Goal: Information Seeking & Learning: Learn about a topic

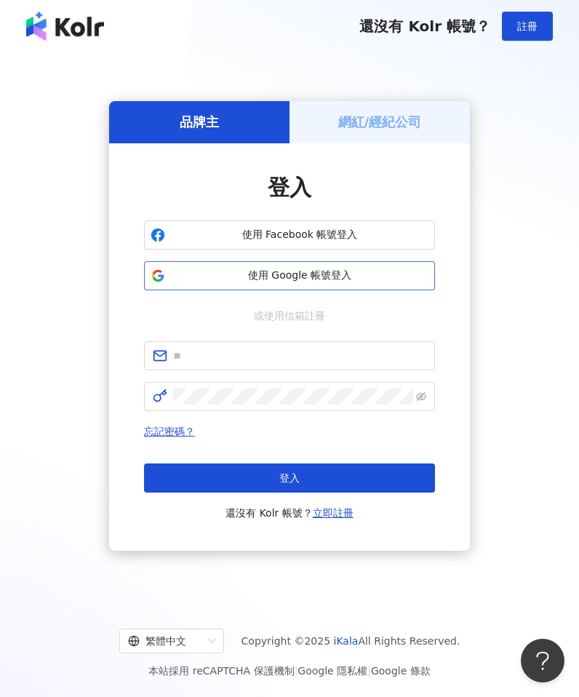
click at [303, 276] on span "使用 Google 帳號登入" at bounding box center [299, 275] width 257 height 15
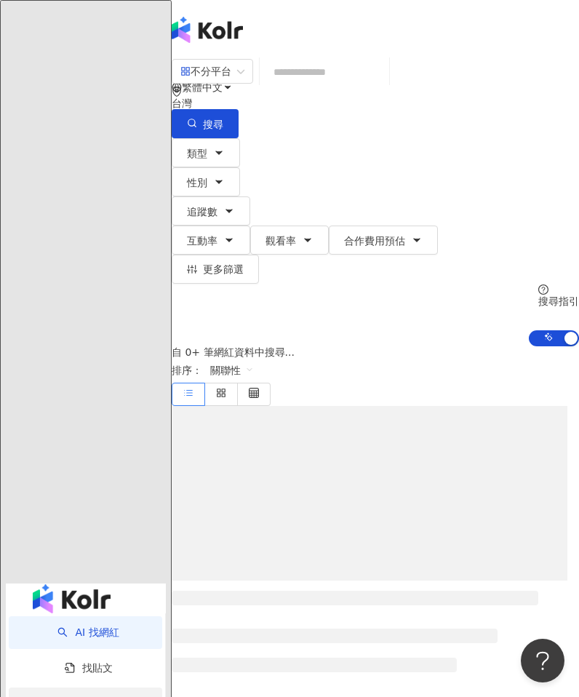
click at [87, 687] on div "資源庫" at bounding box center [85, 703] width 153 height 33
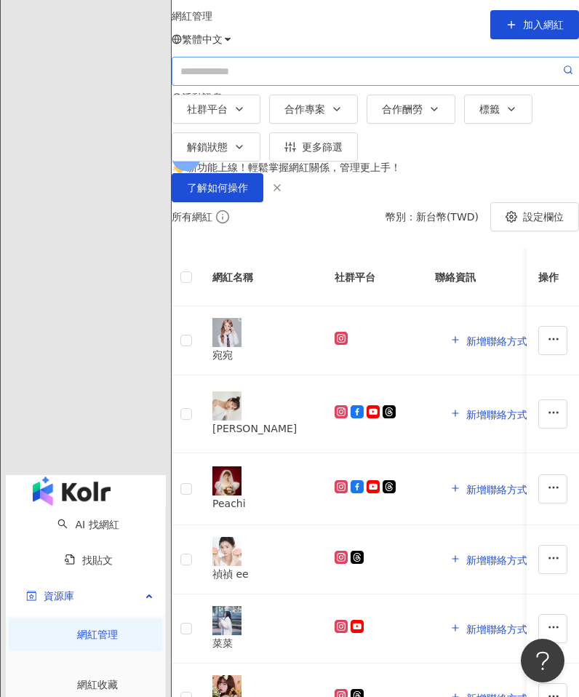
scroll to position [5, 0]
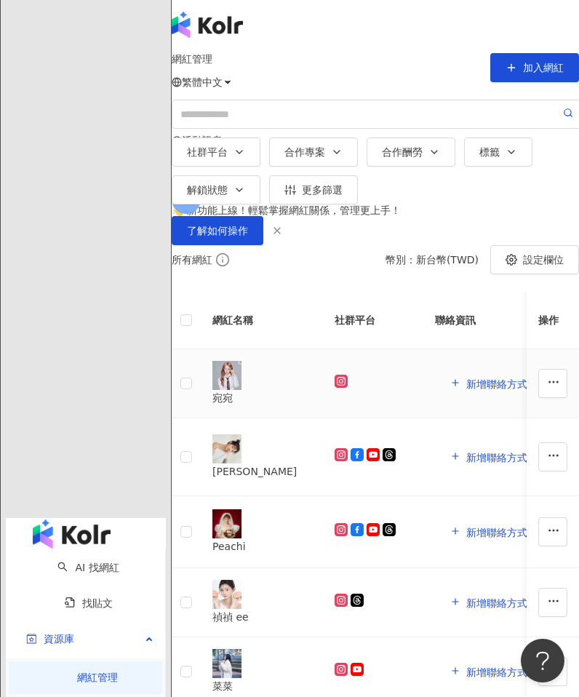
click at [292, 406] on div "宛宛" at bounding box center [261, 398] width 99 height 16
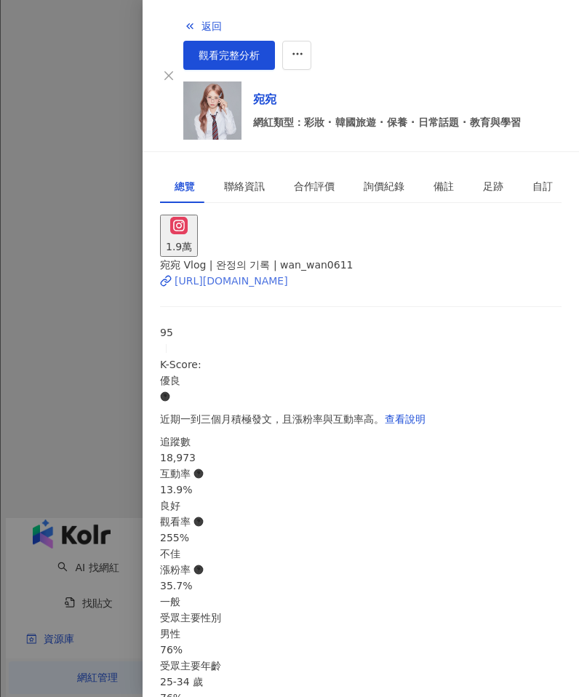
click at [285, 273] on div "https://www.instagram.com/wan_wan0611/" at bounding box center [231, 281] width 113 height 16
click at [184, 28] on icon "button" at bounding box center [190, 26] width 12 height 12
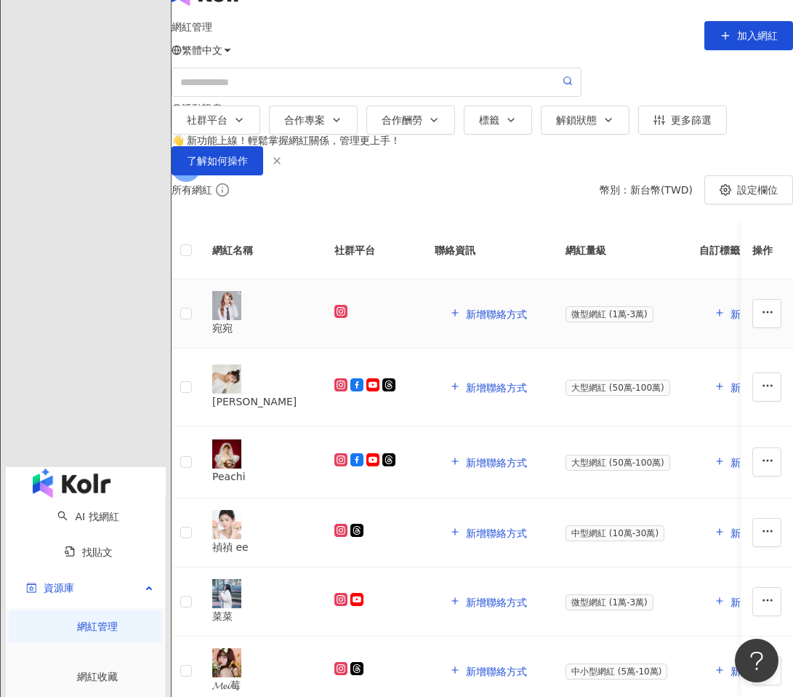
scroll to position [63, 0]
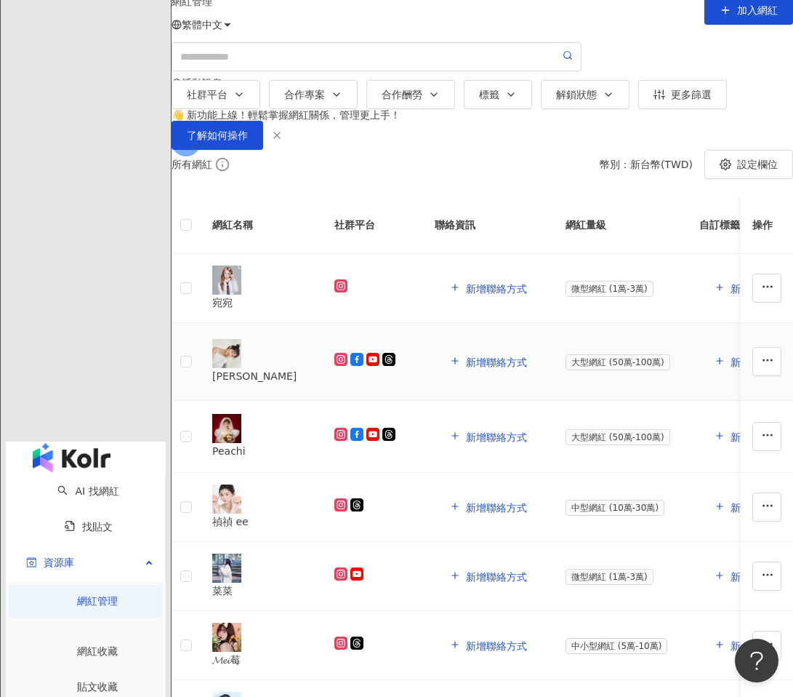
click at [287, 384] on div "居妮" at bounding box center [261, 376] width 99 height 16
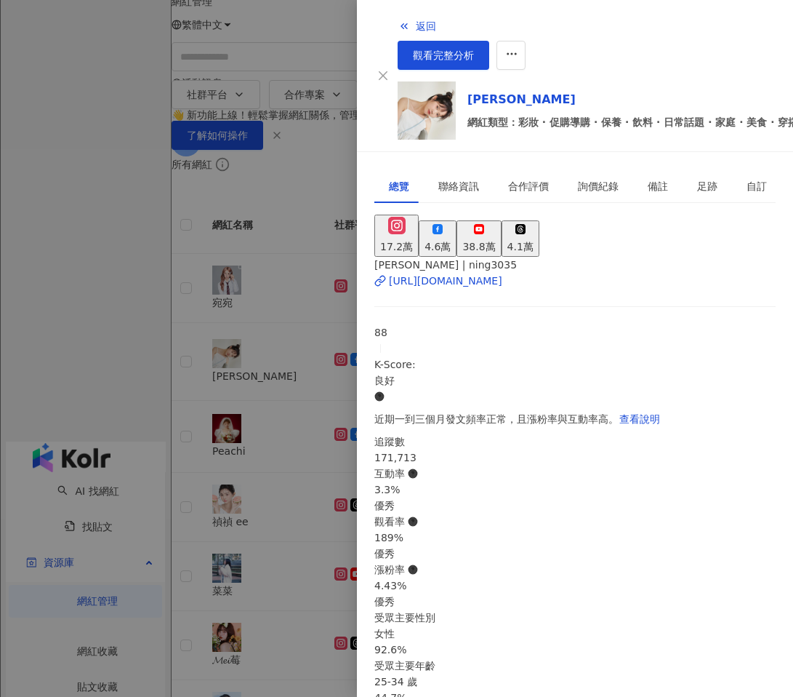
click at [156, 450] on div at bounding box center [396, 348] width 793 height 697
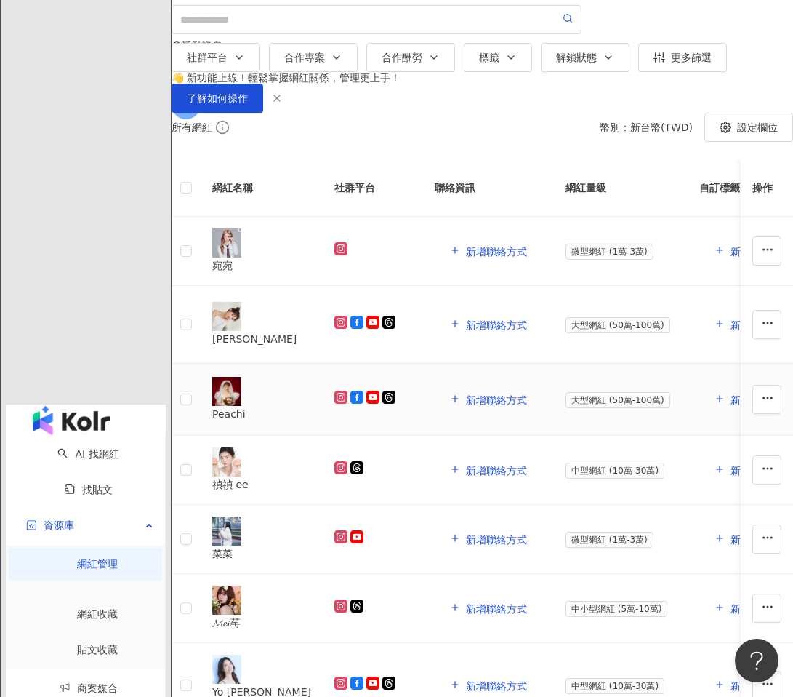
scroll to position [119, 0]
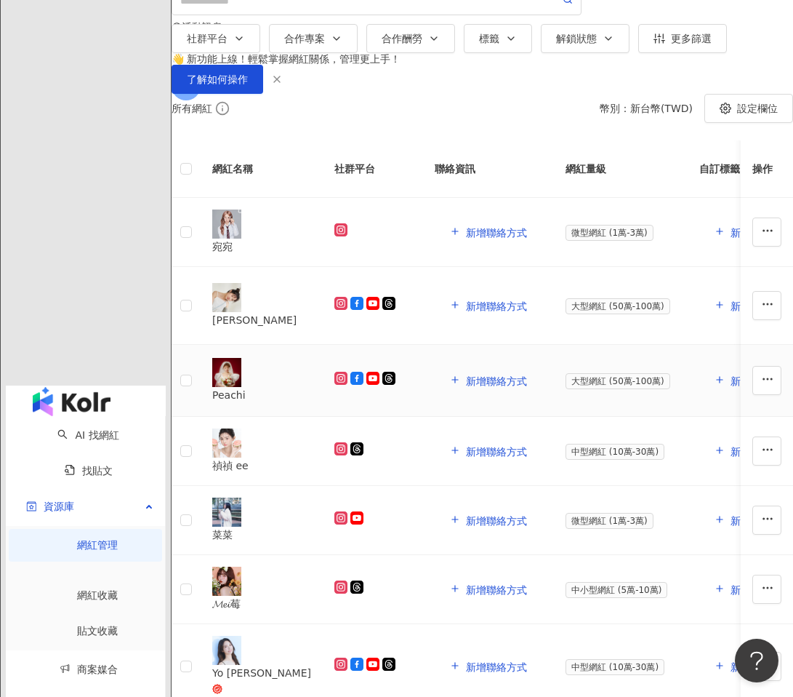
click at [304, 403] on div "Peachi" at bounding box center [261, 395] width 99 height 16
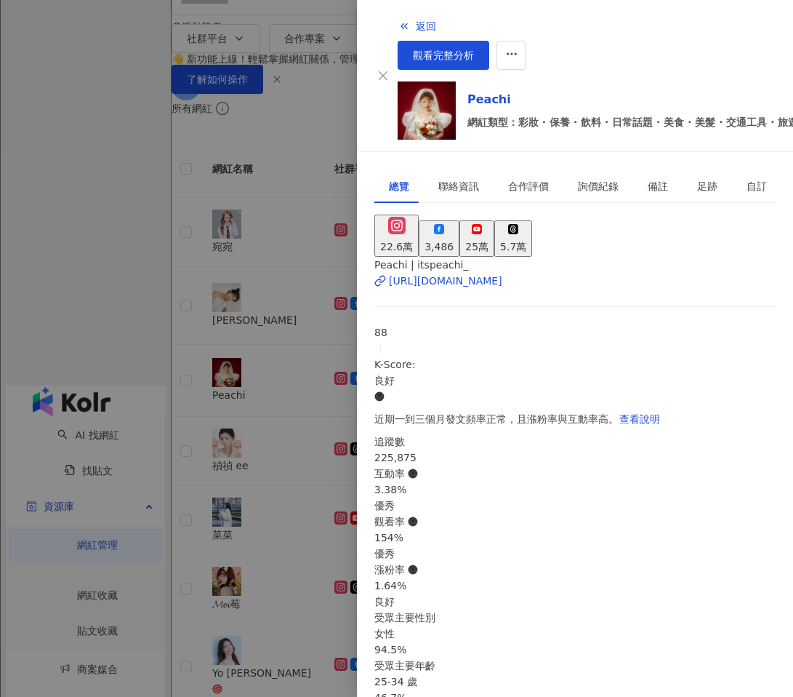
scroll to position [0, 0]
click at [287, 375] on div at bounding box center [396, 348] width 793 height 697
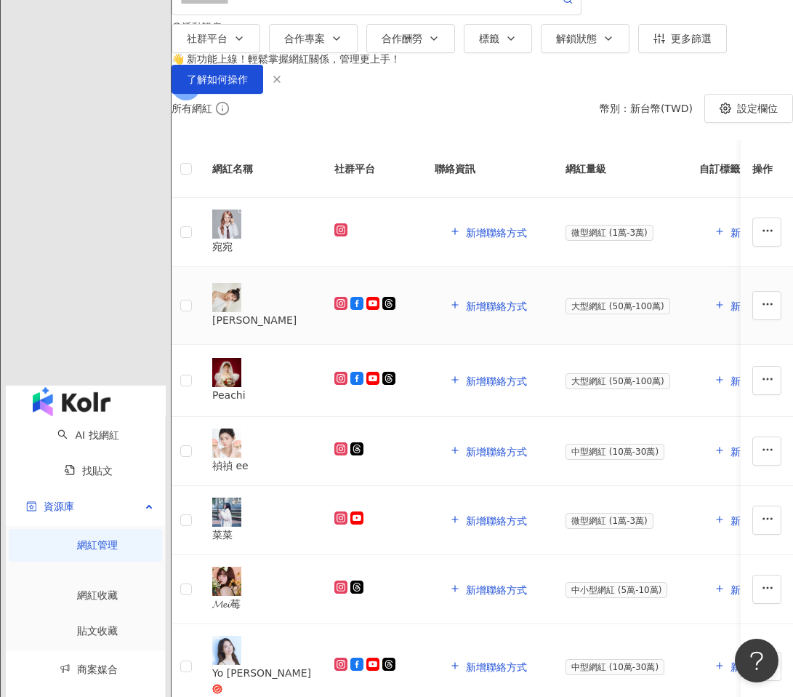
click at [287, 328] on div "居妮" at bounding box center [261, 320] width 99 height 16
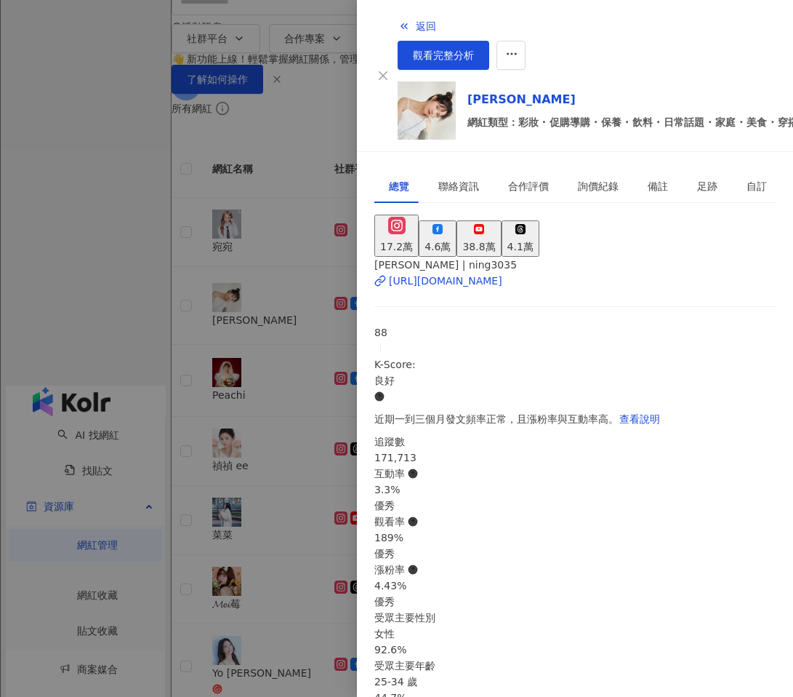
click at [288, 440] on div at bounding box center [396, 348] width 793 height 697
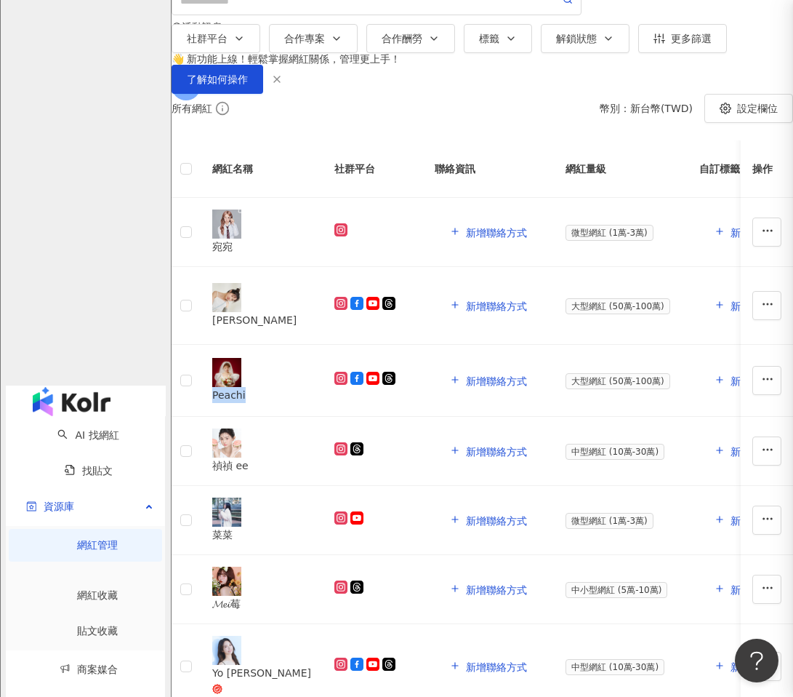
click at [288, 403] on div "Peachi" at bounding box center [261, 395] width 99 height 16
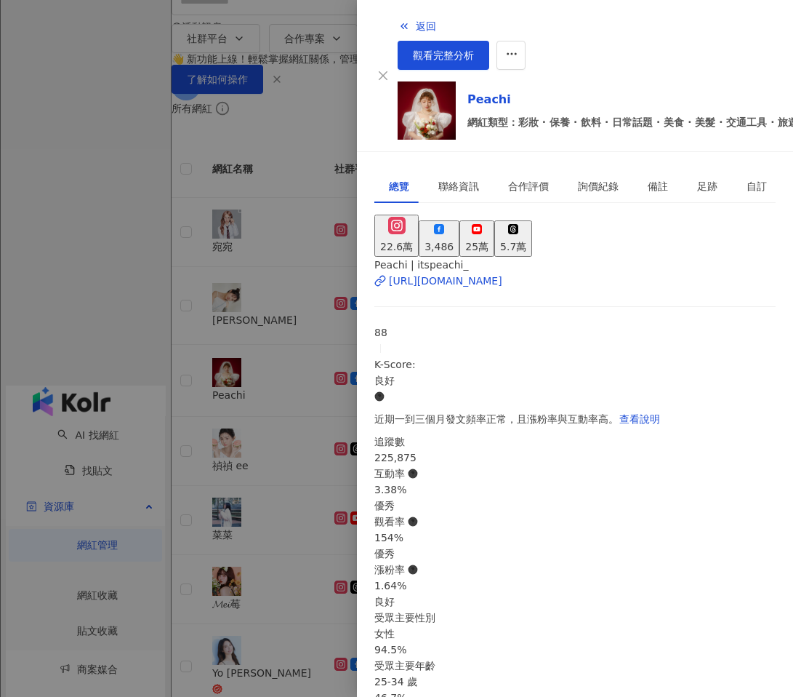
click at [288, 372] on div at bounding box center [396, 348] width 793 height 697
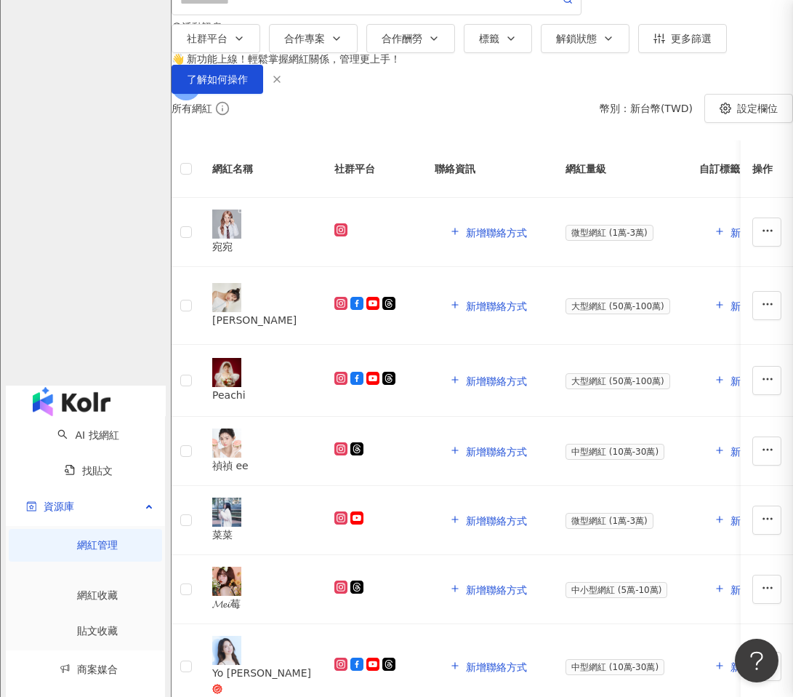
click at [288, 372] on div at bounding box center [396, 348] width 793 height 697
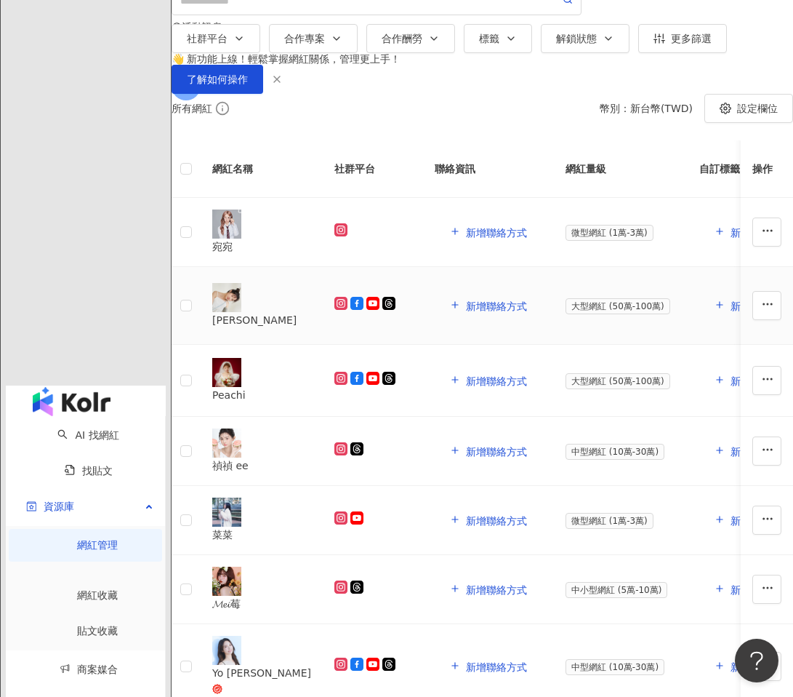
click at [288, 328] on div "居妮" at bounding box center [261, 320] width 99 height 16
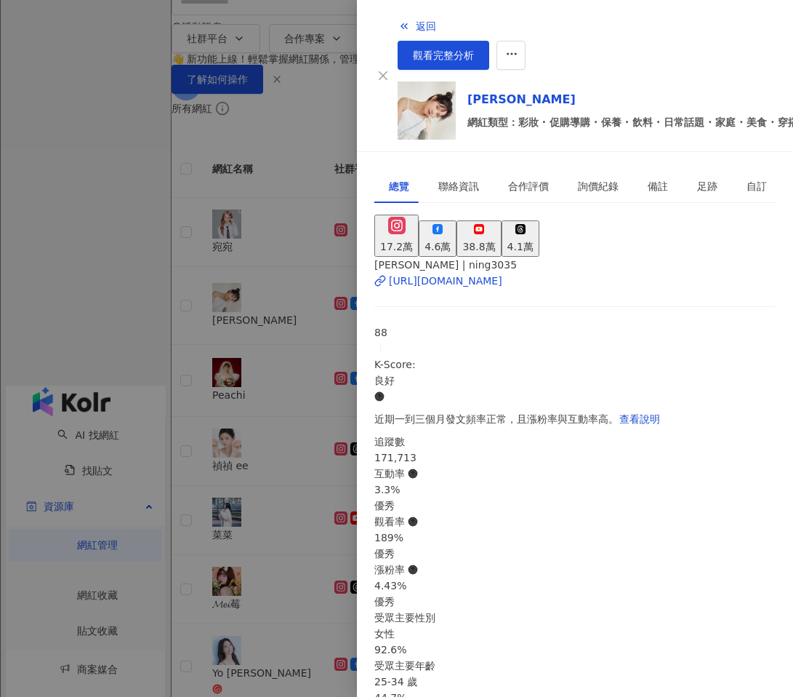
click at [290, 372] on div at bounding box center [396, 348] width 793 height 697
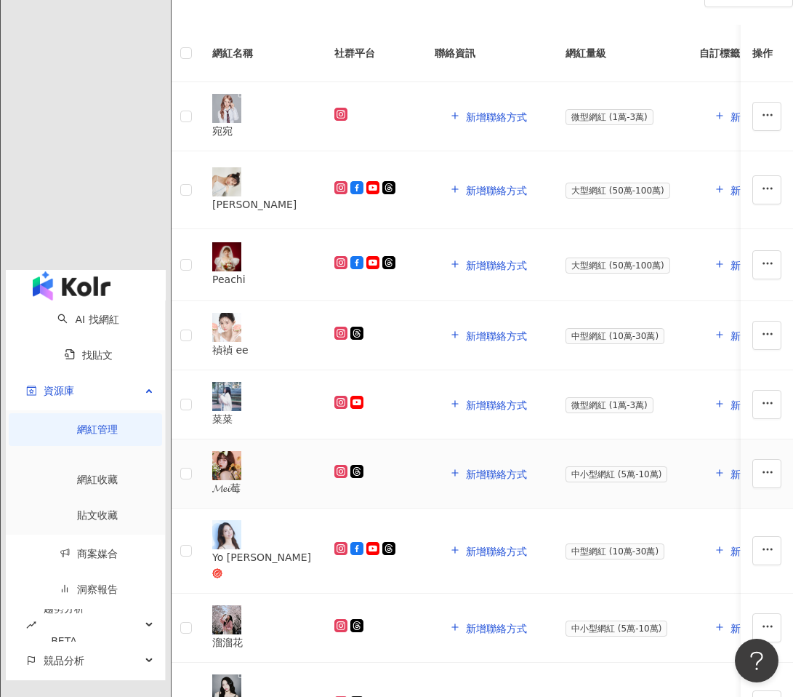
scroll to position [289, 0]
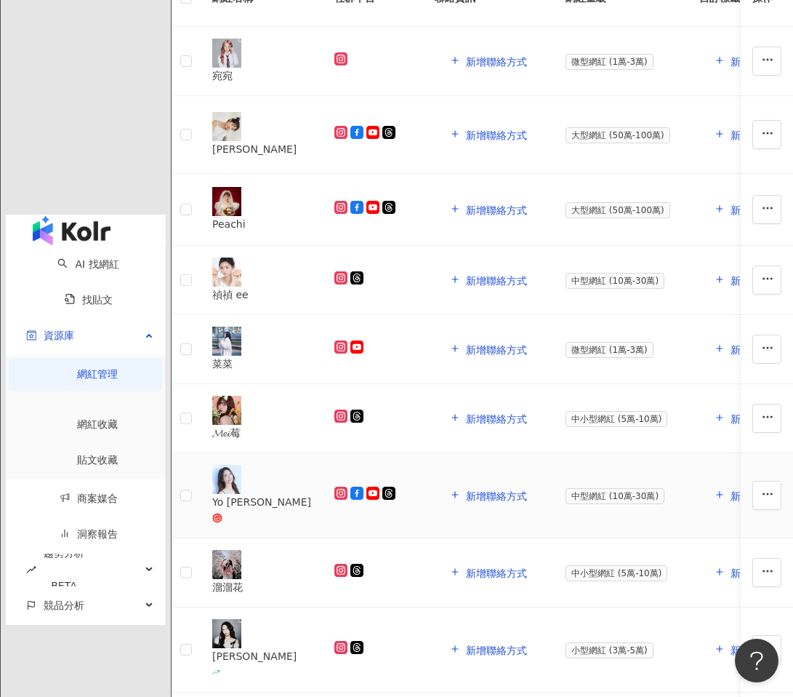
click at [307, 507] on div "Yo Cindy" at bounding box center [261, 502] width 99 height 16
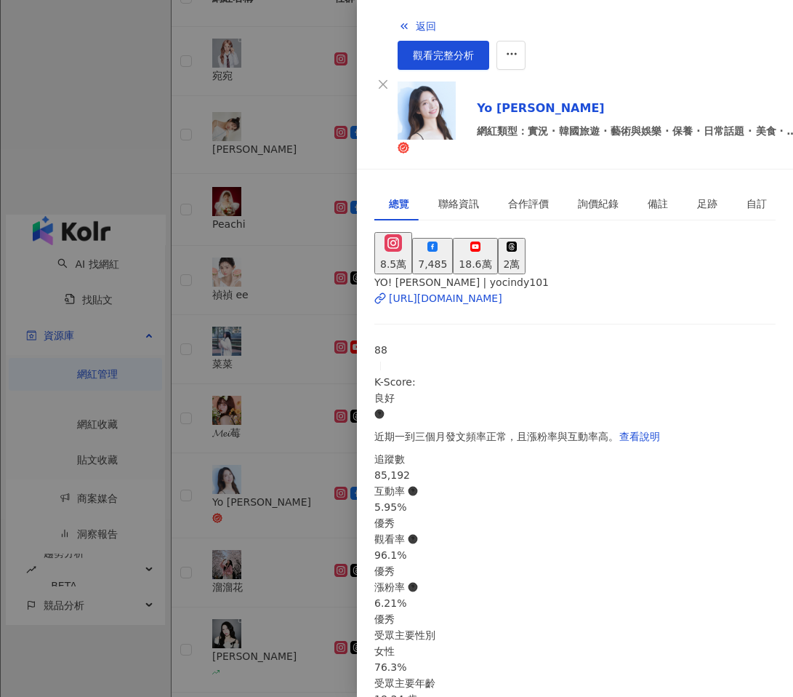
click at [161, 470] on div at bounding box center [396, 348] width 793 height 697
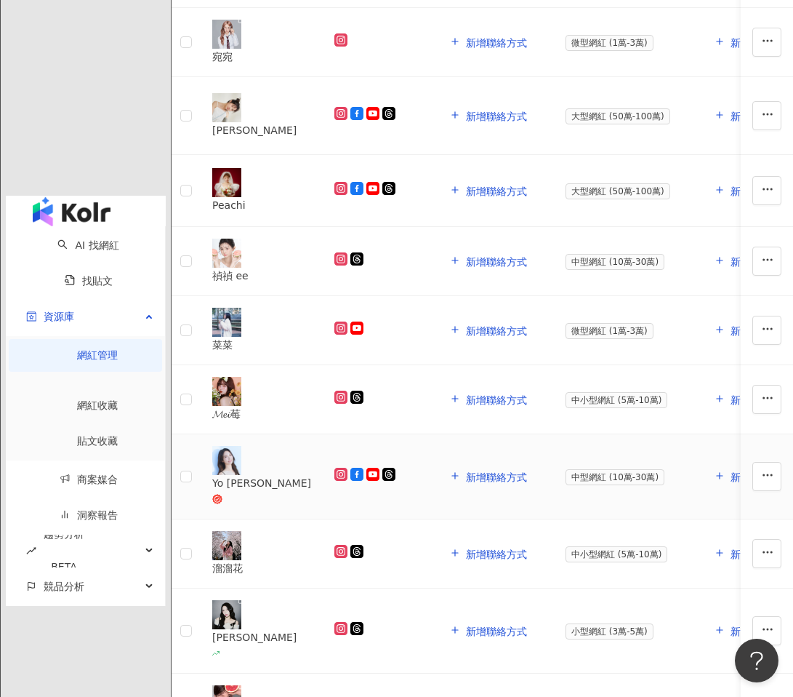
scroll to position [327, 0]
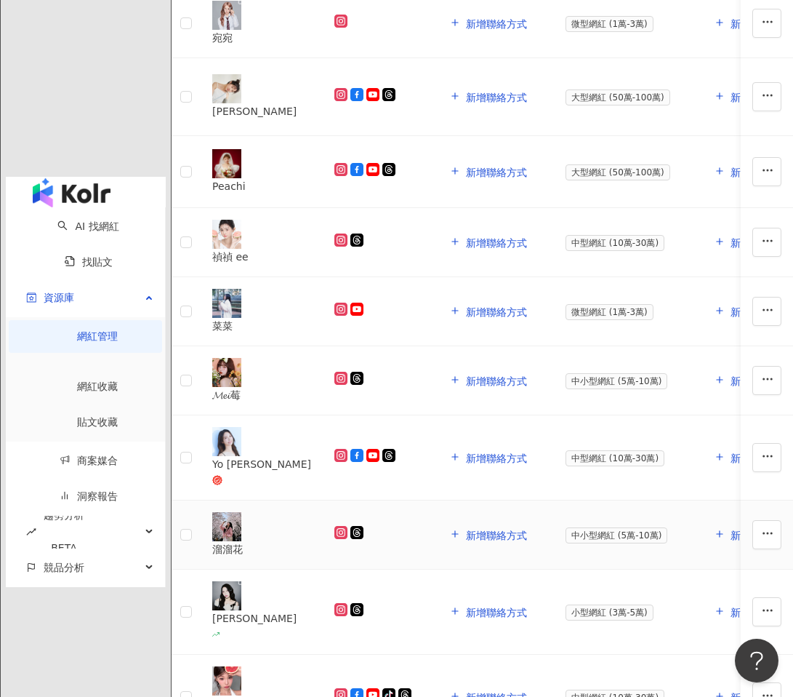
click at [292, 541] on div "溜溜花" at bounding box center [261, 549] width 99 height 16
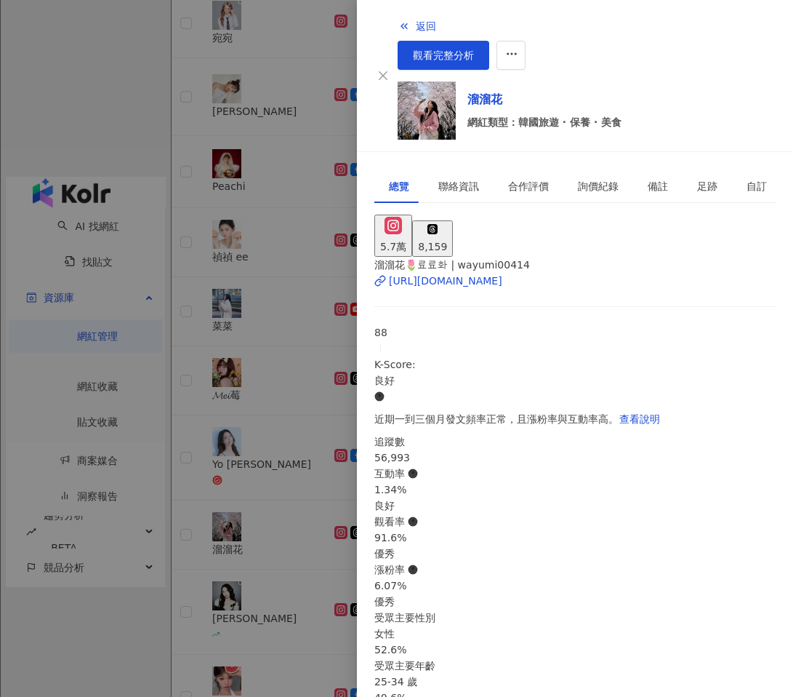
click at [177, 491] on div at bounding box center [396, 348] width 793 height 697
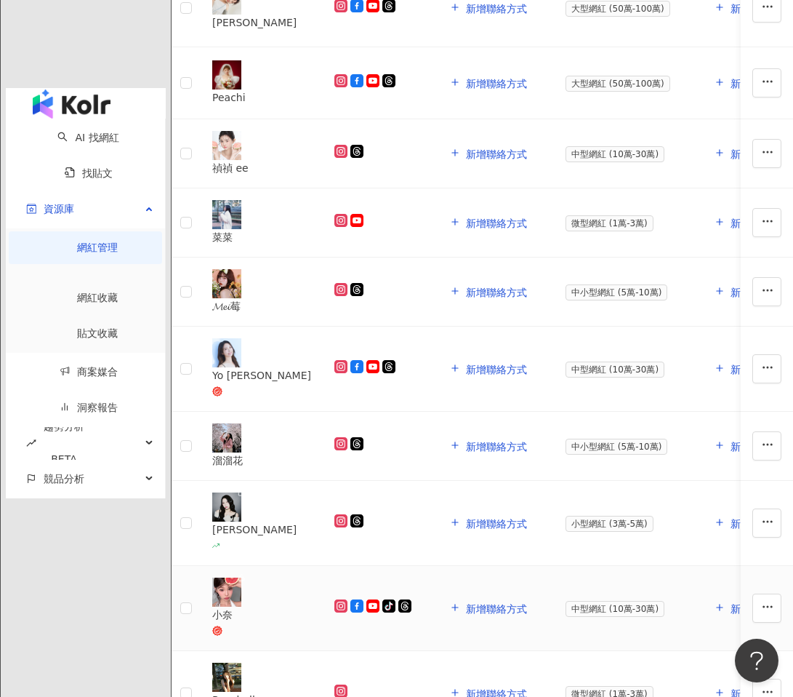
scroll to position [498, 0]
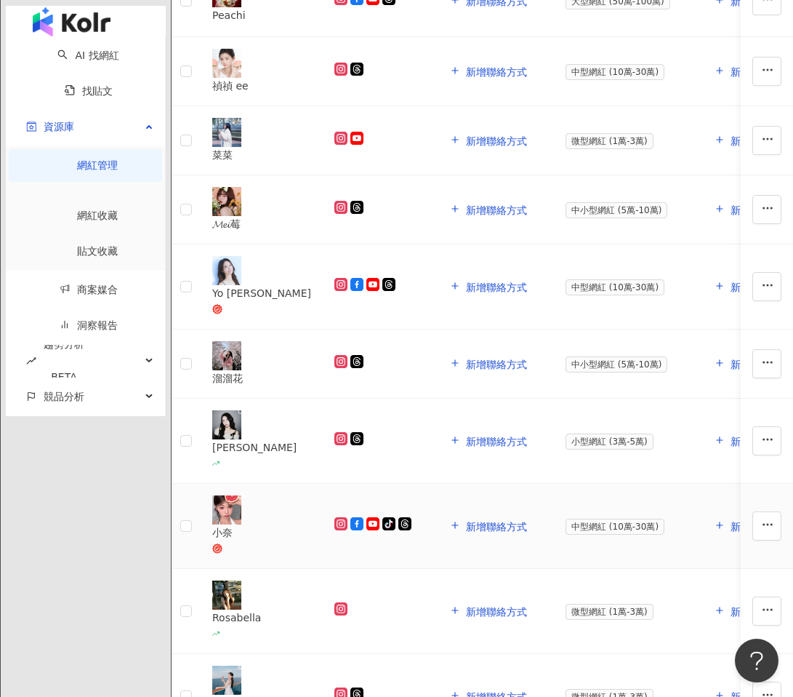
click at [296, 524] on div "小奈" at bounding box center [261, 532] width 99 height 16
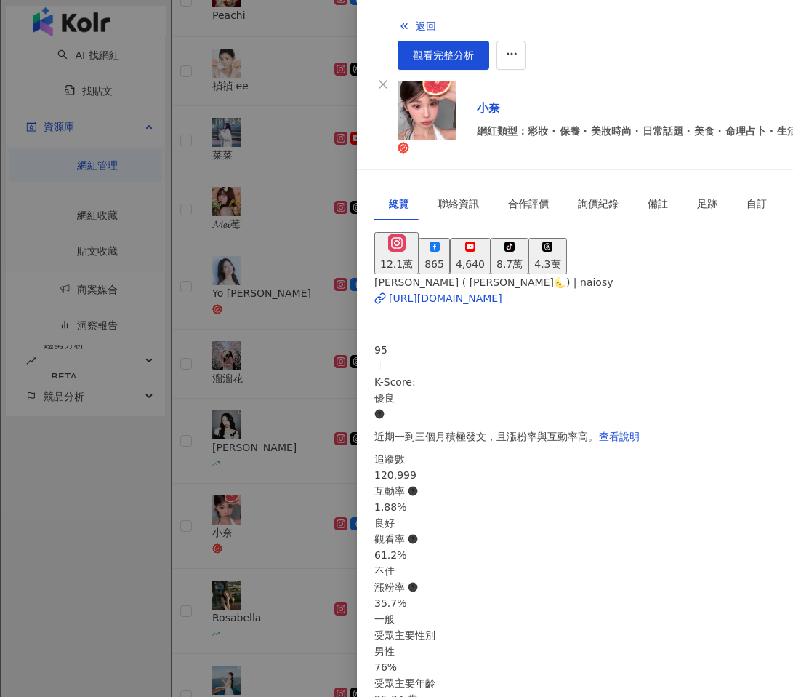
click at [181, 459] on div at bounding box center [396, 348] width 793 height 697
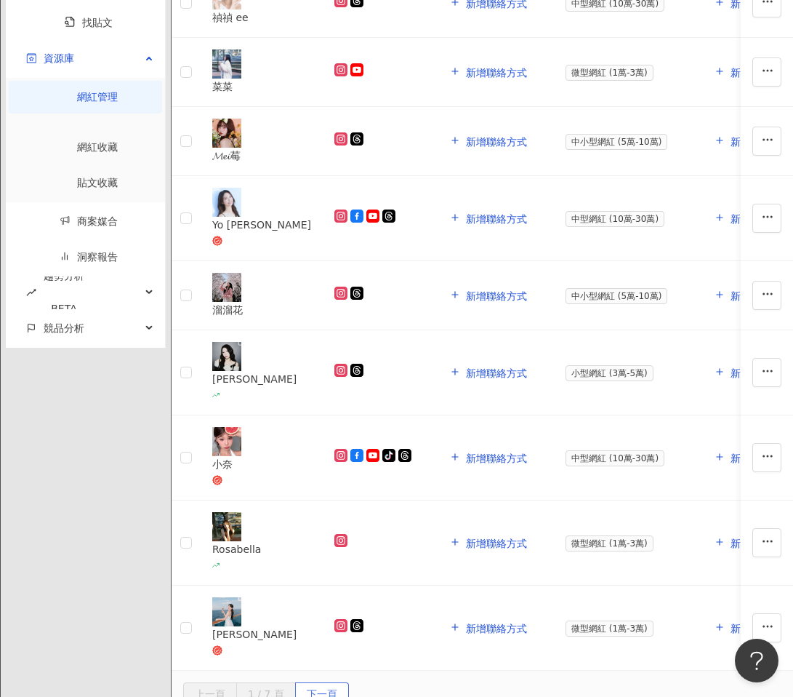
scroll to position [576, 0]
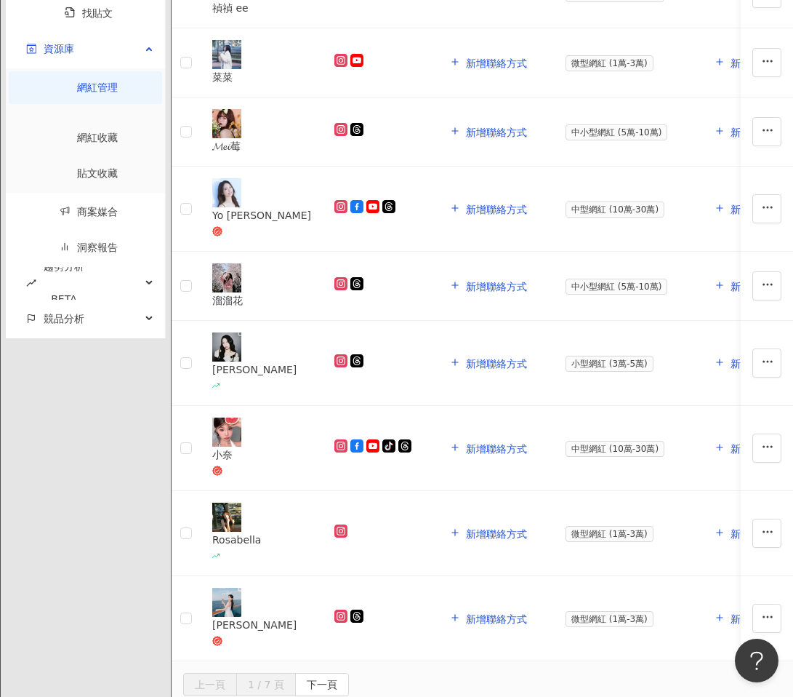
drag, startPoint x: 527, startPoint y: 586, endPoint x: 467, endPoint y: 484, distance: 118.0
click at [337, 673] on span "下一頁" at bounding box center [322, 684] width 31 height 23
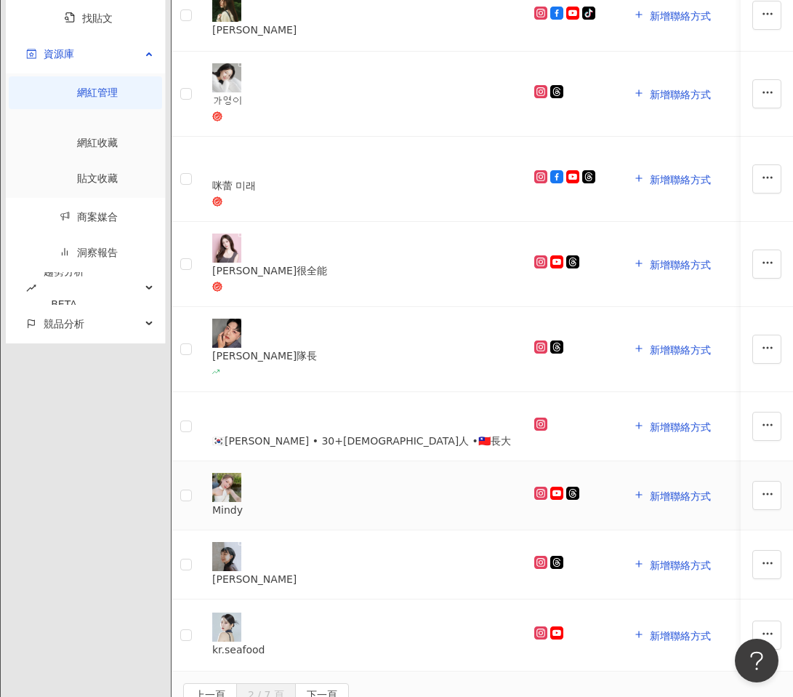
scroll to position [133, 0]
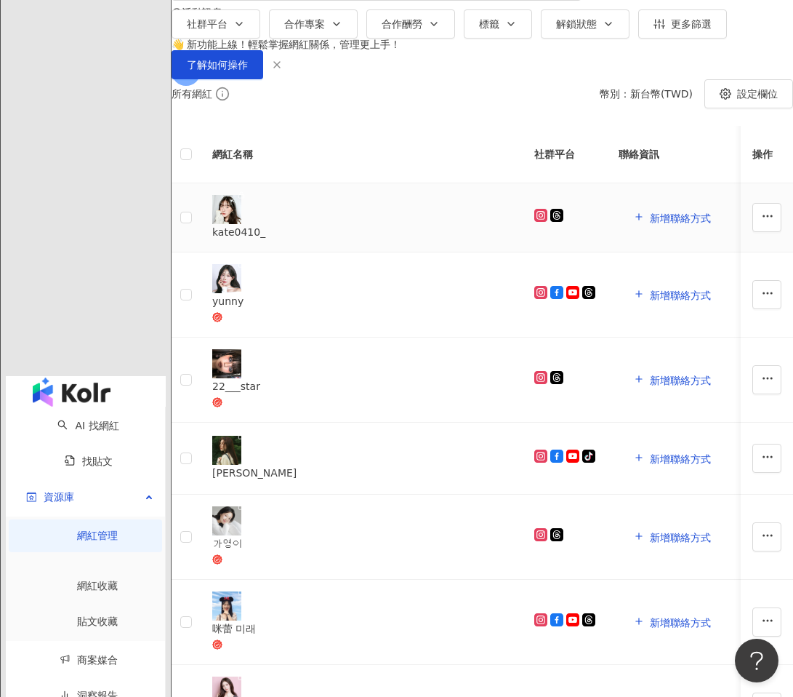
click at [304, 240] on div "kate0410_" at bounding box center [361, 217] width 299 height 45
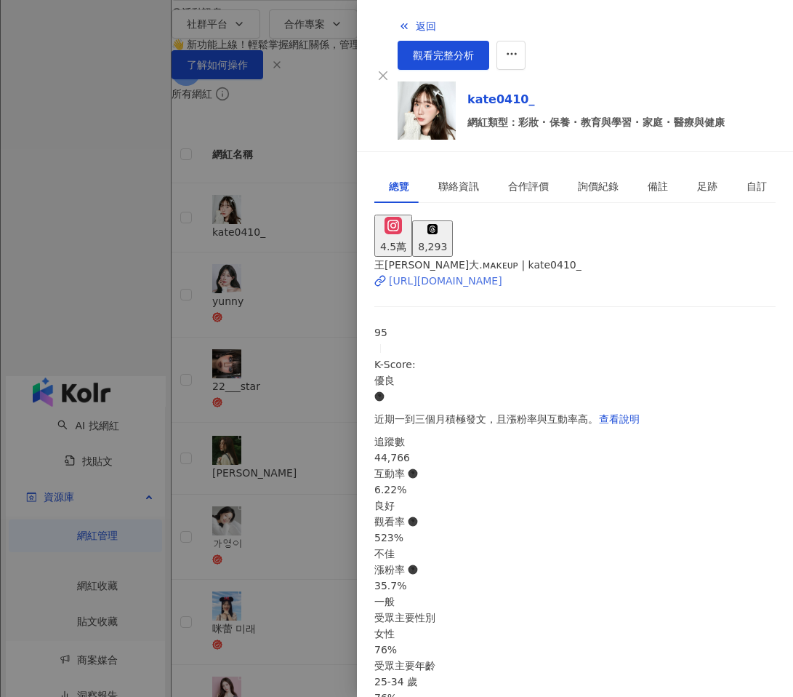
click at [501, 273] on div "https://www.instagram.com/kate0410_/" at bounding box center [445, 281] width 113 height 16
click at [332, 200] on div at bounding box center [396, 348] width 793 height 697
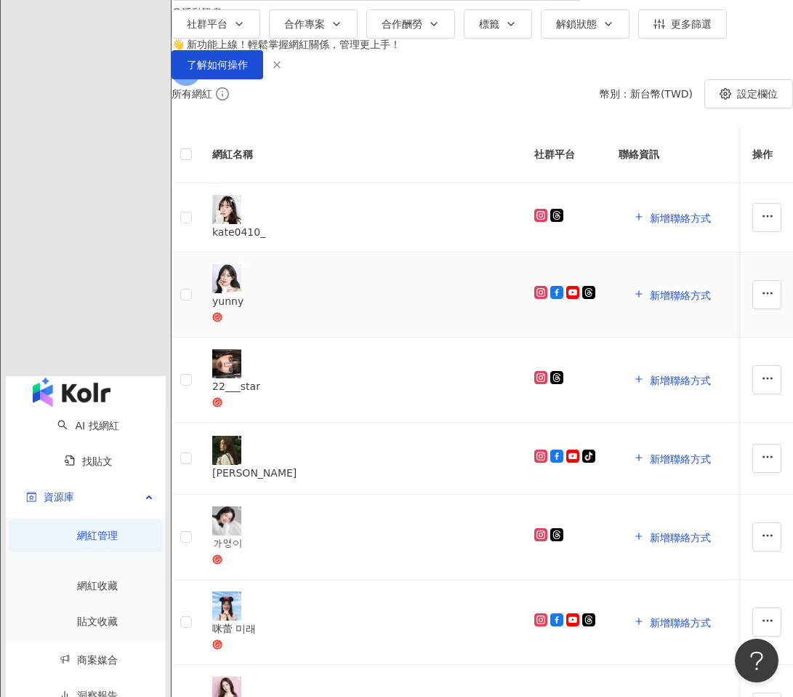
click at [311, 309] on div "yunny" at bounding box center [361, 301] width 299 height 16
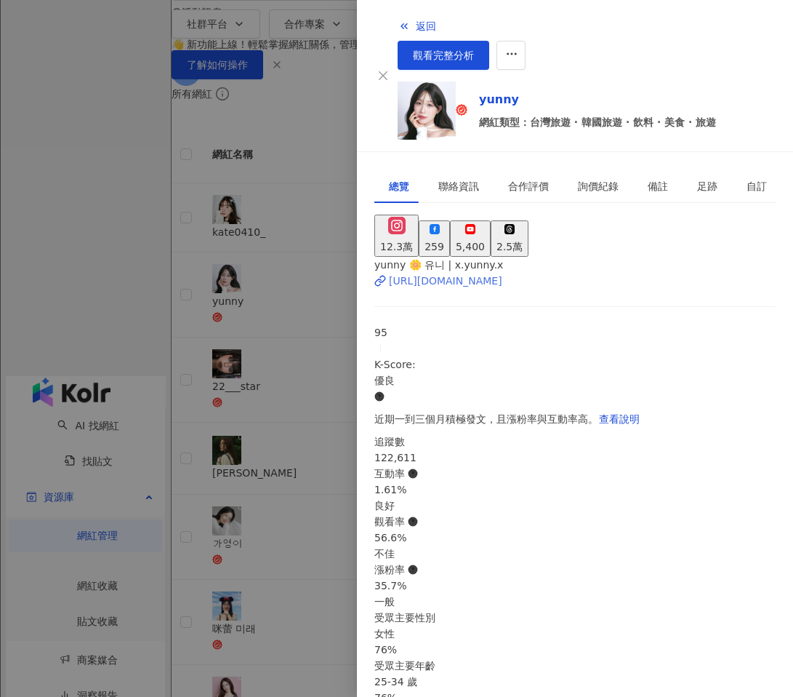
click at [484, 273] on div "https://www.instagram.com/x.yunny.x/" at bounding box center [445, 281] width 113 height 16
click at [337, 351] on div at bounding box center [396, 348] width 793 height 697
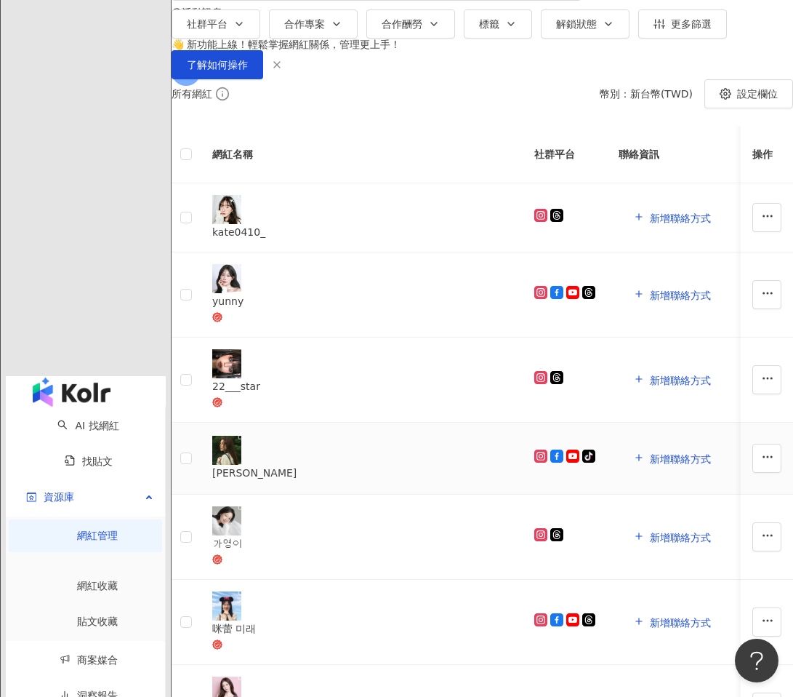
scroll to position [283, 0]
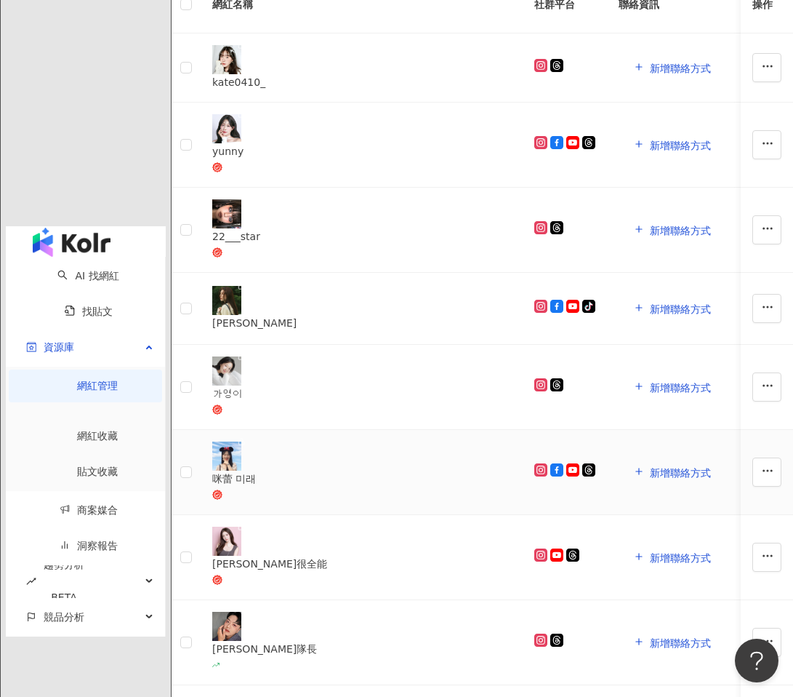
click at [306, 471] on div "咪蕾 미래" at bounding box center [361, 479] width 299 height 16
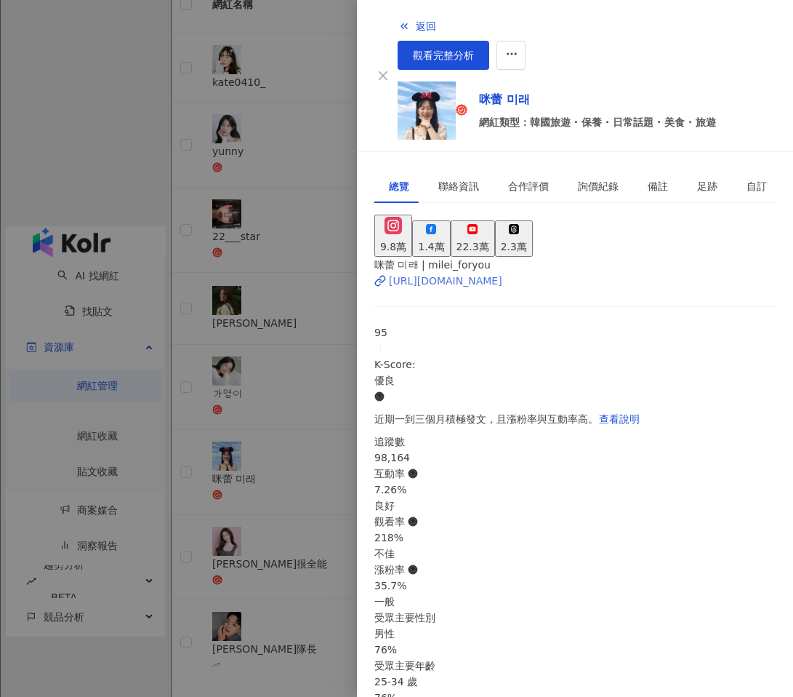
click at [438, 273] on div "https://www.instagram.com/milei_foryou/" at bounding box center [445, 281] width 113 height 16
click at [167, 454] on div at bounding box center [396, 348] width 793 height 697
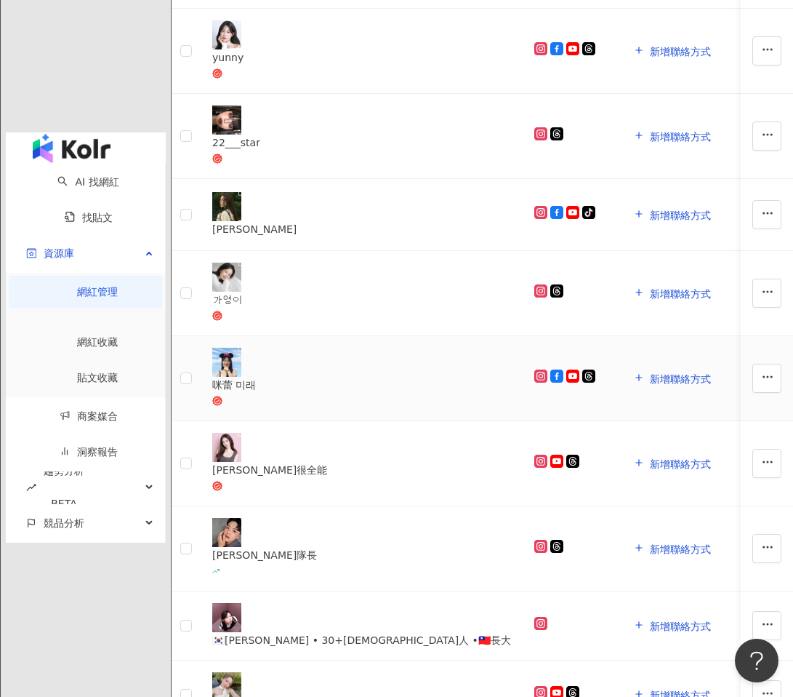
scroll to position [452, 0]
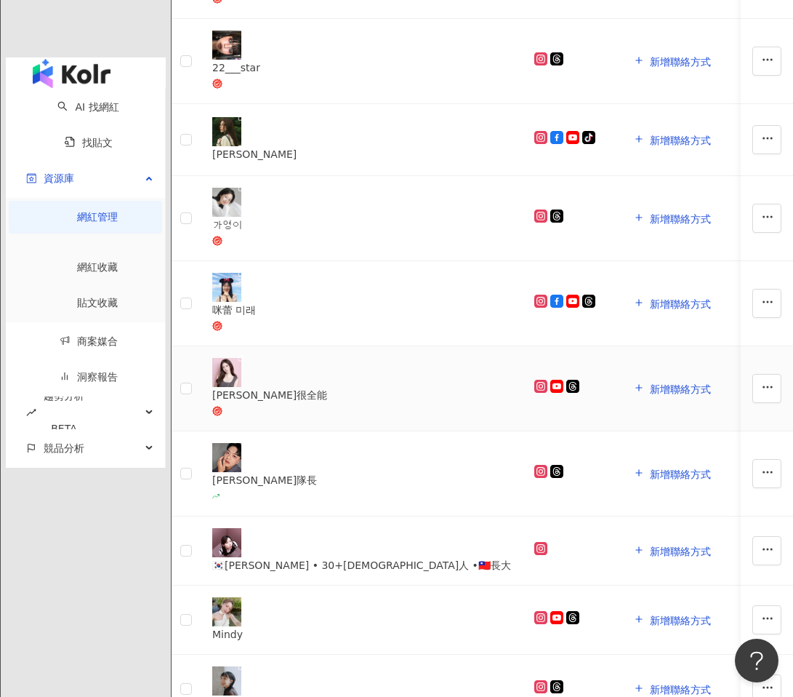
click at [296, 387] on div "阿貝很全能" at bounding box center [361, 395] width 299 height 16
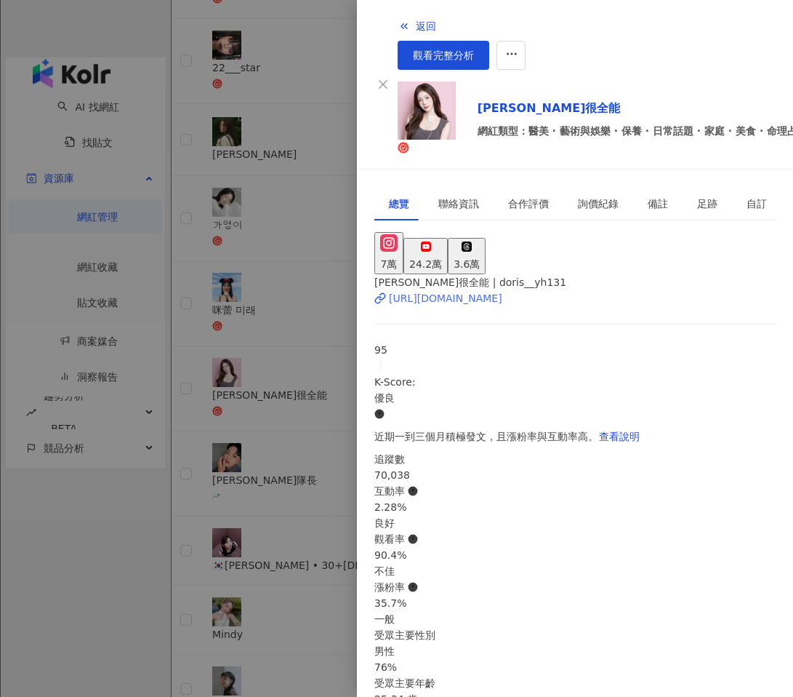
click at [503, 290] on div "https://www.instagram.com/doris__yh131/" at bounding box center [445, 298] width 113 height 16
click at [322, 351] on div at bounding box center [396, 348] width 793 height 697
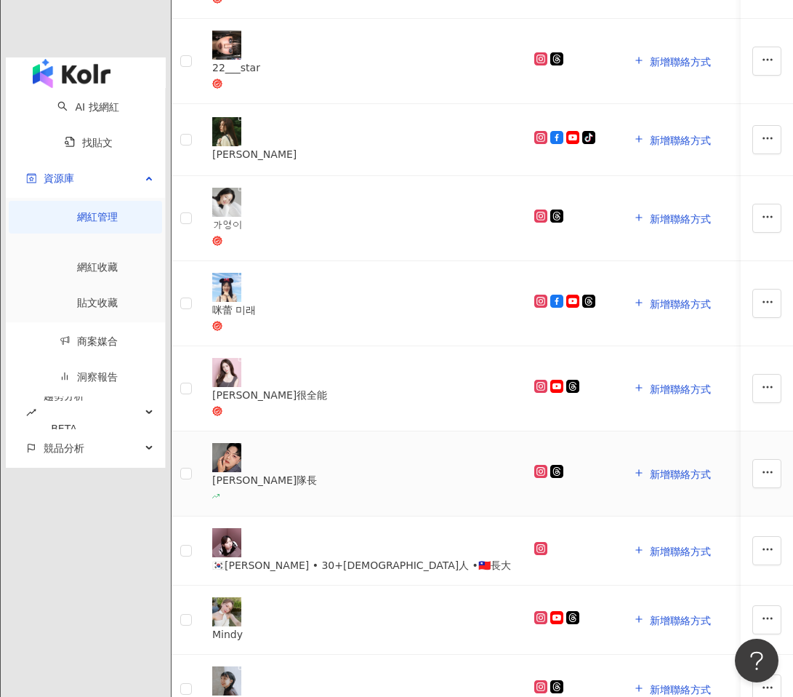
click at [305, 472] on div "大衛隊長" at bounding box center [361, 480] width 299 height 16
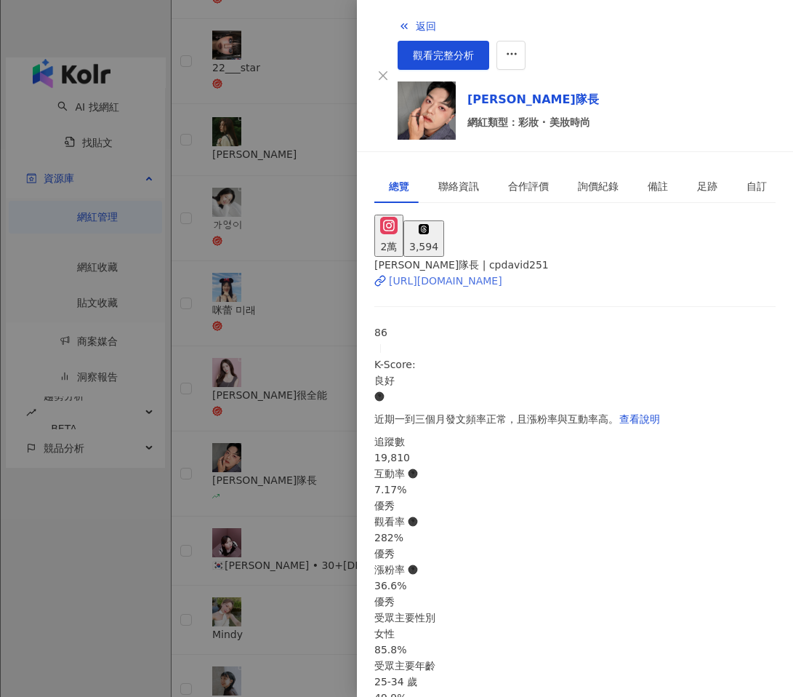
click at [503, 273] on div "https://www.instagram.com/cpdavid251/" at bounding box center [445, 281] width 113 height 16
click at [177, 268] on div at bounding box center [396, 348] width 793 height 697
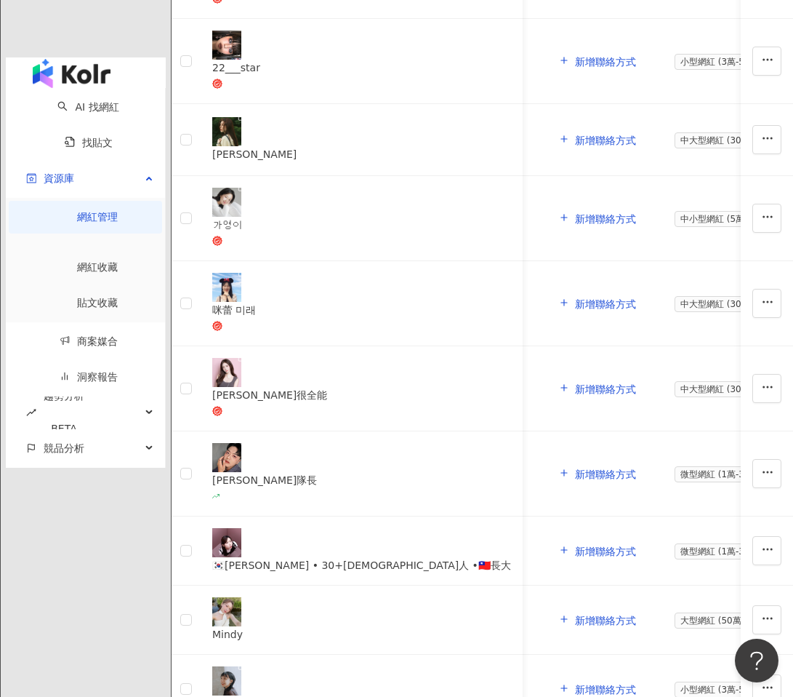
scroll to position [0, 0]
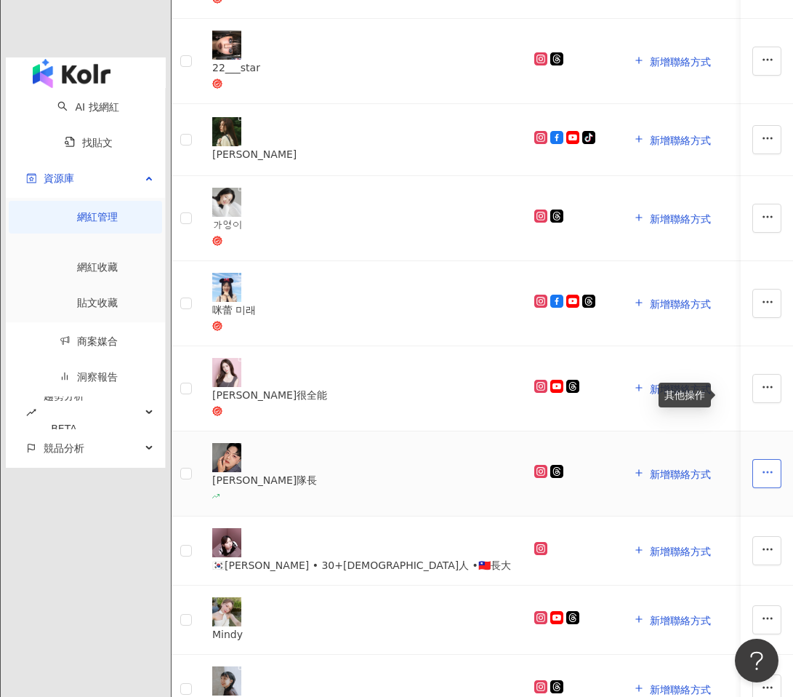
click at [578, 459] on button "button" at bounding box center [767, 473] width 29 height 29
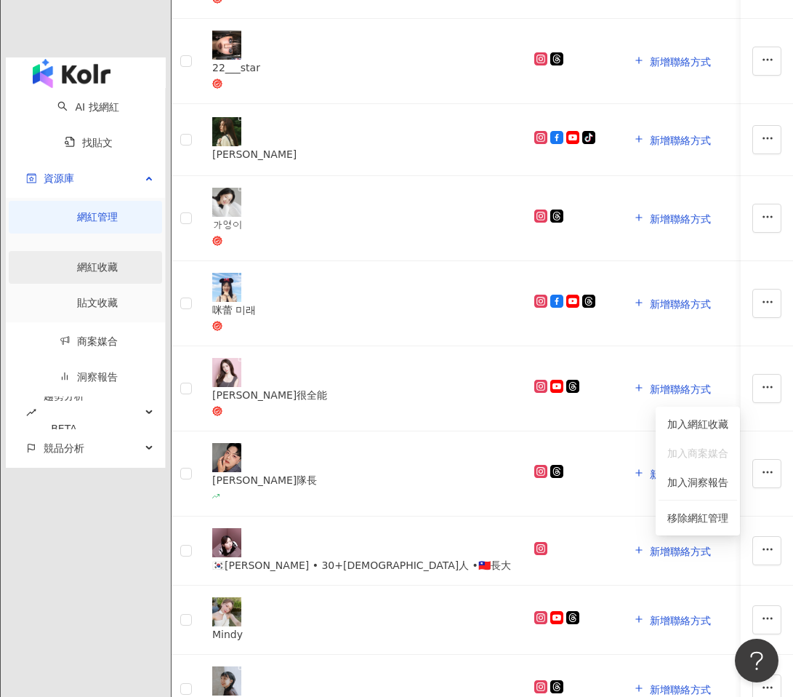
click at [77, 261] on link "網紅收藏" at bounding box center [97, 267] width 41 height 12
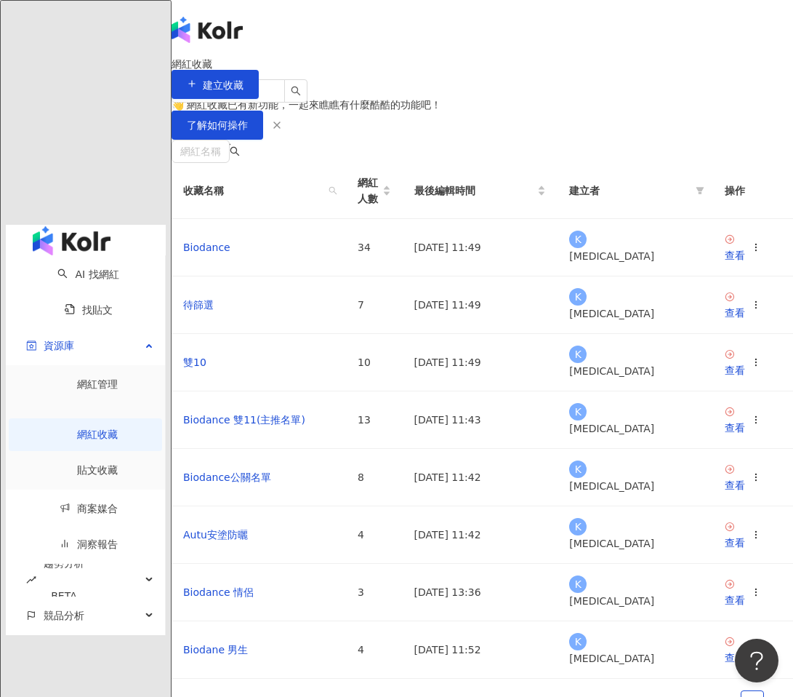
scroll to position [129, 0]
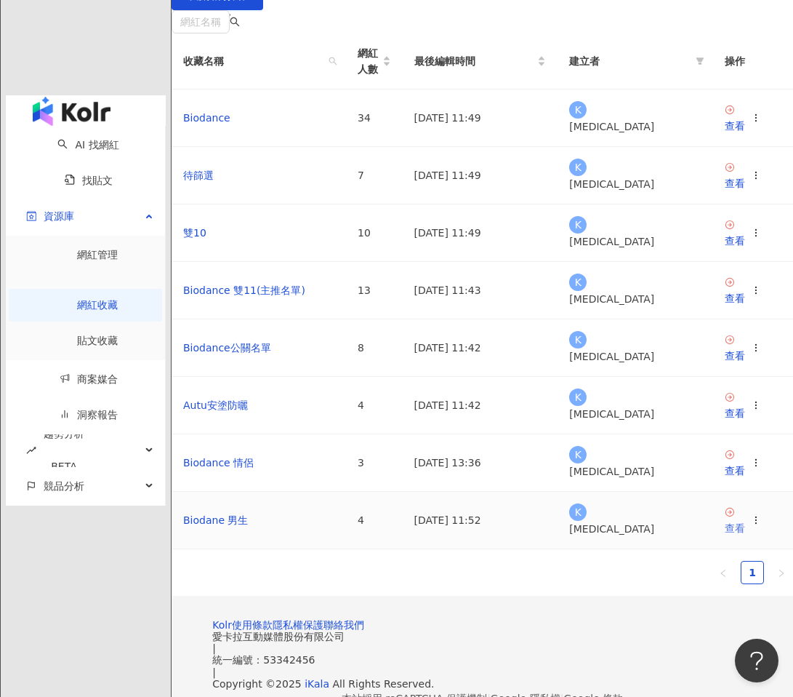
click at [578, 536] on div "查看" at bounding box center [735, 528] width 20 height 16
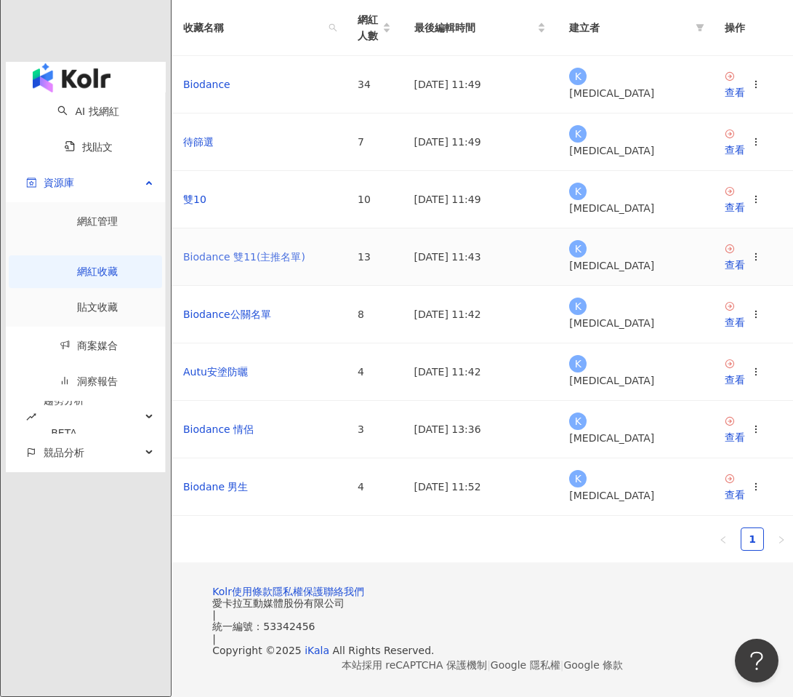
scroll to position [95, 0]
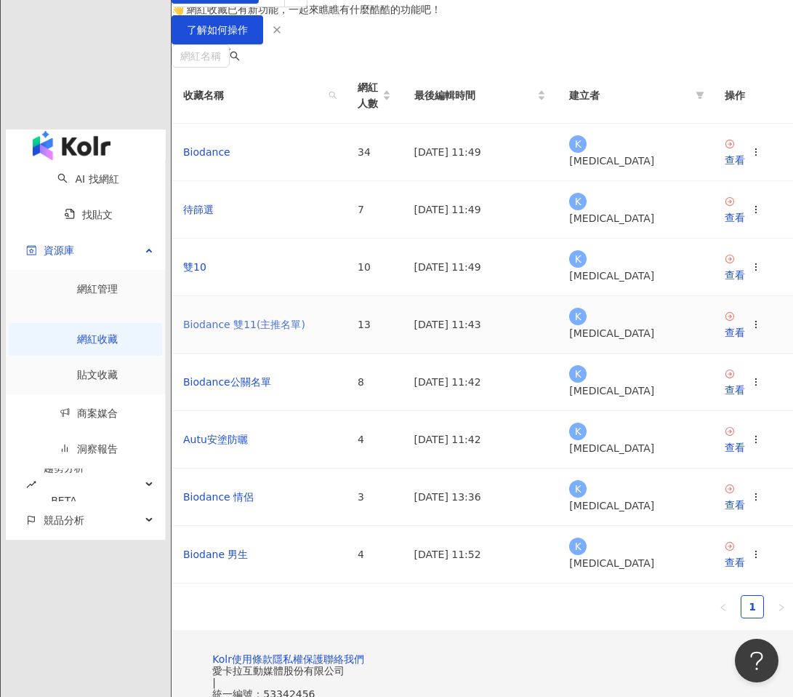
click at [292, 330] on link "Biodance 雙11(主推名單)" at bounding box center [244, 325] width 122 height 12
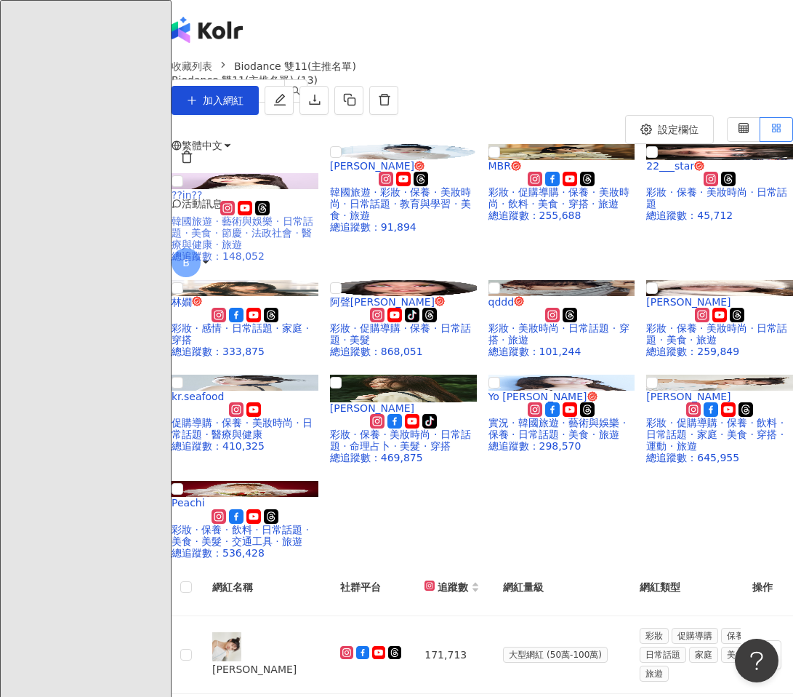
click at [273, 189] on img at bounding box center [245, 181] width 147 height 16
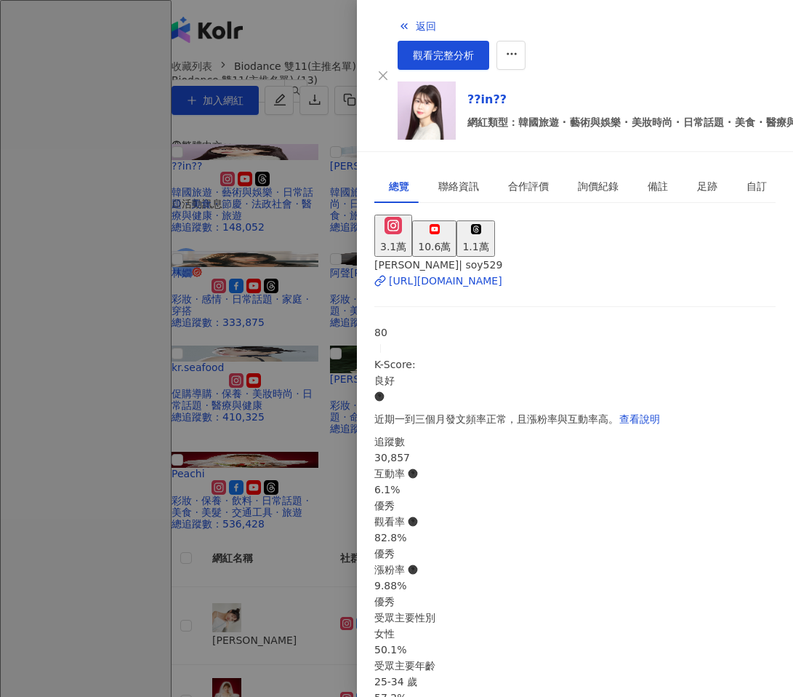
click at [227, 180] on div at bounding box center [396, 348] width 793 height 697
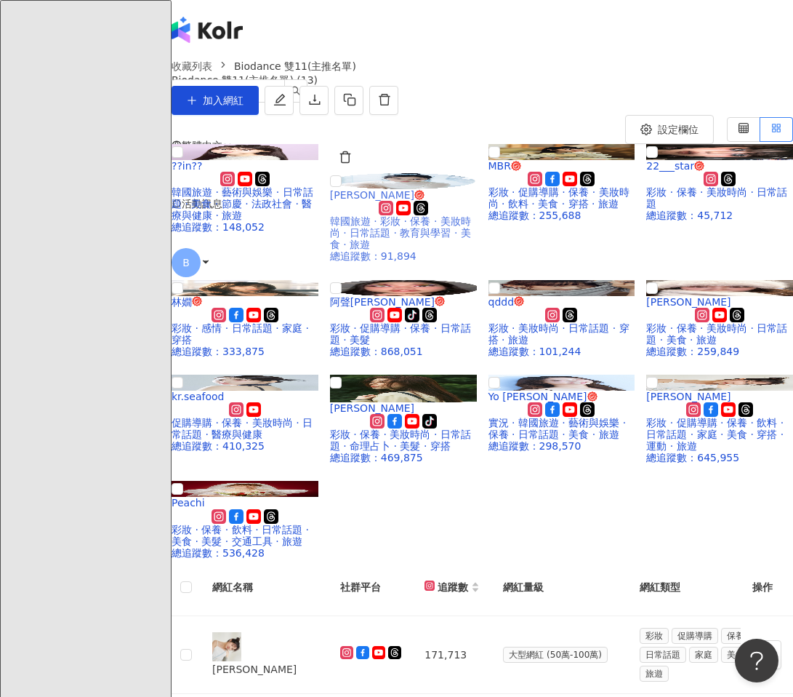
scroll to position [129, 0]
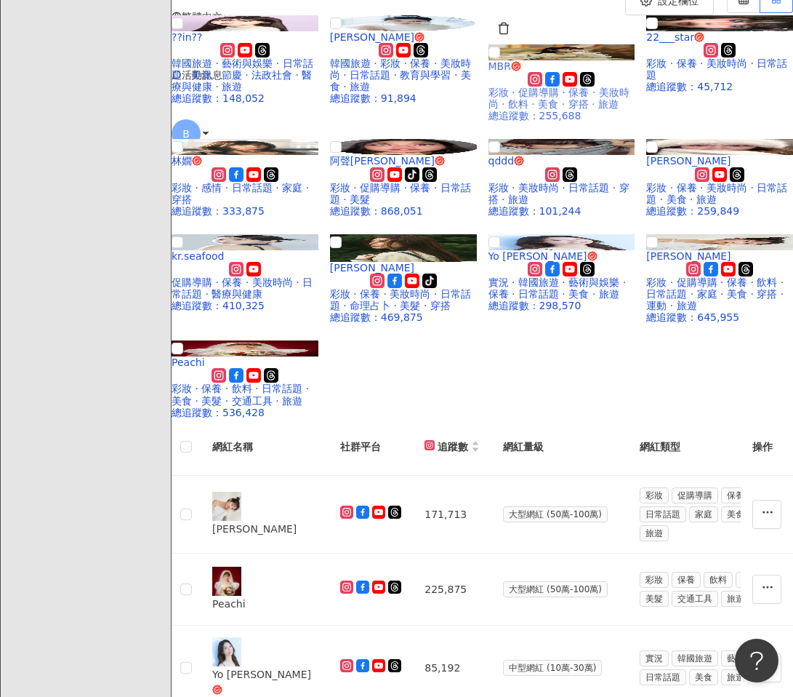
click at [571, 60] on img at bounding box center [562, 52] width 147 height 16
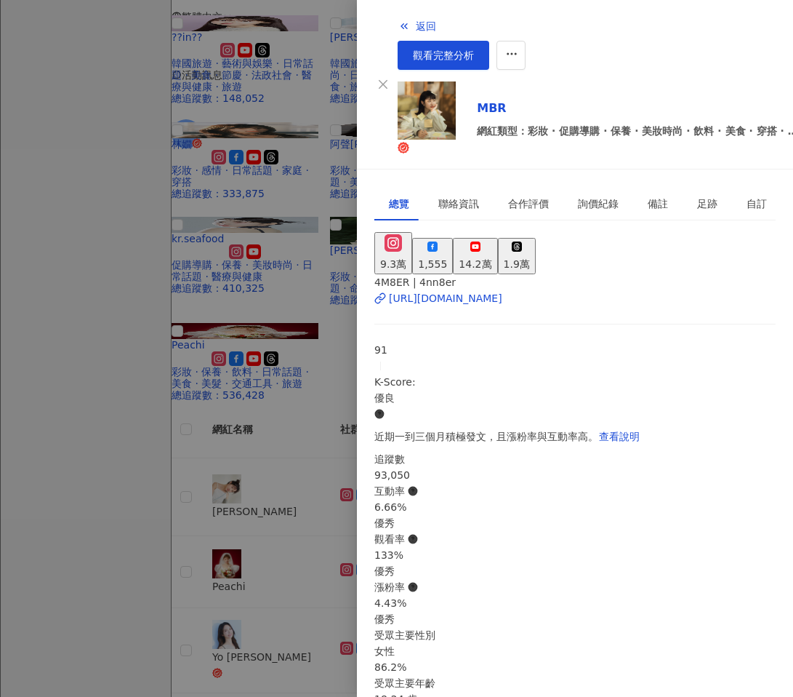
click at [274, 272] on div at bounding box center [396, 348] width 793 height 697
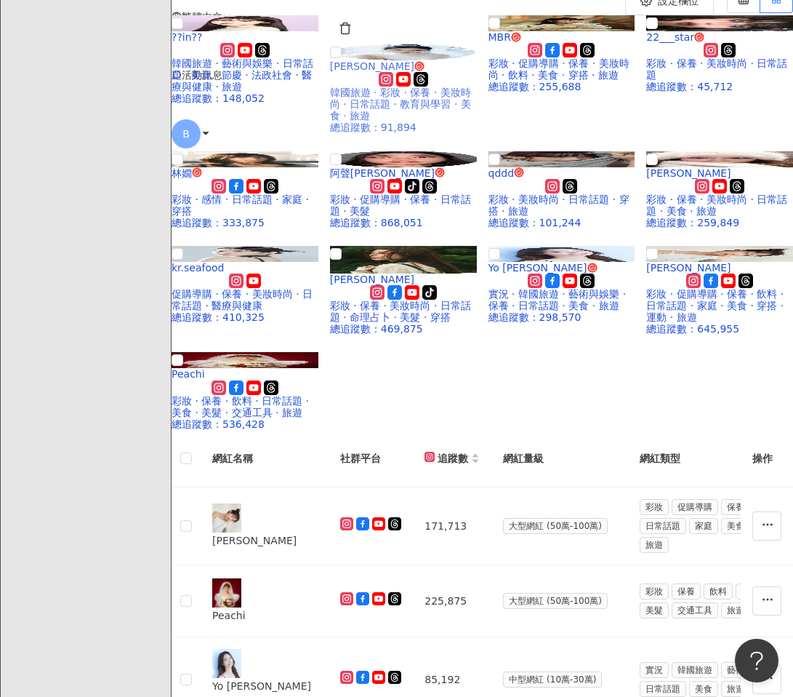
click at [434, 60] on img at bounding box center [403, 52] width 147 height 16
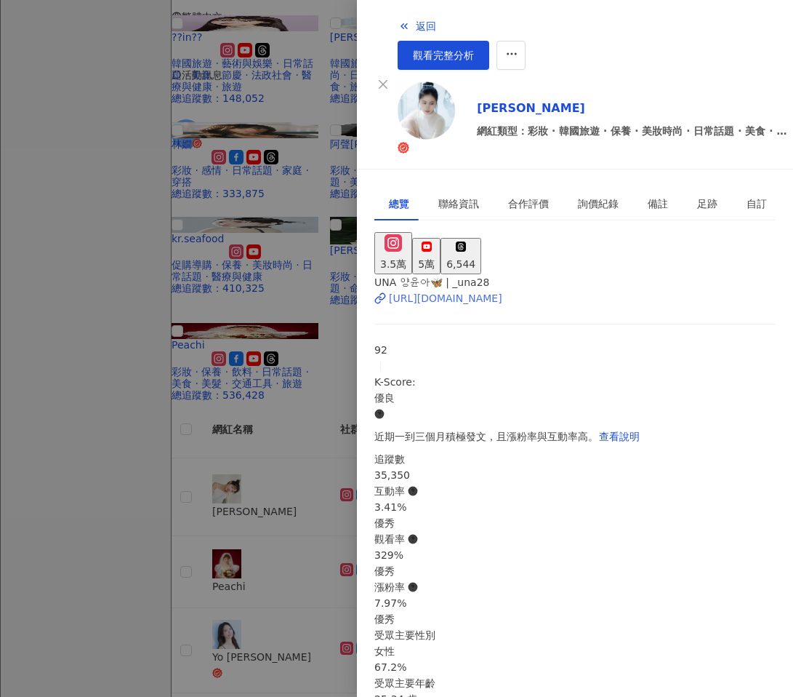
click at [481, 290] on div "https://www.instagram.com/_una28/" at bounding box center [445, 298] width 113 height 16
click at [314, 281] on div at bounding box center [396, 348] width 793 height 697
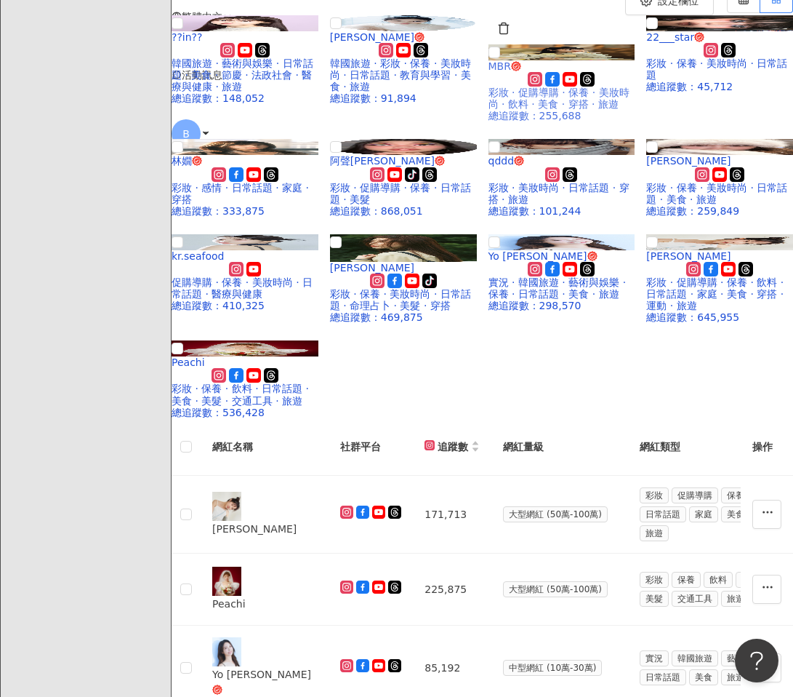
click at [578, 60] on img at bounding box center [562, 52] width 147 height 16
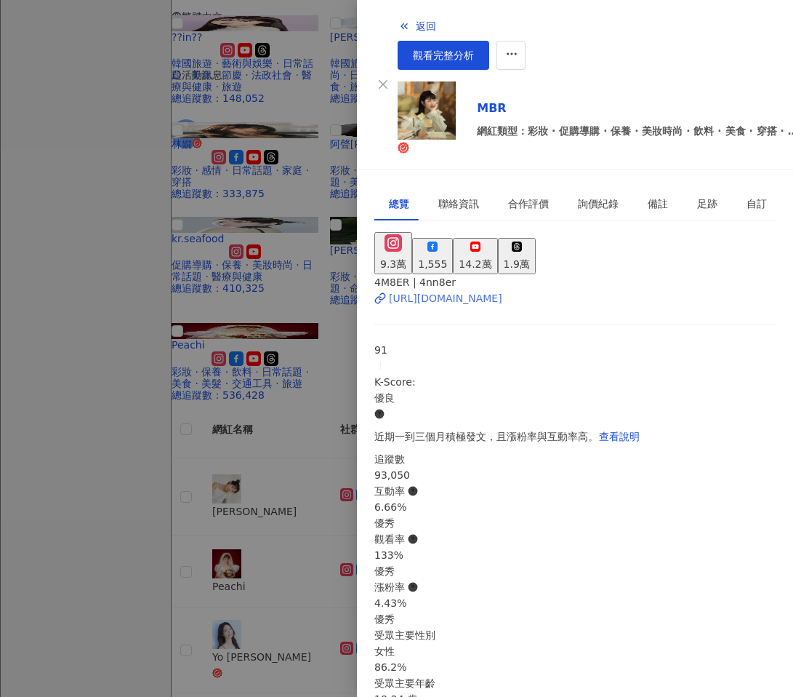
click at [503, 290] on div "https://www.instagram.com/4nn8er/" at bounding box center [445, 298] width 113 height 16
click at [327, 310] on div at bounding box center [396, 348] width 793 height 697
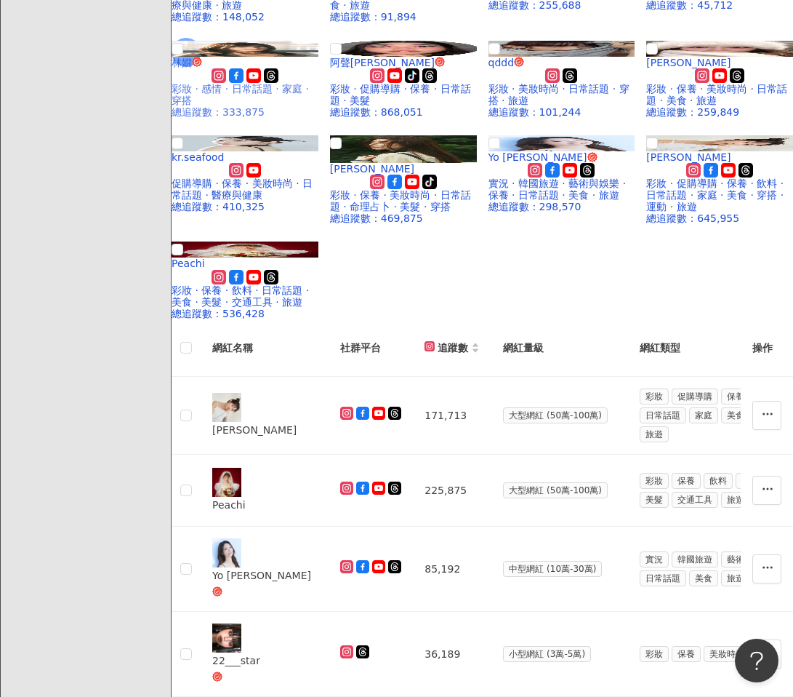
scroll to position [285, 0]
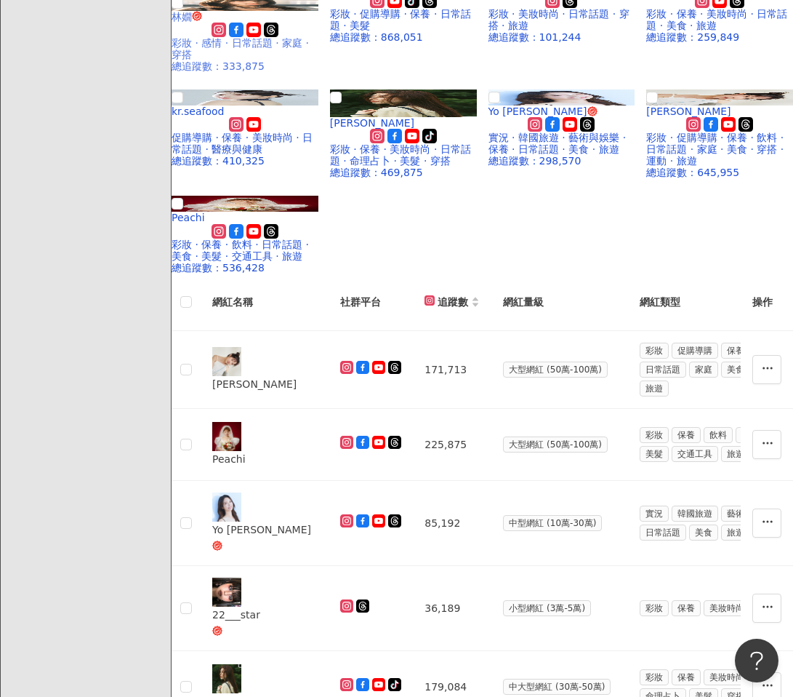
click at [280, 11] on img at bounding box center [245, 3] width 147 height 16
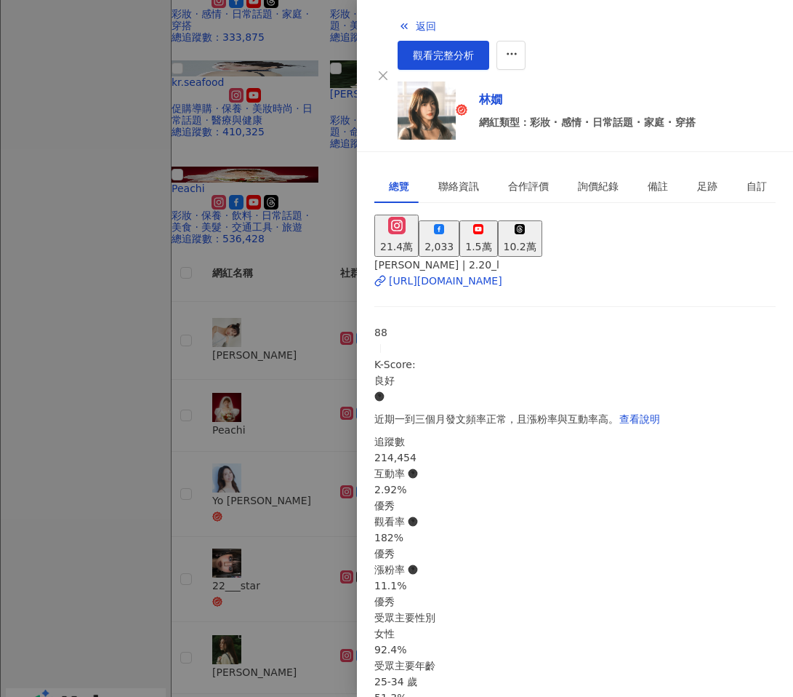
click at [240, 352] on div at bounding box center [396, 348] width 793 height 697
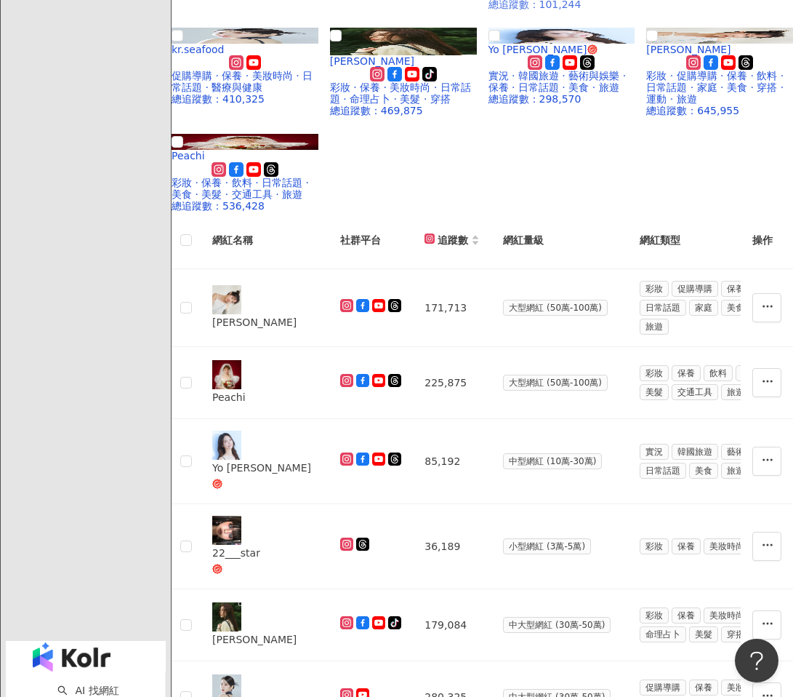
scroll to position [431, 0]
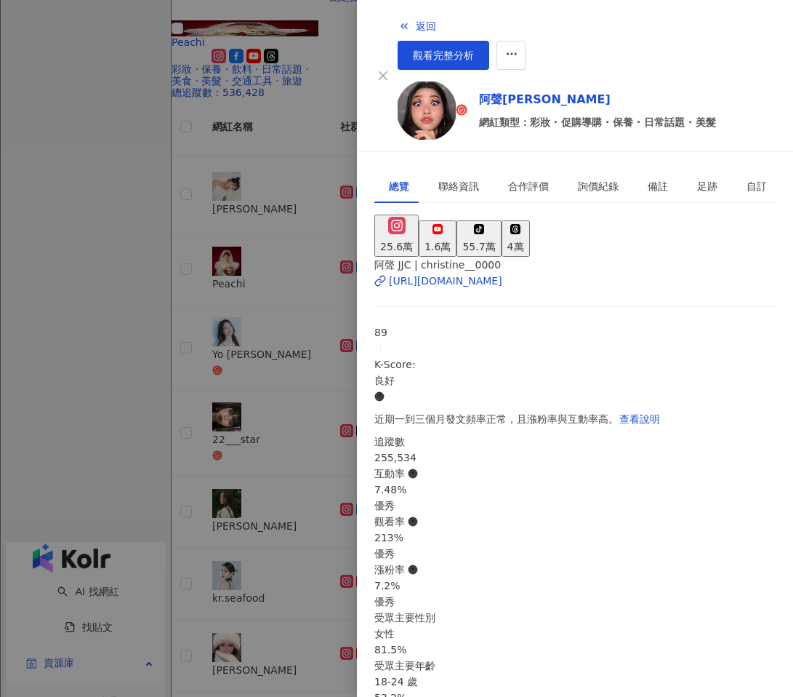
click at [226, 346] on div at bounding box center [396, 348] width 793 height 697
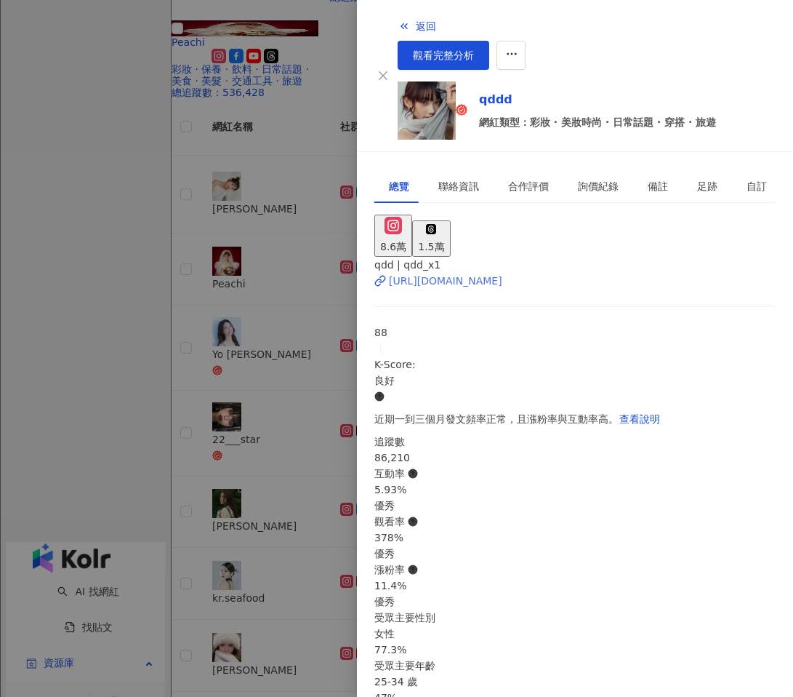
click at [494, 273] on div "https://www.instagram.com/qdd_x1/" at bounding box center [445, 281] width 113 height 16
click at [266, 339] on div at bounding box center [396, 348] width 793 height 697
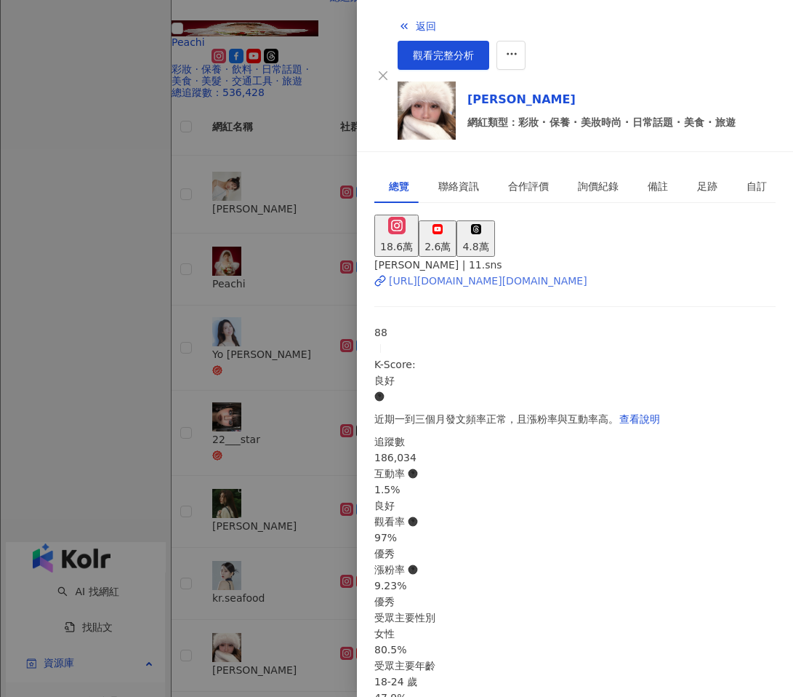
click at [455, 273] on div "https://www.instagram.com/11.sns/" at bounding box center [488, 281] width 199 height 16
click at [295, 345] on div at bounding box center [396, 348] width 793 height 697
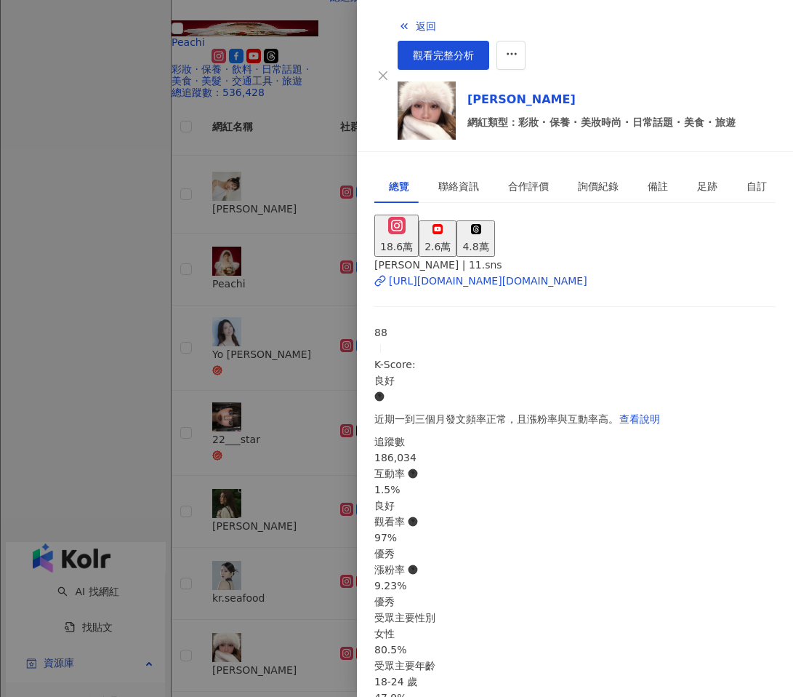
click at [266, 387] on div at bounding box center [396, 348] width 793 height 697
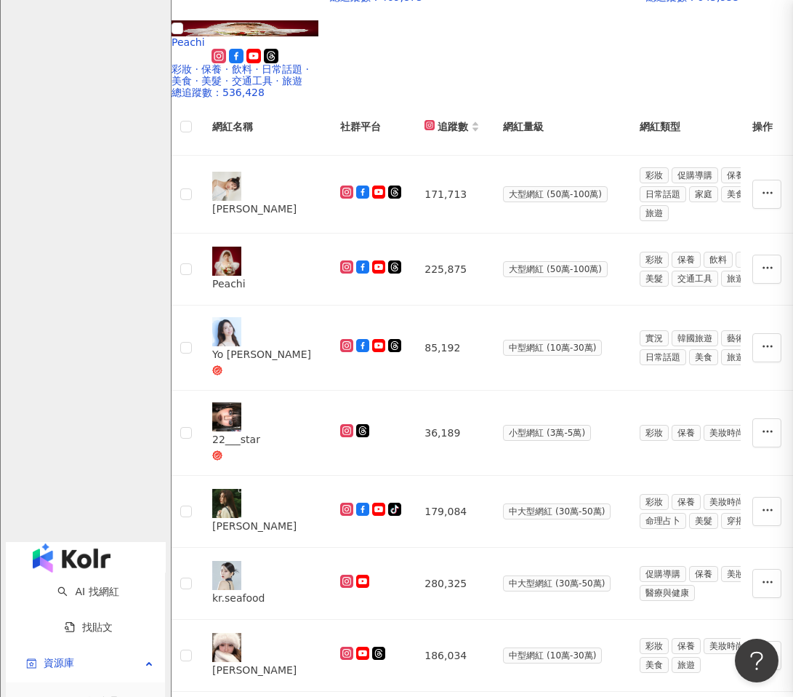
scroll to position [511, 0]
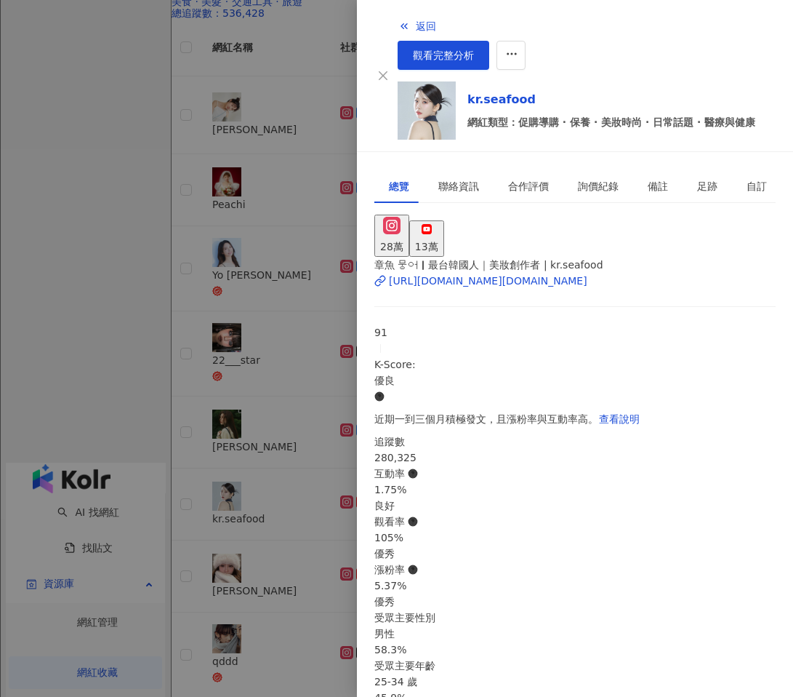
click at [260, 367] on div at bounding box center [396, 348] width 793 height 697
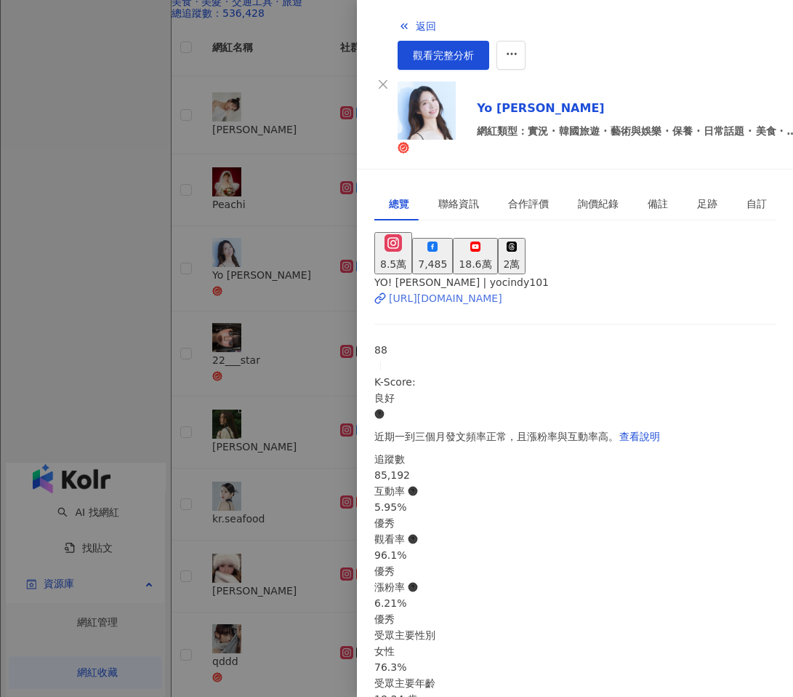
click at [503, 290] on div "https://www.instagram.com/yocindy101/" at bounding box center [445, 298] width 113 height 16
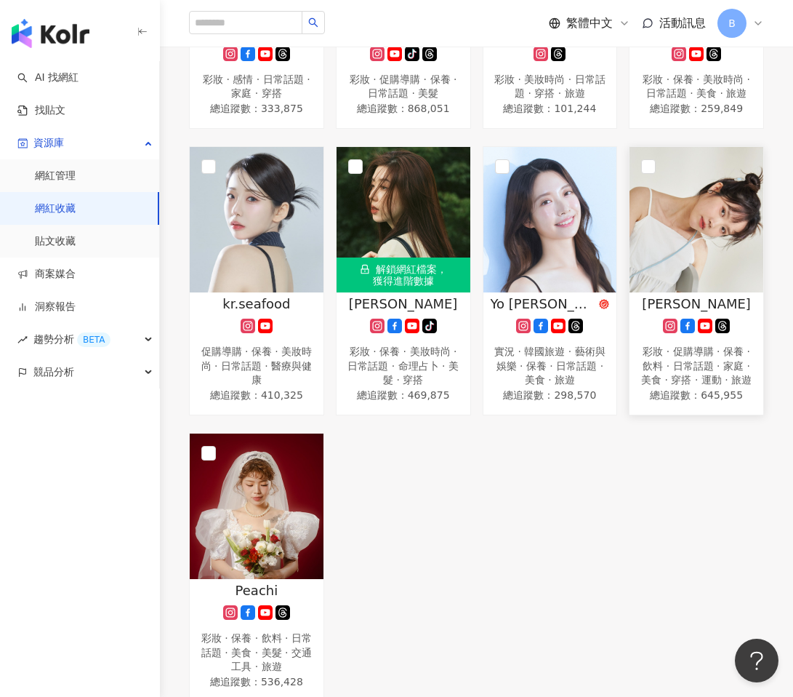
scroll to position [745, 0]
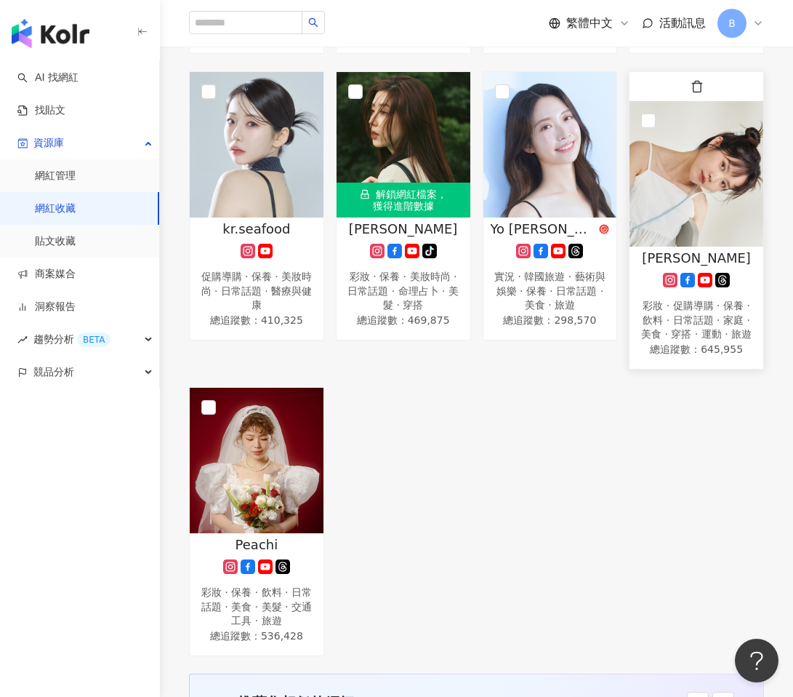
click at [693, 191] on img at bounding box center [697, 173] width 134 height 145
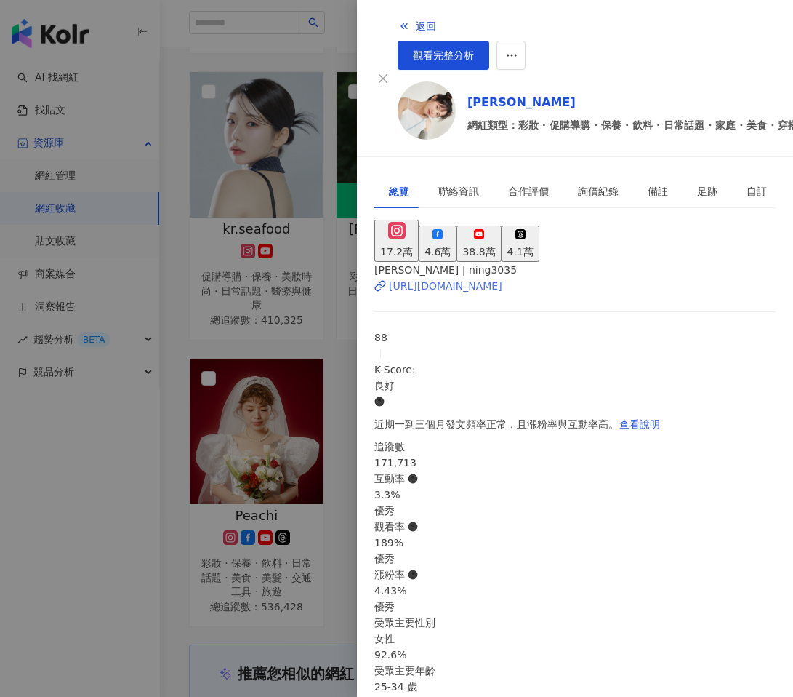
click at [503, 278] on div "[URL][DOMAIN_NAME]" at bounding box center [445, 286] width 113 height 16
click at [325, 452] on div at bounding box center [396, 348] width 793 height 697
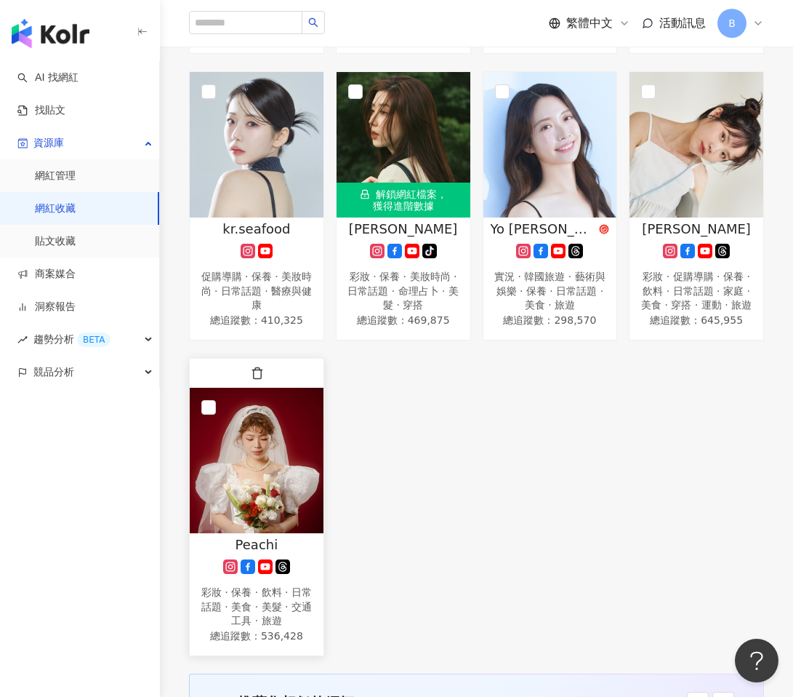
click at [265, 458] on img at bounding box center [257, 460] width 134 height 145
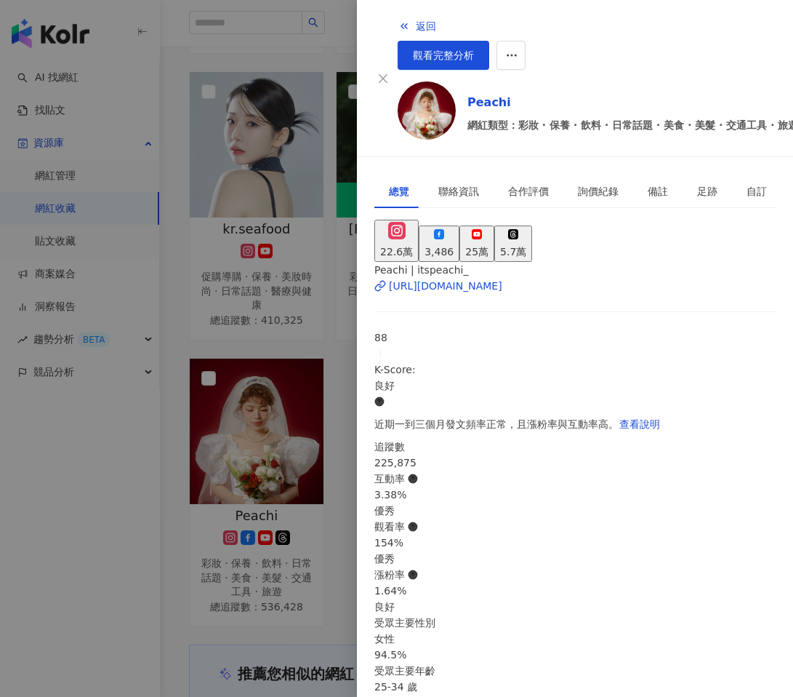
click at [343, 398] on div at bounding box center [396, 348] width 793 height 697
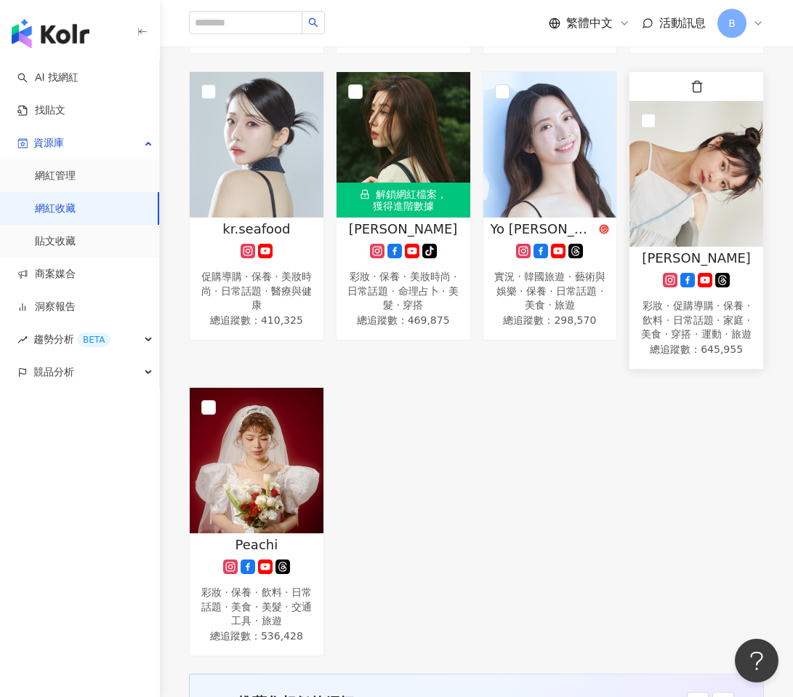
click at [687, 210] on img at bounding box center [697, 173] width 134 height 145
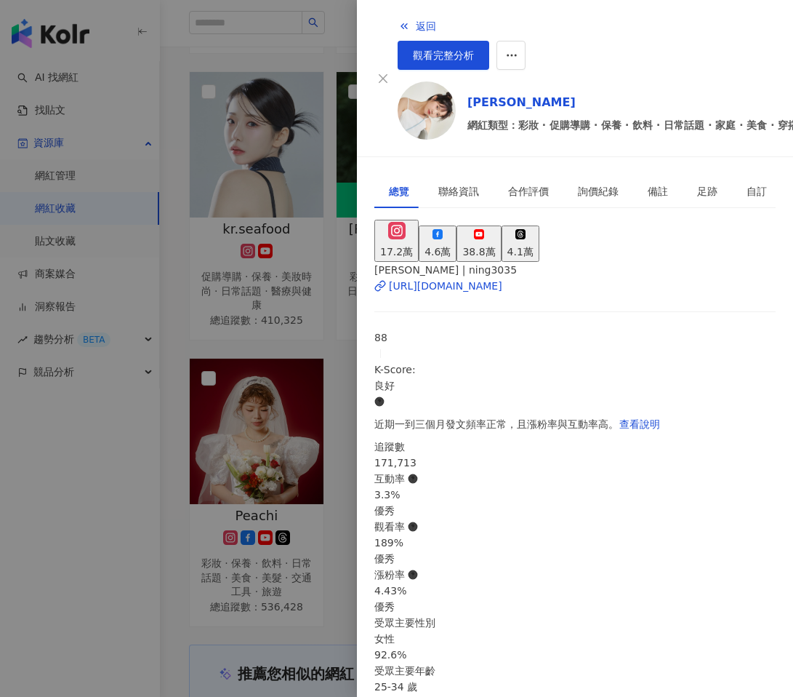
click at [344, 418] on div at bounding box center [396, 348] width 793 height 697
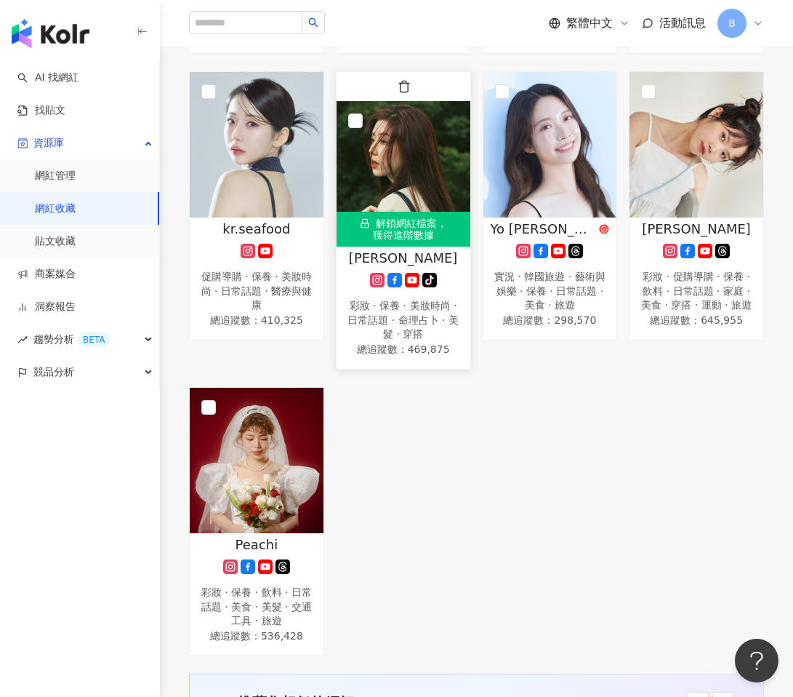
click at [446, 299] on div "彩妝 · 保養 · 美妝時尚 · 日常話題 · 命理占卜 · 美髮 · 穿搭" at bounding box center [403, 320] width 119 height 43
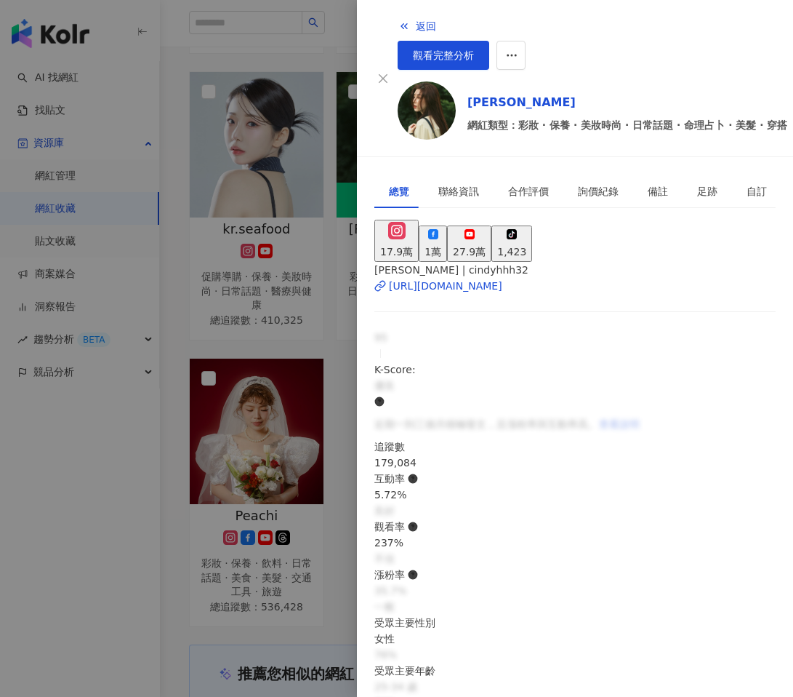
click at [306, 452] on div at bounding box center [396, 348] width 793 height 697
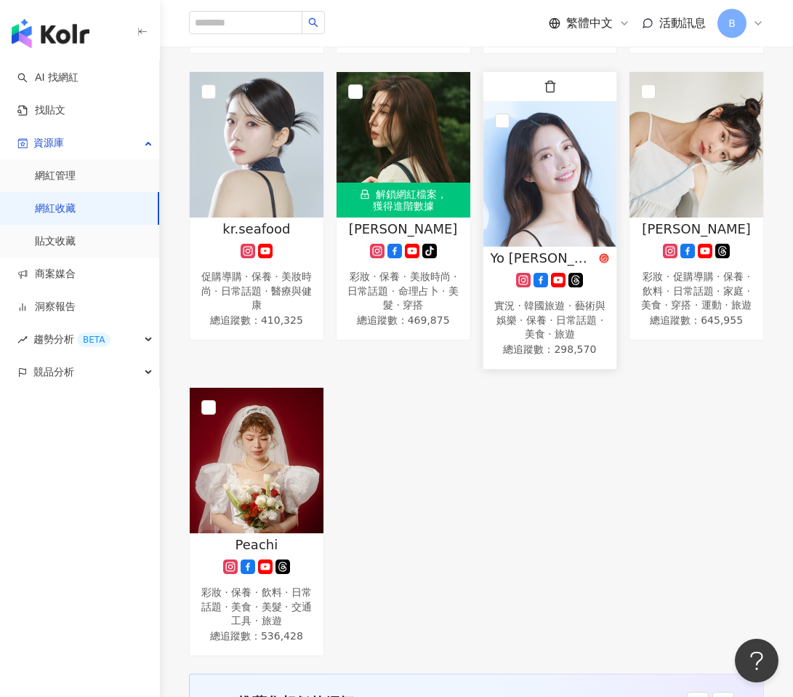
scroll to position [452, 0]
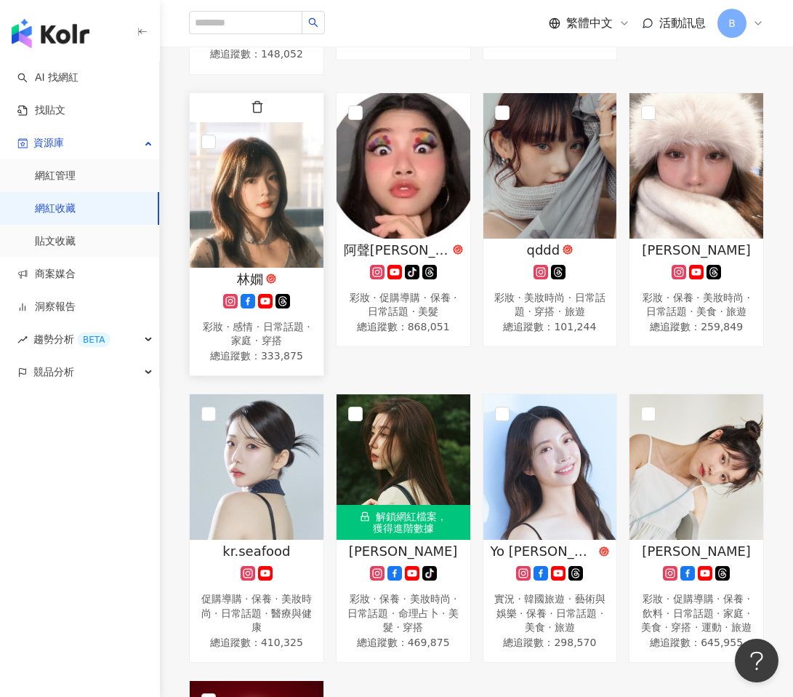
click at [302, 320] on div "彩妝 · 感情 · 日常話題 · 家庭 · 穿搭" at bounding box center [256, 334] width 119 height 28
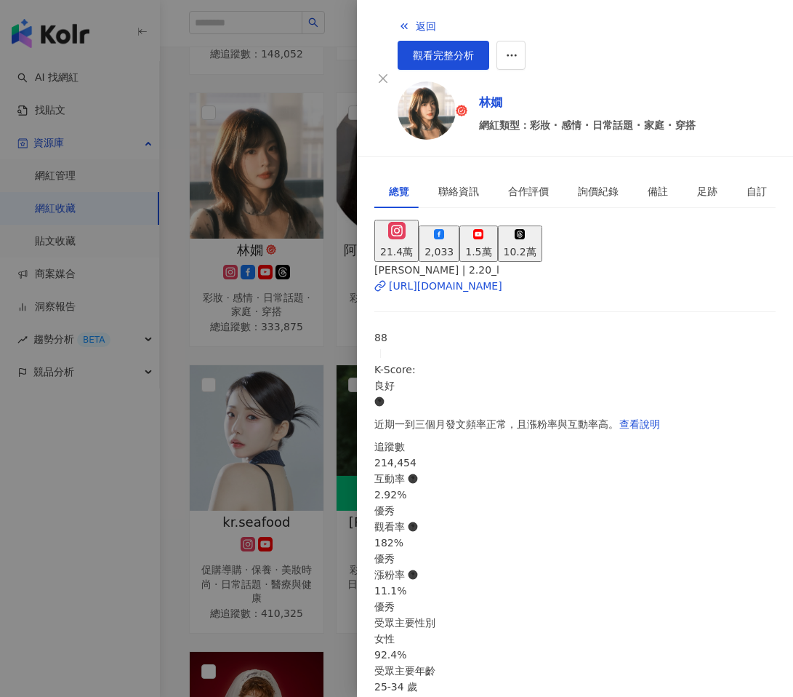
click at [308, 386] on div at bounding box center [396, 348] width 793 height 697
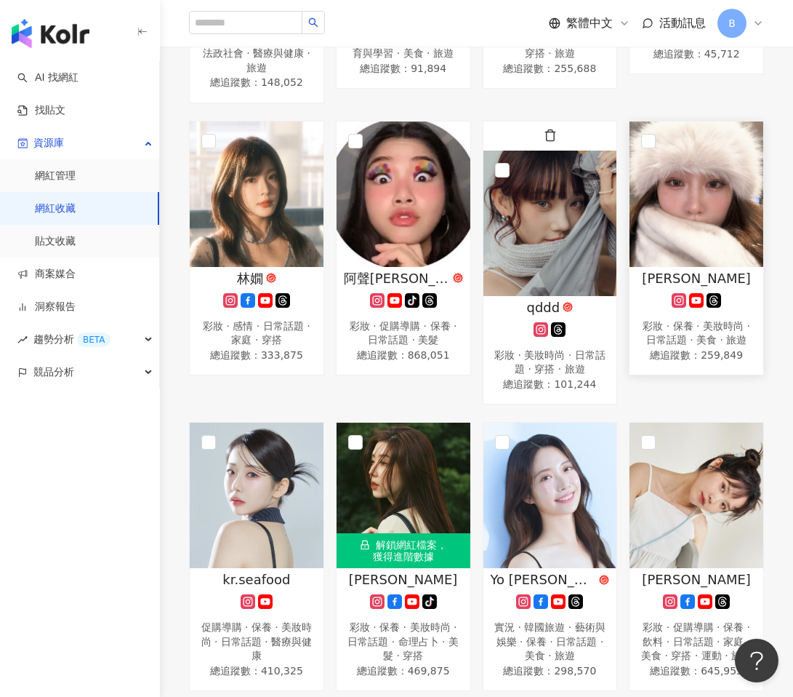
scroll to position [432, 0]
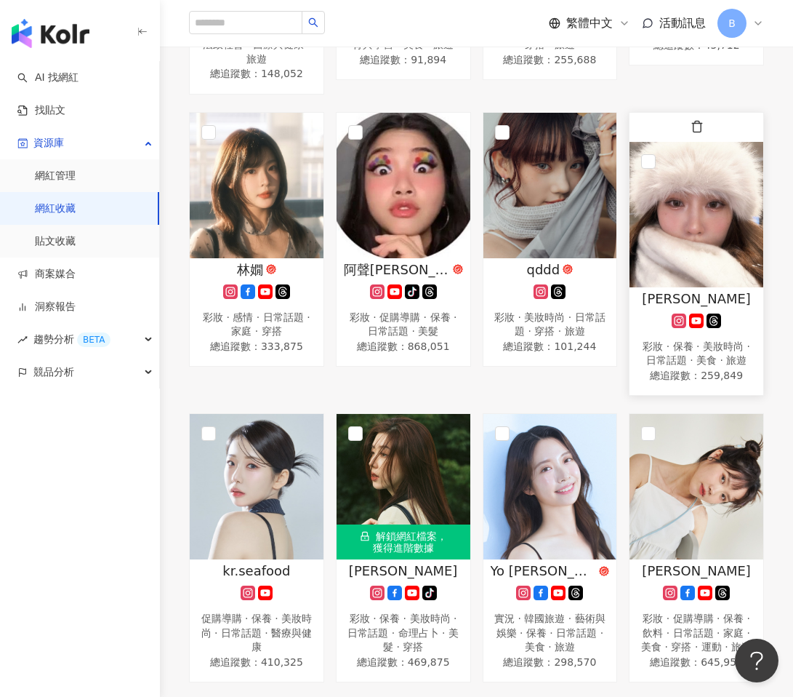
click at [682, 340] on div "彩妝 · 保養 · 美妝時尚 · 日常話題 · 美食 · 旅遊" at bounding box center [696, 354] width 119 height 28
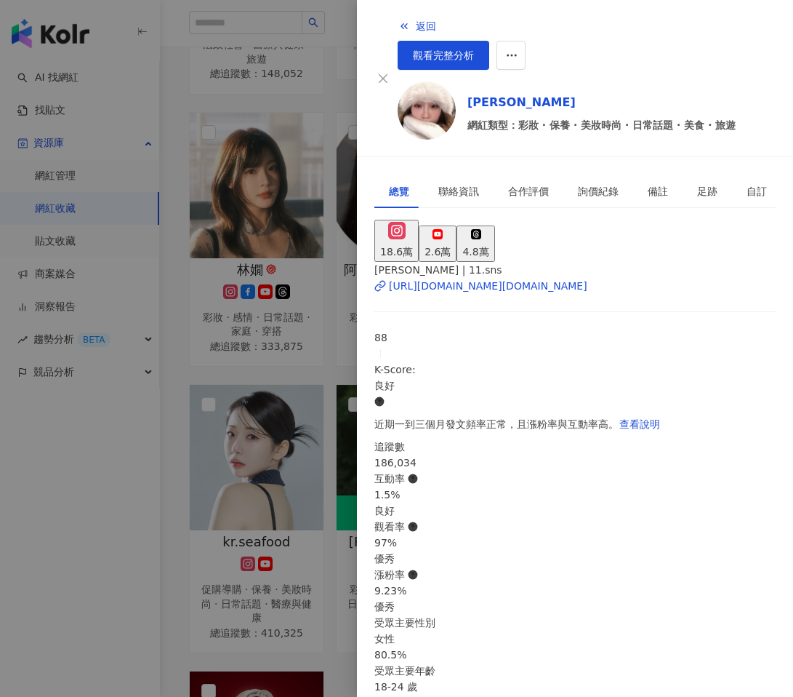
click at [325, 409] on div at bounding box center [396, 348] width 793 height 697
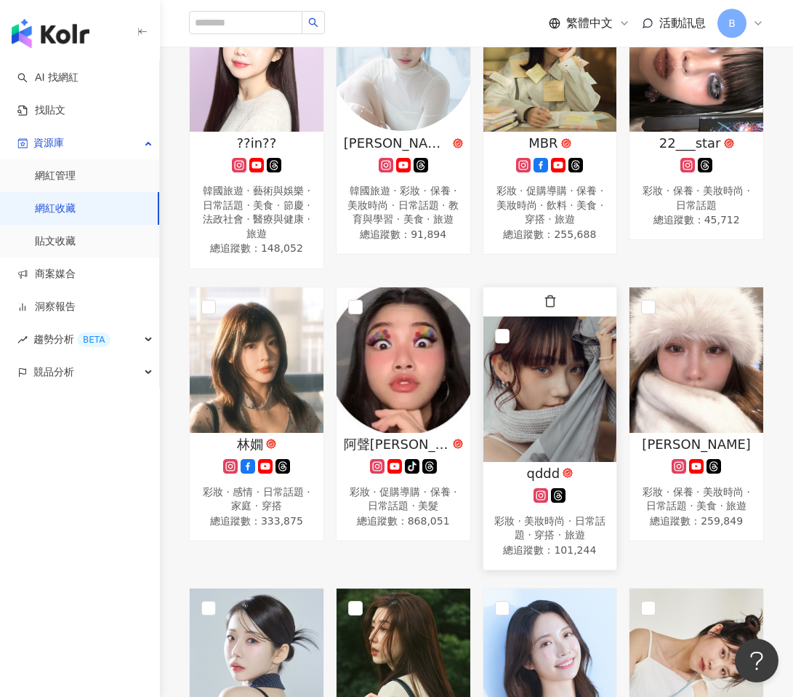
scroll to position [193, 0]
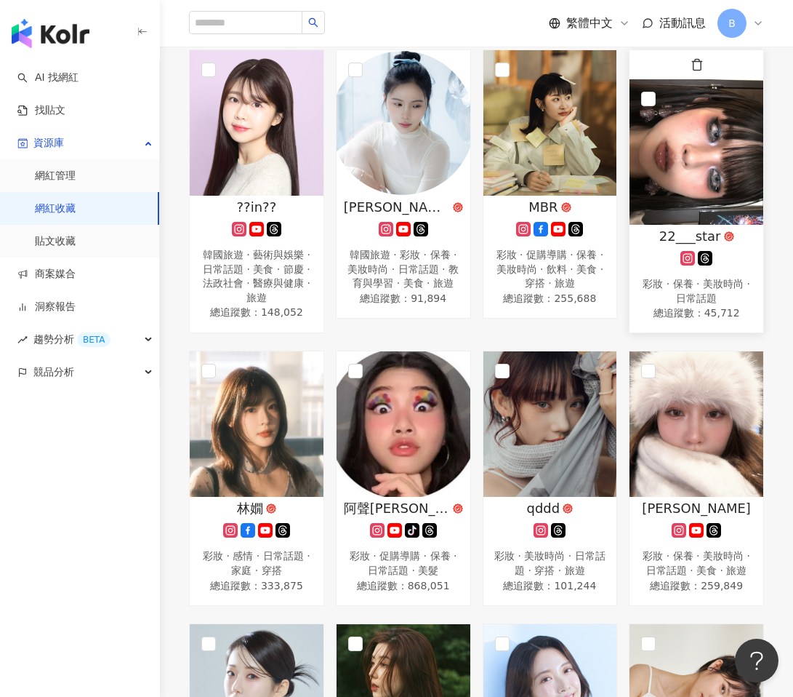
click at [716, 277] on div "彩妝 · 保養 · 美妝時尚 · 日常話題" at bounding box center [696, 291] width 119 height 28
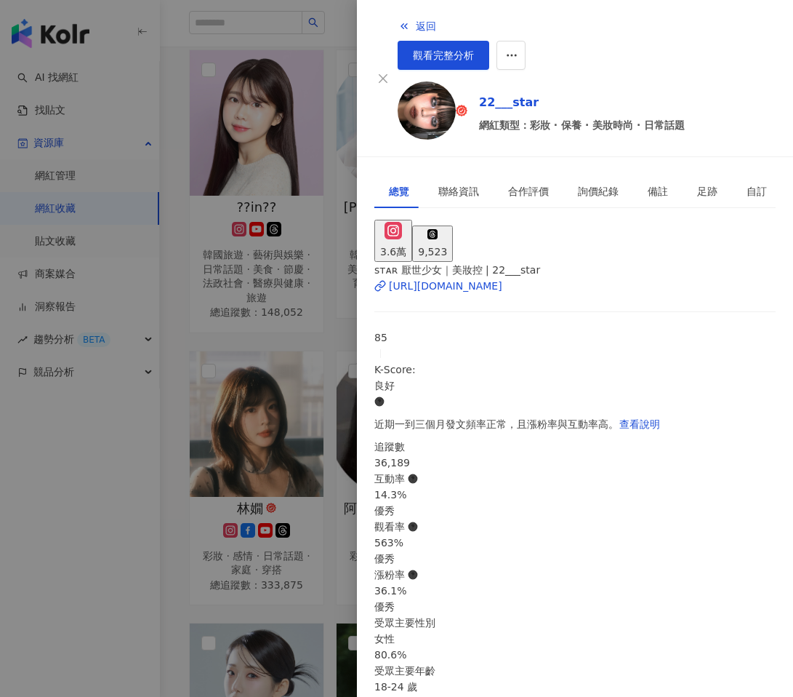
click at [305, 399] on div at bounding box center [396, 348] width 793 height 697
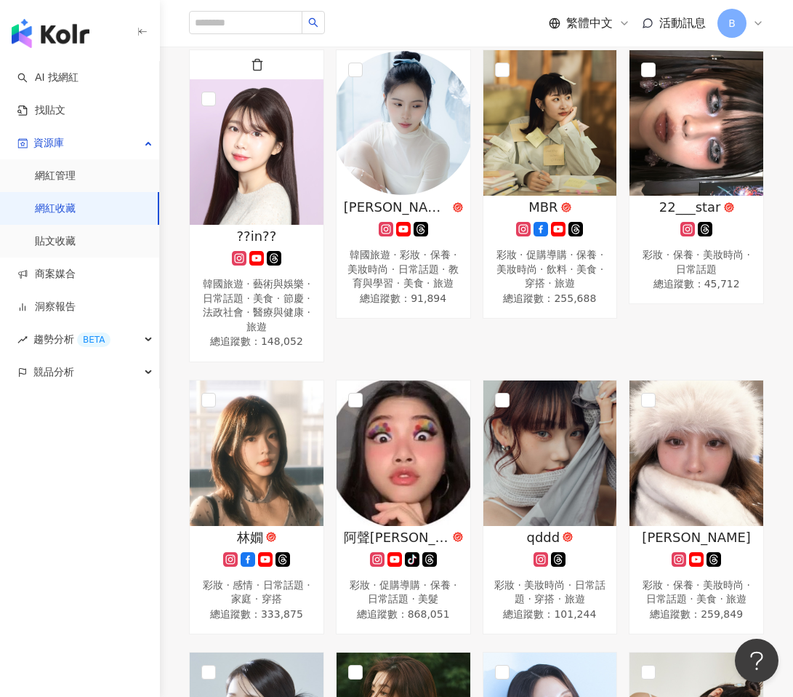
click at [253, 297] on div "韓國旅遊 · 藝術與娛樂 · 日常話題 · 美食 · 節慶 · 法政社會 · 醫療與健康 · 旅遊" at bounding box center [256, 305] width 119 height 57
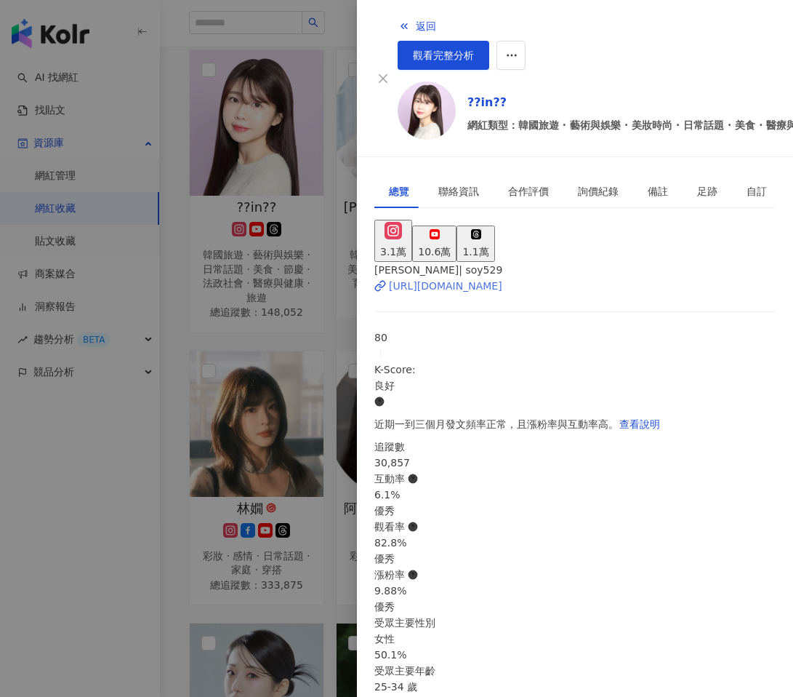
click at [496, 278] on div "https://www.instagram.com/soy529/" at bounding box center [445, 286] width 113 height 16
click at [321, 221] on div at bounding box center [396, 348] width 793 height 697
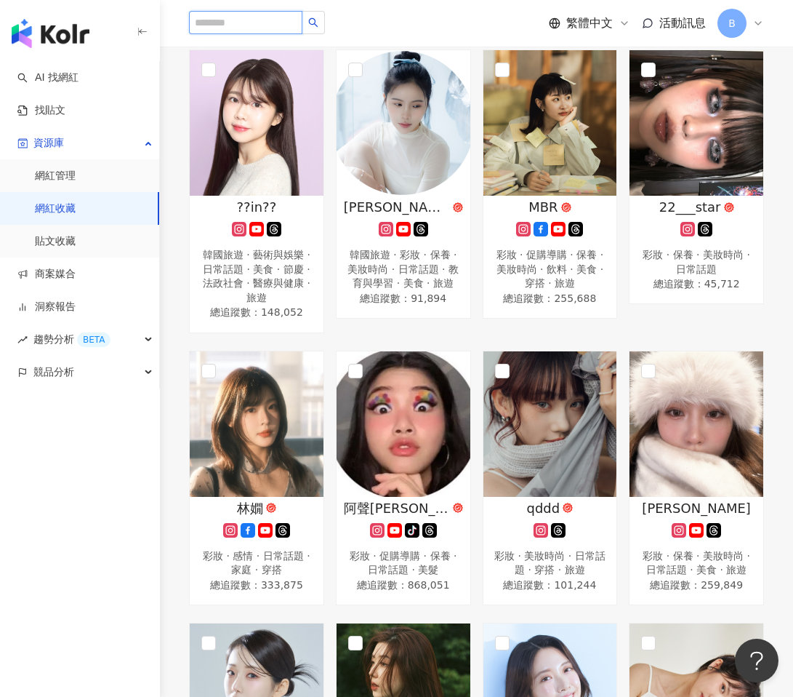
click at [217, 24] on input "search" at bounding box center [245, 22] width 113 height 23
type input "*"
click at [50, 83] on link "AI 找網紅" at bounding box center [47, 78] width 61 height 15
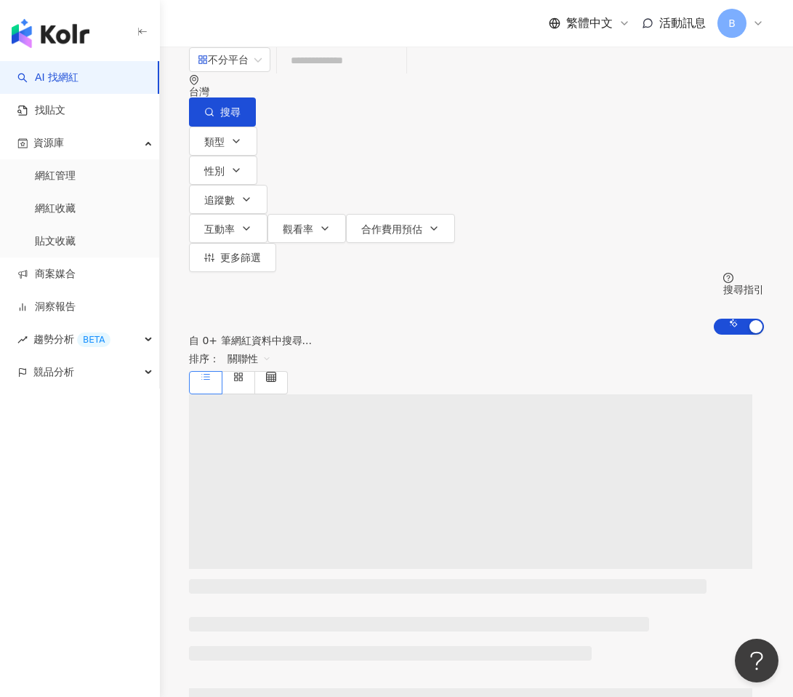
click at [351, 74] on input "search" at bounding box center [342, 61] width 118 height 28
type input "*"
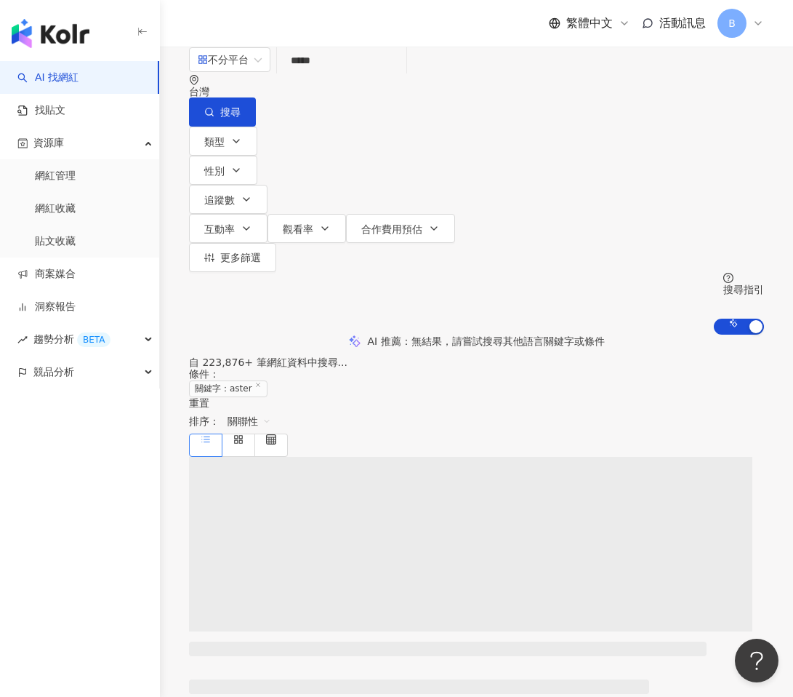
click at [337, 74] on input "*****" at bounding box center [342, 61] width 118 height 28
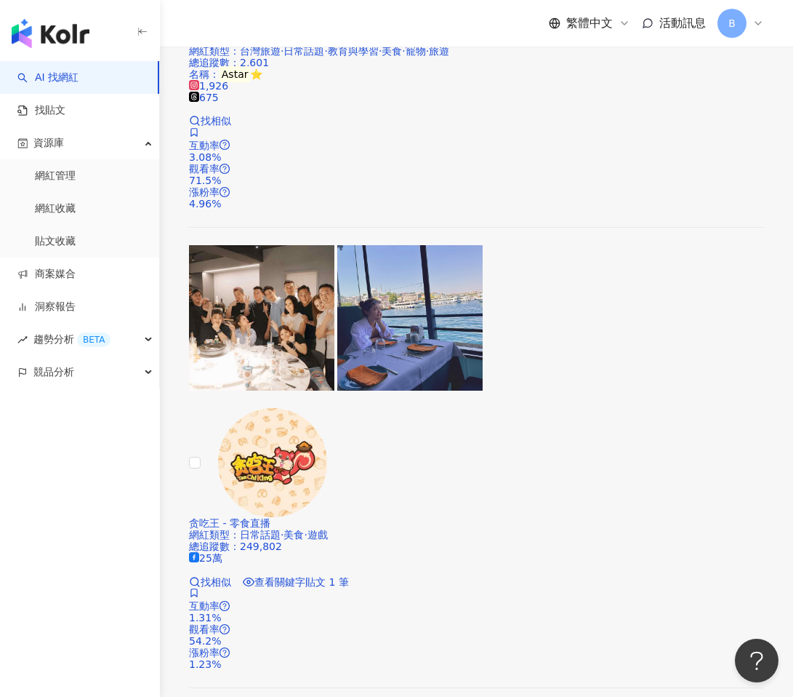
scroll to position [1329, 0]
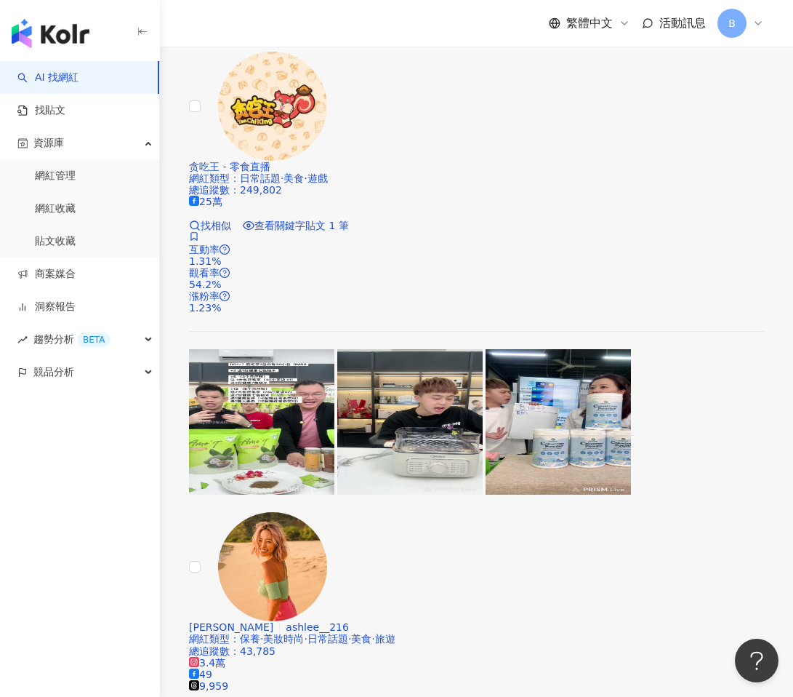
type input "*****"
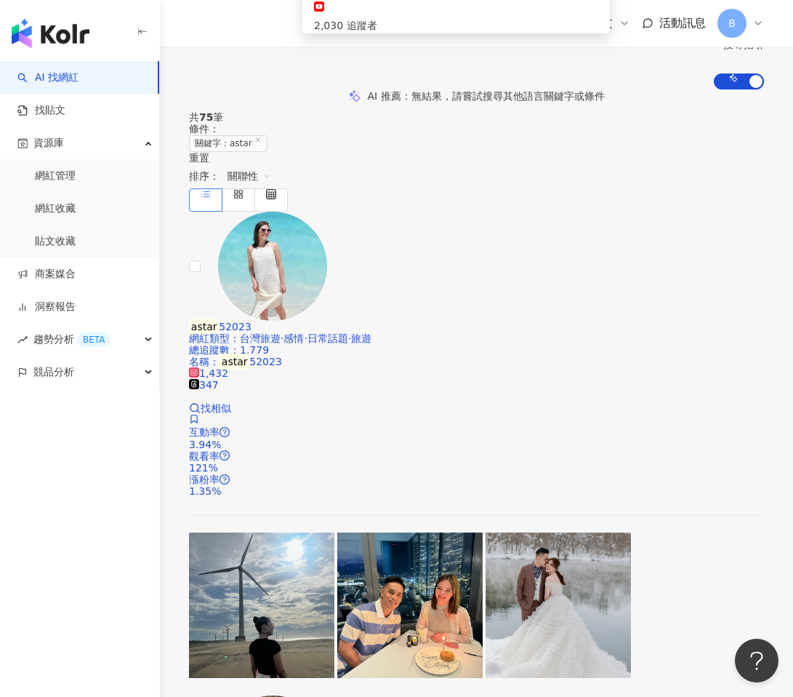
scroll to position [0, 0]
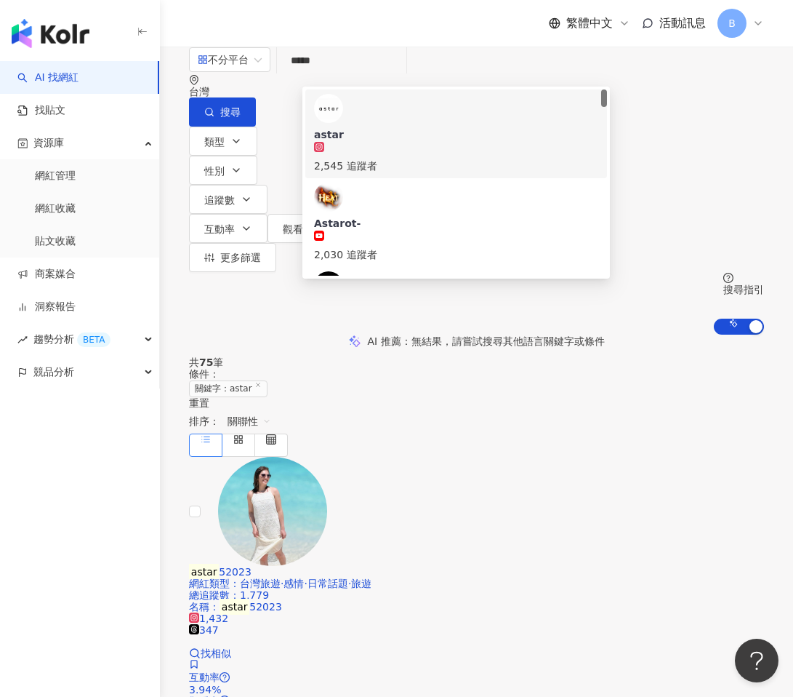
click at [353, 74] on input "*****" at bounding box center [342, 61] width 118 height 28
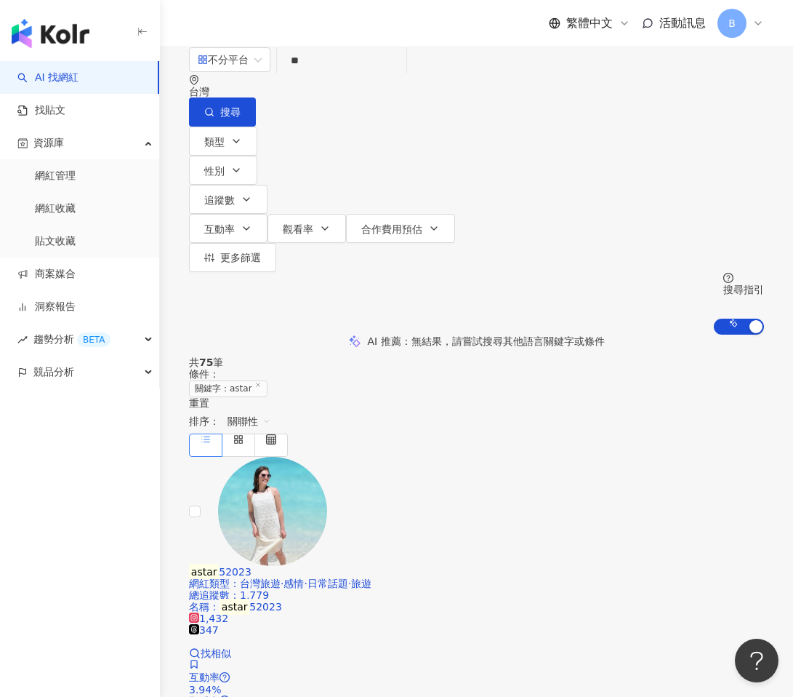
type input "**"
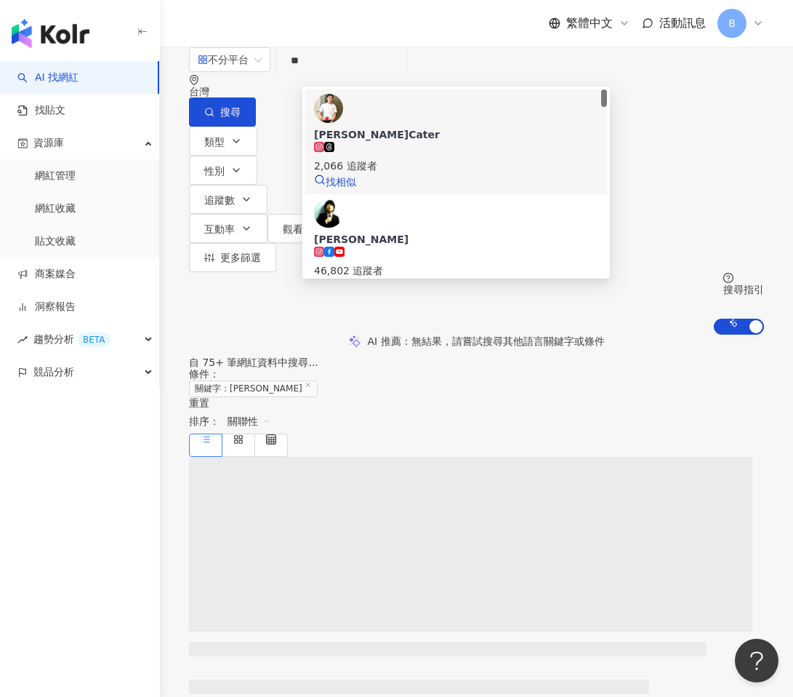
click at [418, 127] on span "卡特Cater" at bounding box center [456, 134] width 284 height 15
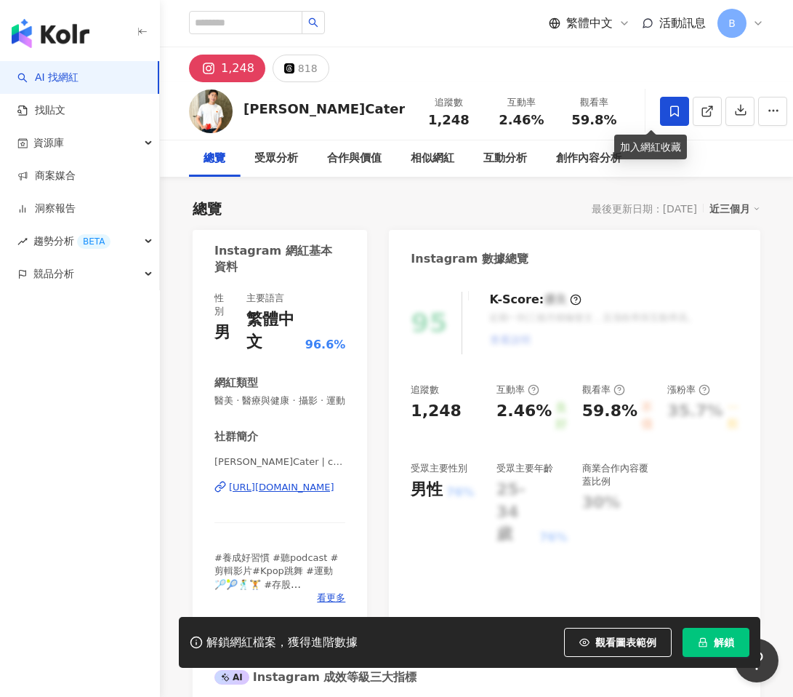
click at [660, 103] on span at bounding box center [674, 111] width 29 height 29
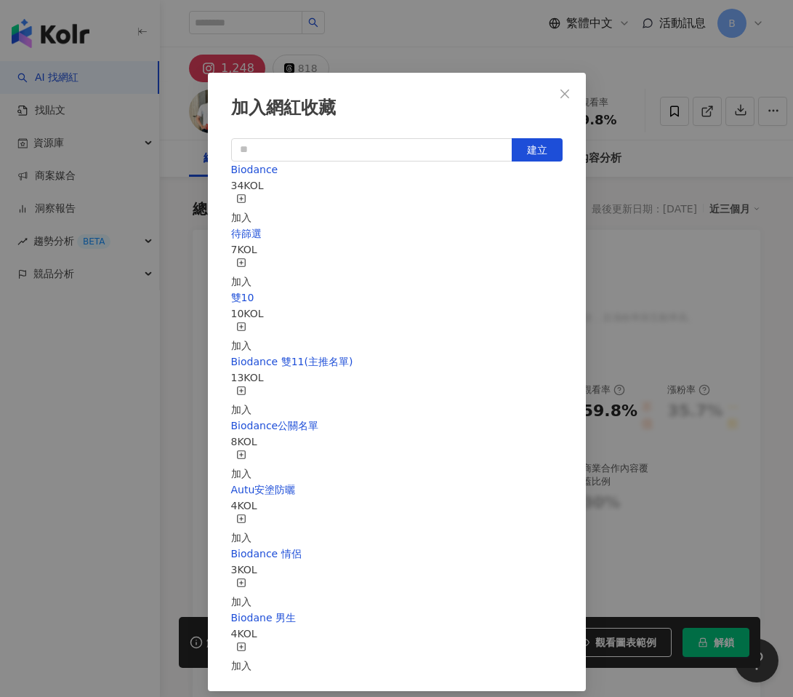
scroll to position [195, 0]
click at [252, 641] on div "加入" at bounding box center [241, 657] width 20 height 32
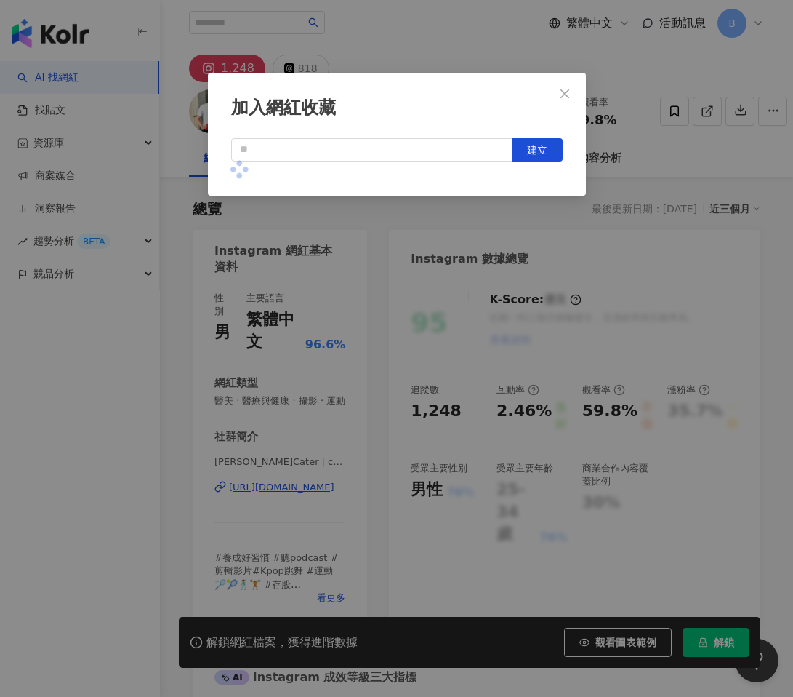
scroll to position [0, 0]
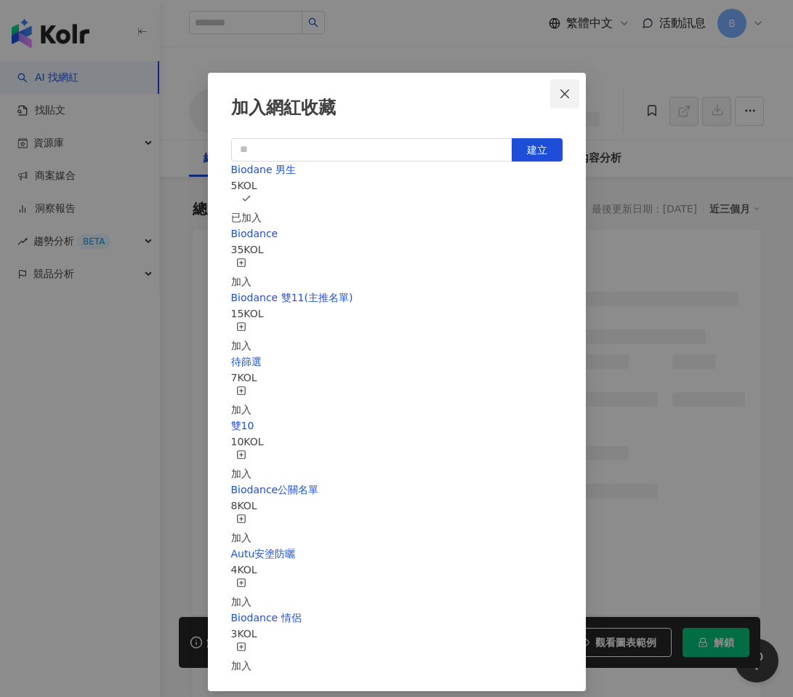
click at [566, 96] on icon "close" at bounding box center [565, 94] width 12 height 12
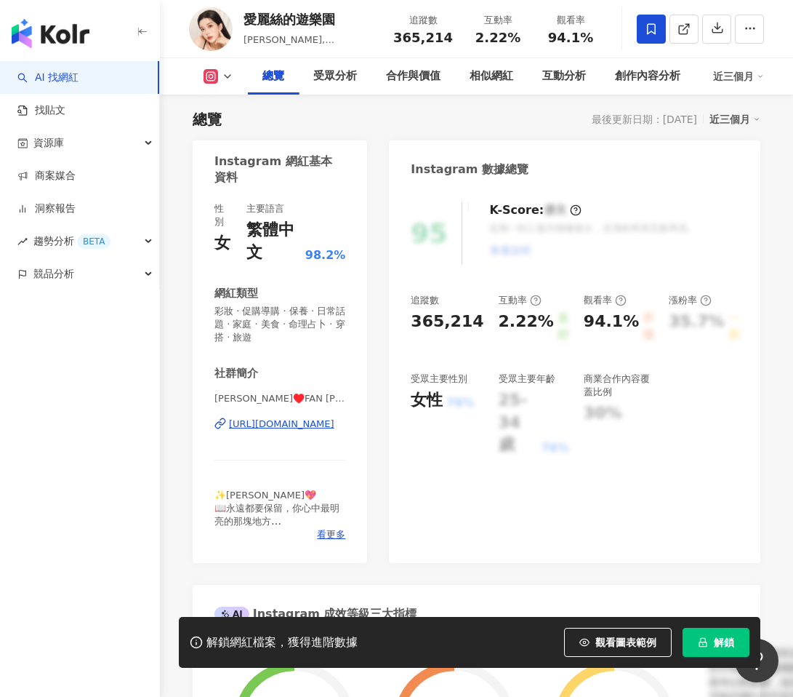
click at [715, 641] on span "解鎖" at bounding box center [724, 642] width 20 height 12
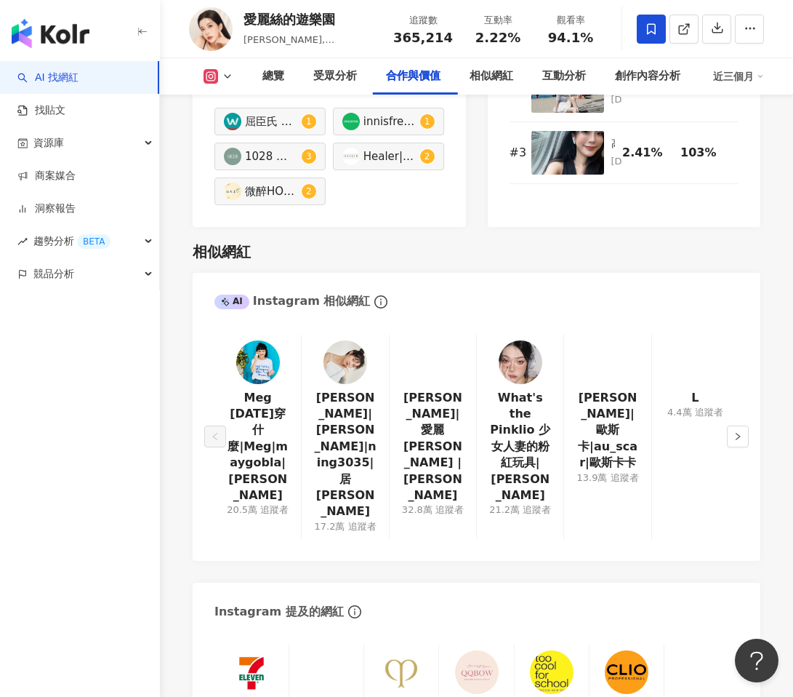
scroll to position [2545, 0]
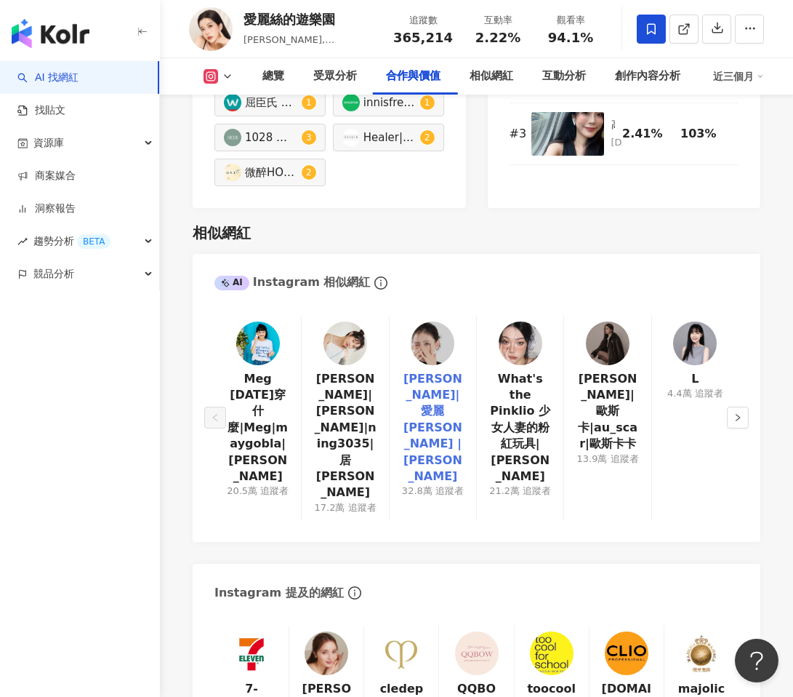
click at [456, 371] on link "蔡昕言|愛麗 Ellie |ellieciouss" at bounding box center [432, 428] width 63 height 114
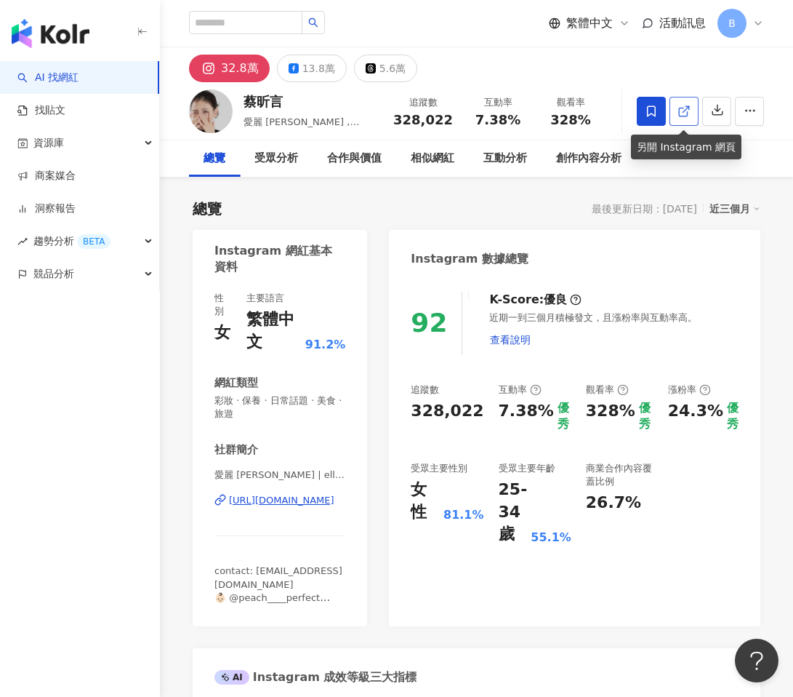
click at [682, 113] on icon at bounding box center [684, 111] width 13 height 13
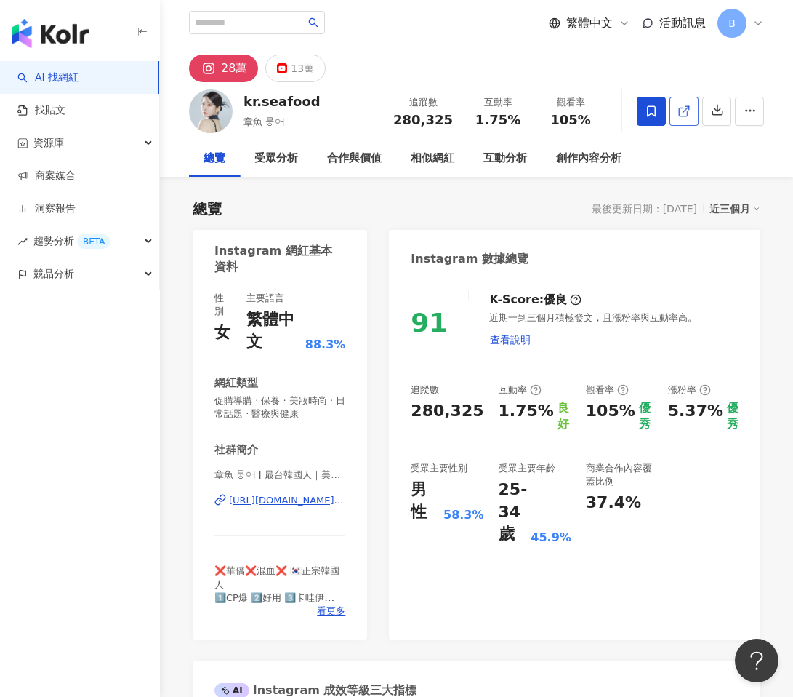
click at [692, 119] on link at bounding box center [684, 111] width 29 height 29
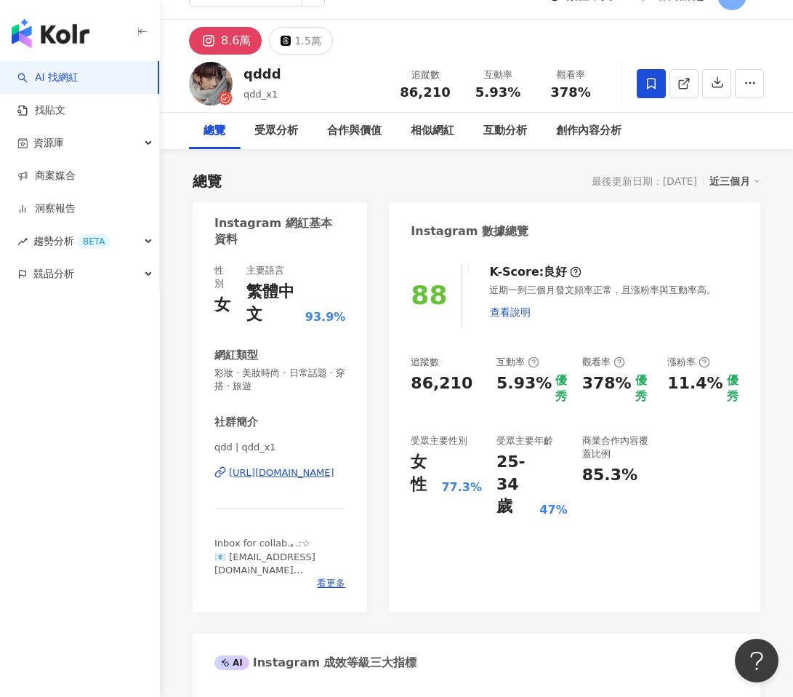
scroll to position [47, 0]
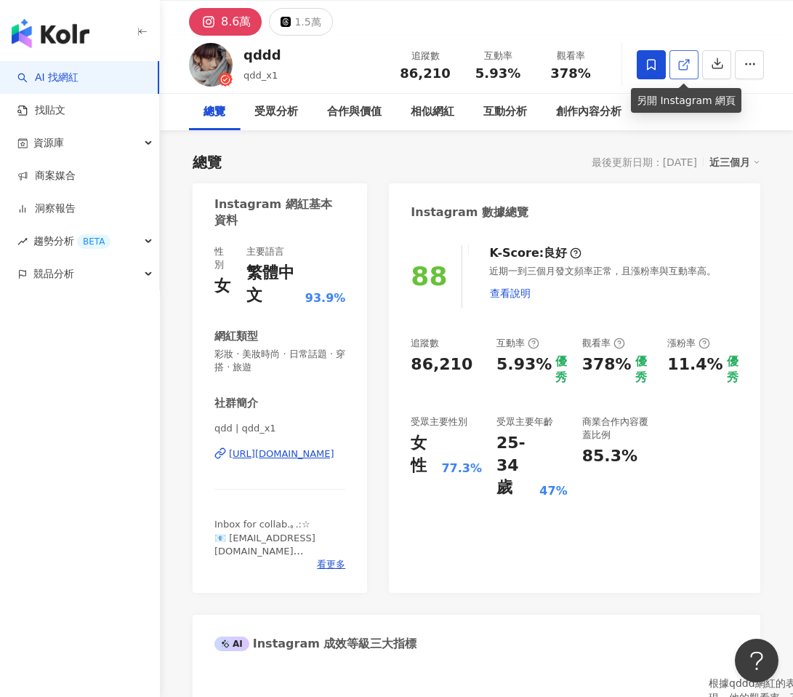
click at [688, 60] on polyline at bounding box center [688, 62] width 4 height 4
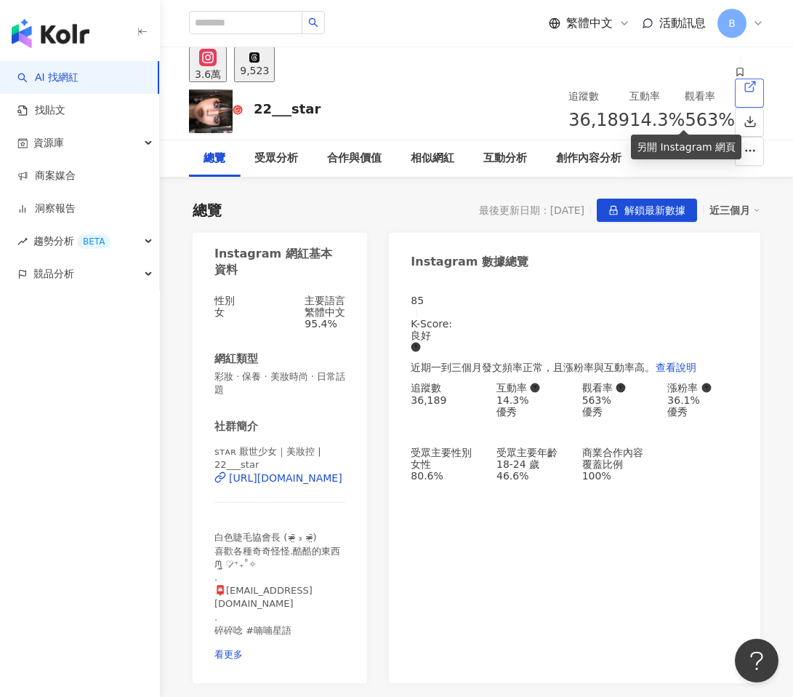
click at [735, 108] on link at bounding box center [749, 93] width 29 height 29
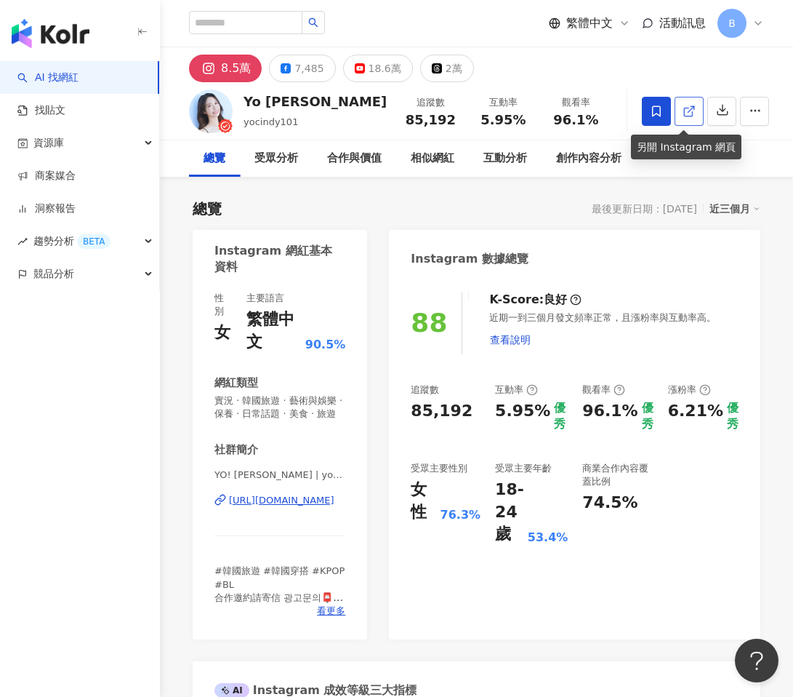
click at [692, 112] on link at bounding box center [689, 111] width 29 height 29
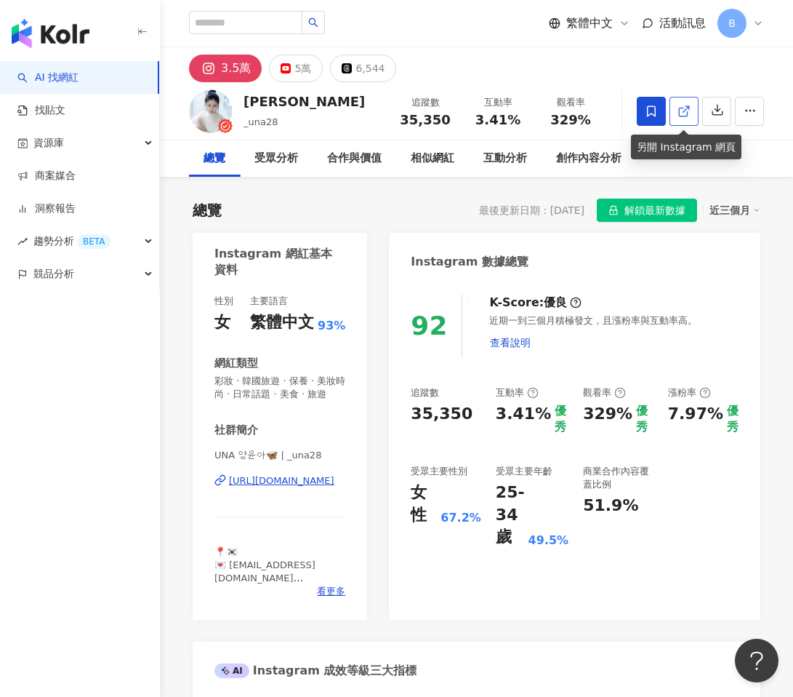
click at [690, 114] on icon at bounding box center [684, 111] width 13 height 13
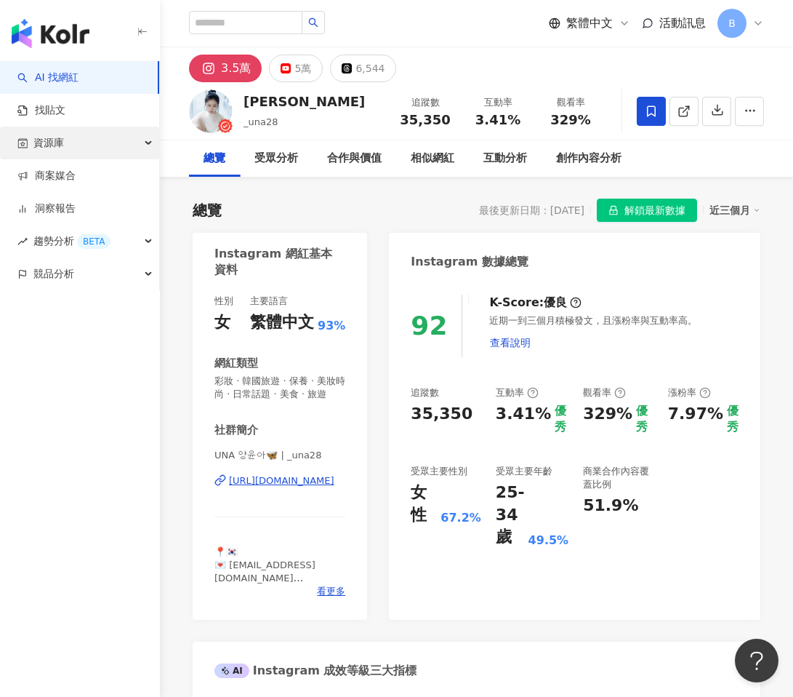
click at [66, 142] on div "資源庫" at bounding box center [79, 143] width 159 height 33
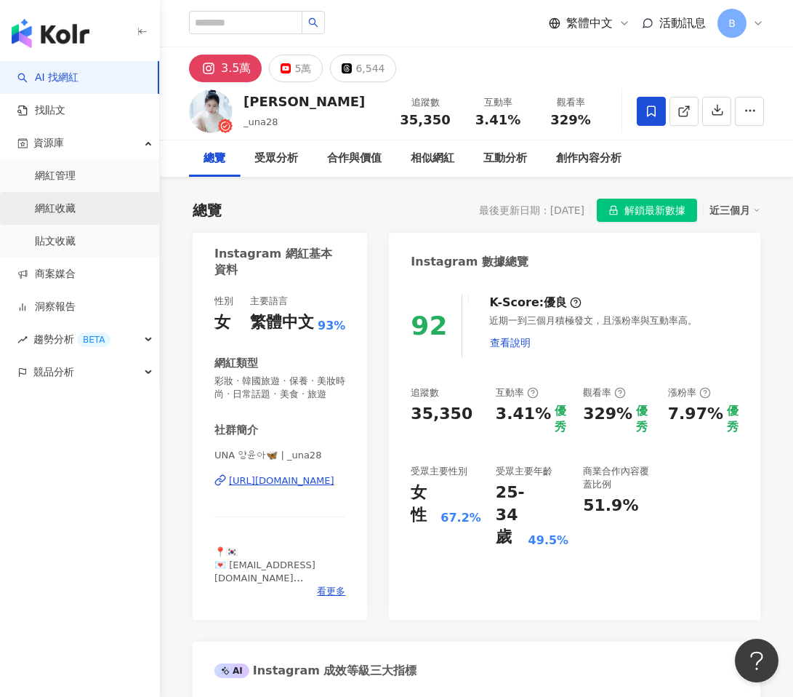
click at [65, 202] on link "網紅收藏" at bounding box center [55, 208] width 41 height 15
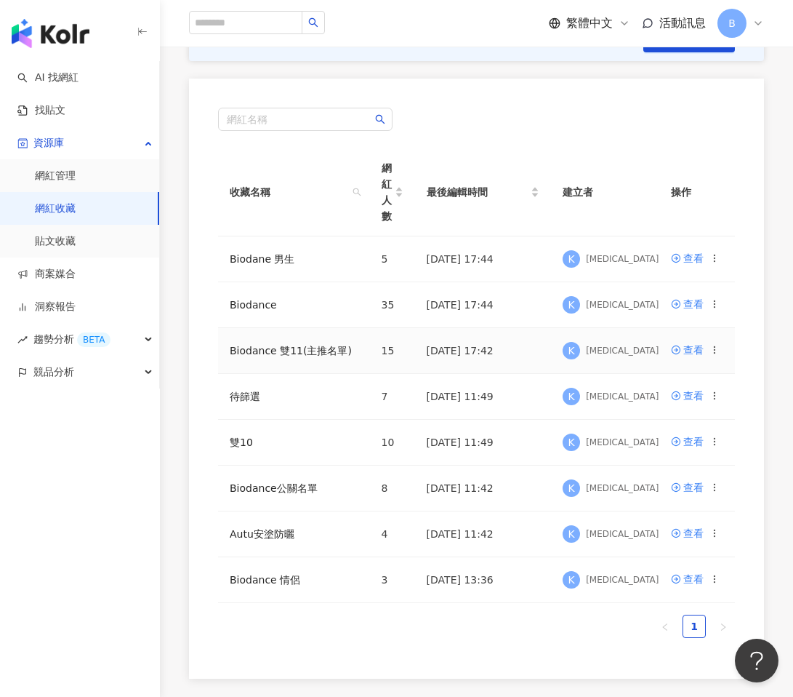
scroll to position [148, 0]
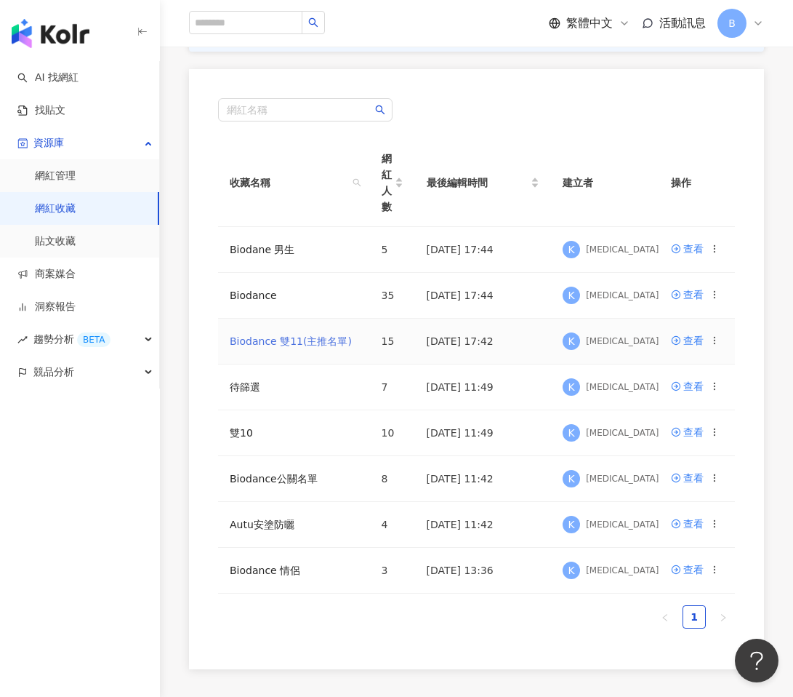
click at [321, 336] on link "Biodance 雙11(主推名單)" at bounding box center [291, 341] width 122 height 12
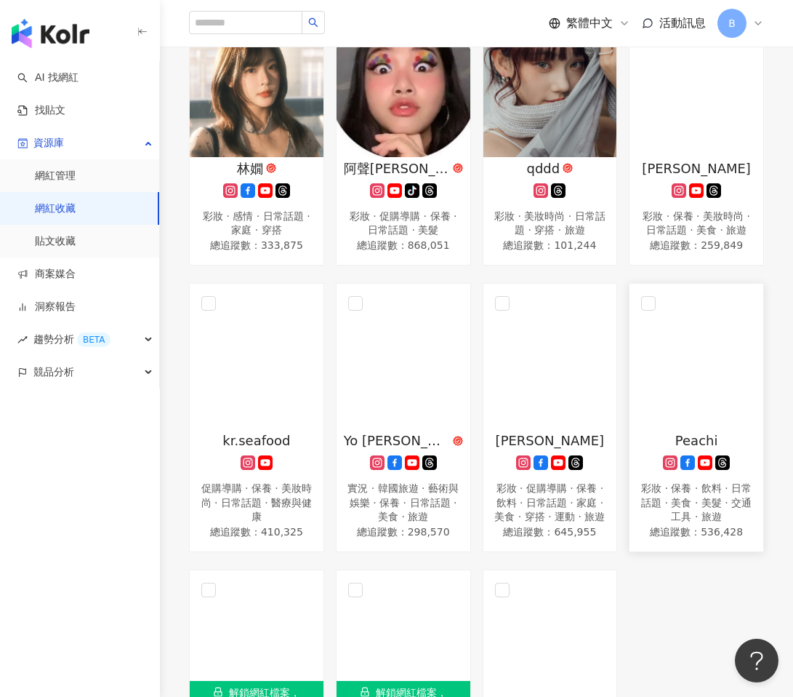
scroll to position [662, 0]
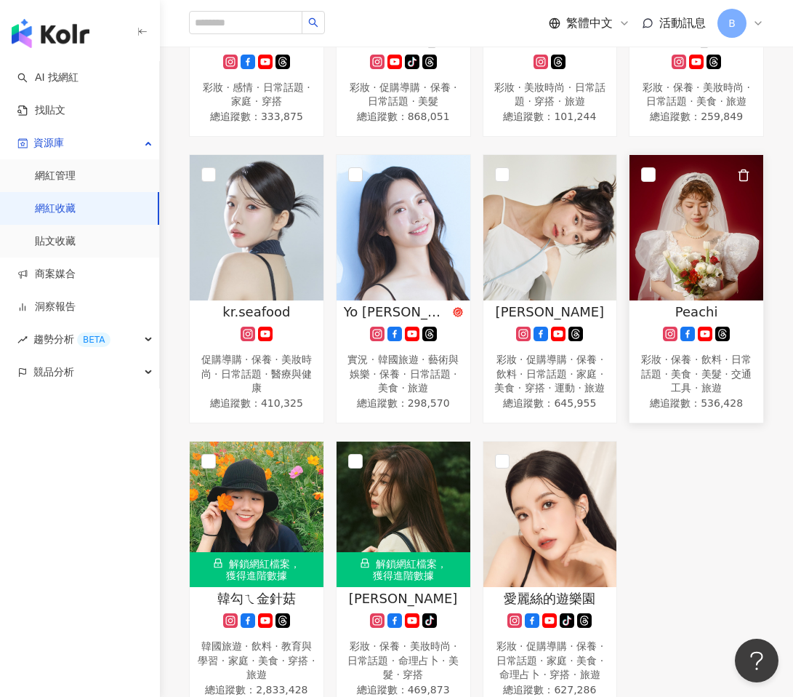
click at [696, 367] on div "彩妝 · 保養 · 飲料 · 日常話題 · 美食 · 美髮 · 交通工具 · 旅遊" at bounding box center [696, 374] width 119 height 43
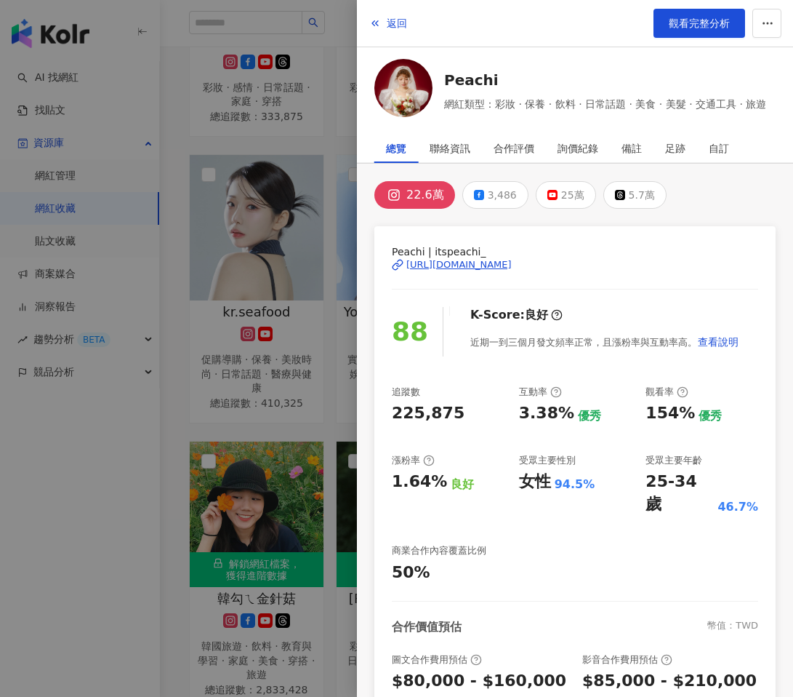
click at [295, 385] on div at bounding box center [396, 348] width 793 height 697
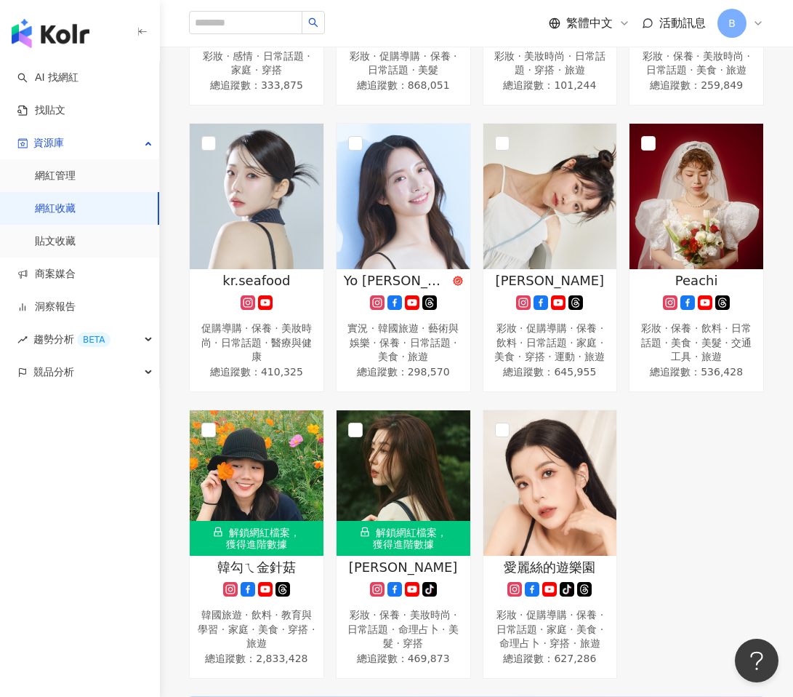
scroll to position [783, 0]
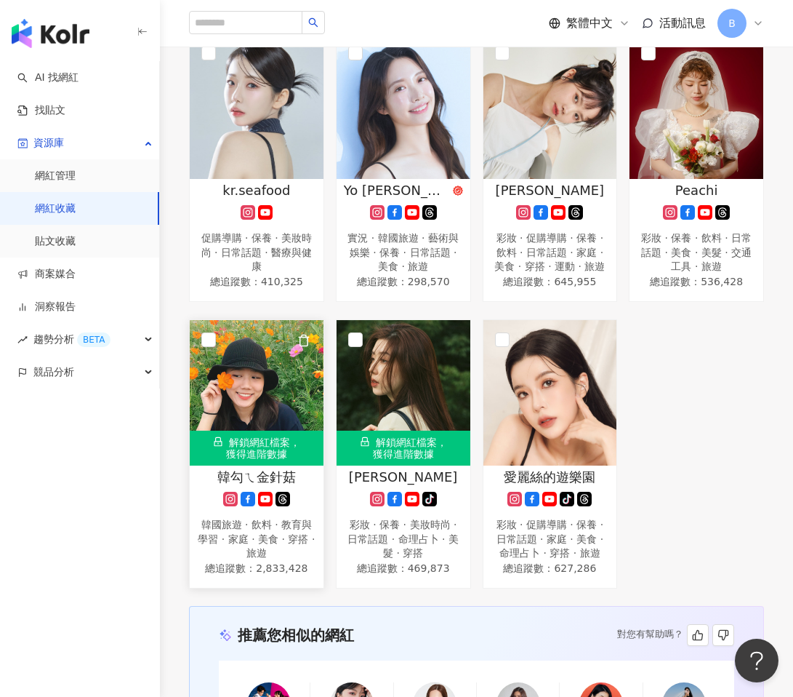
click at [288, 425] on img at bounding box center [257, 392] width 134 height 145
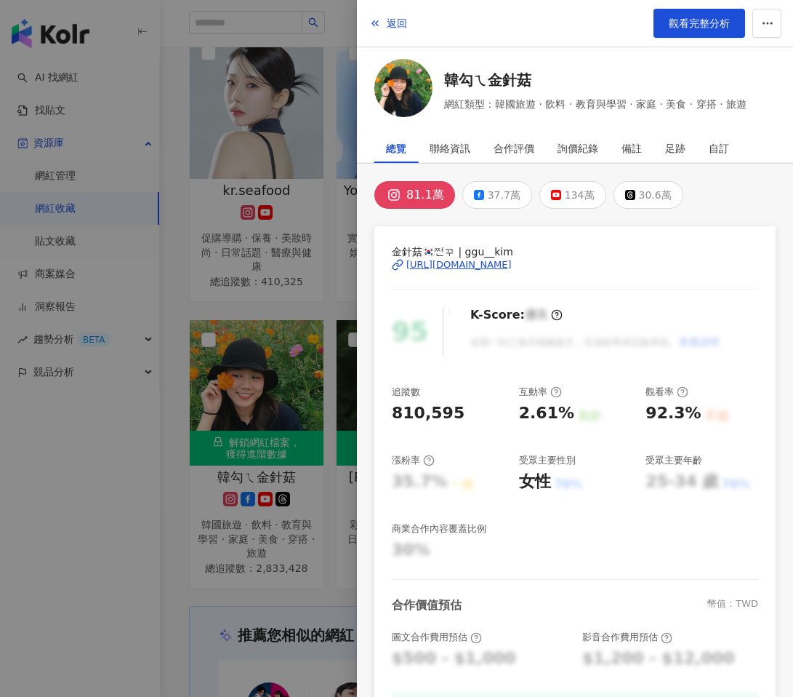
click at [292, 418] on div at bounding box center [396, 348] width 793 height 697
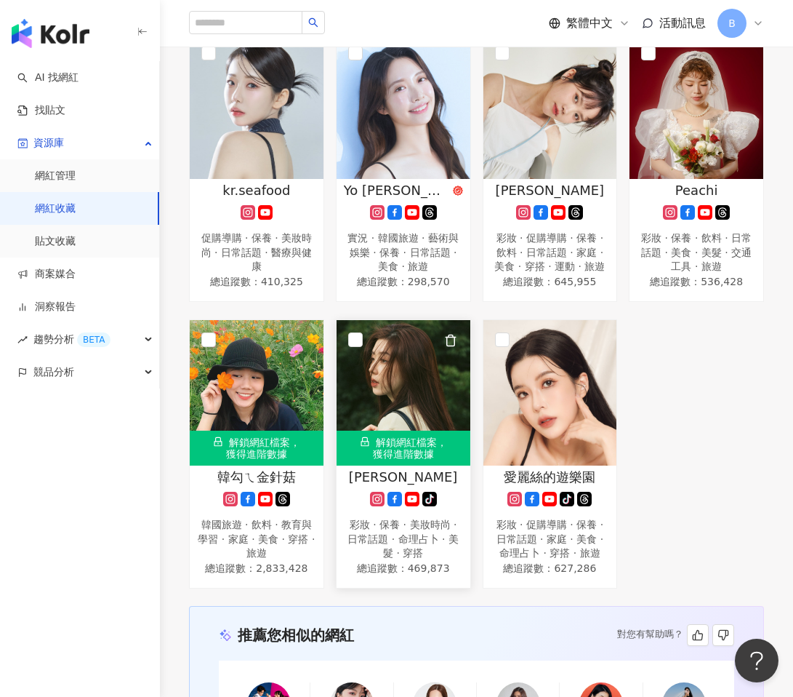
click at [417, 412] on img at bounding box center [404, 392] width 134 height 145
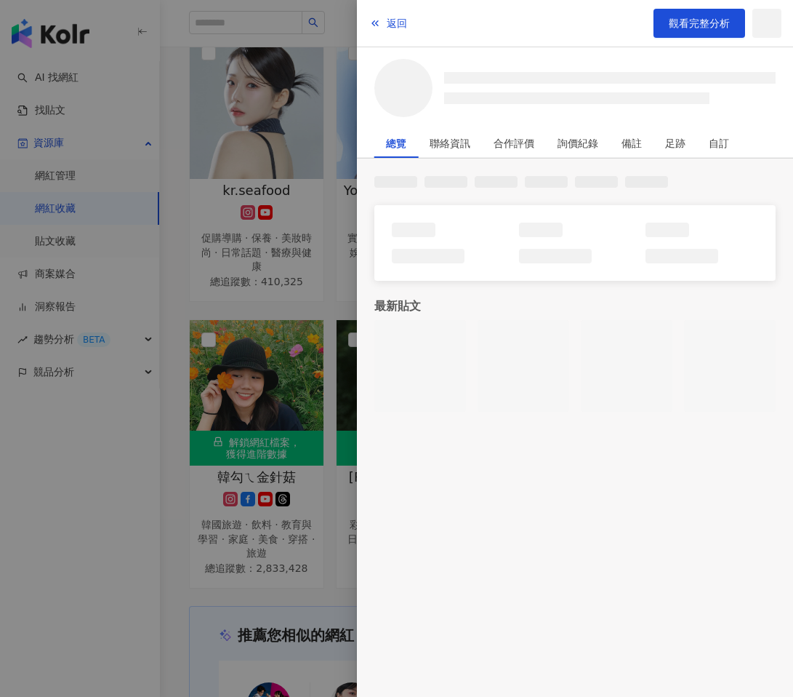
click at [255, 417] on div at bounding box center [396, 348] width 793 height 697
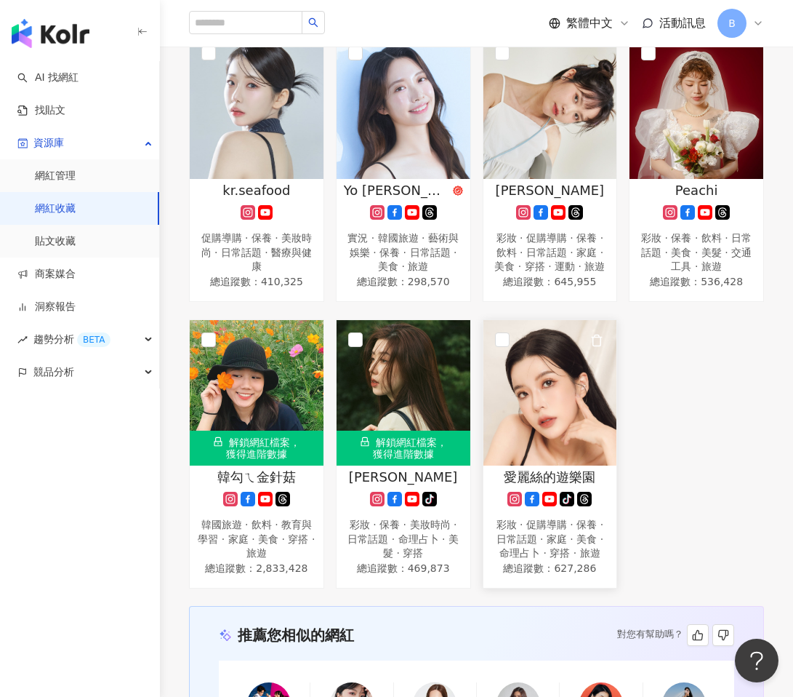
click at [544, 407] on img at bounding box center [551, 392] width 134 height 145
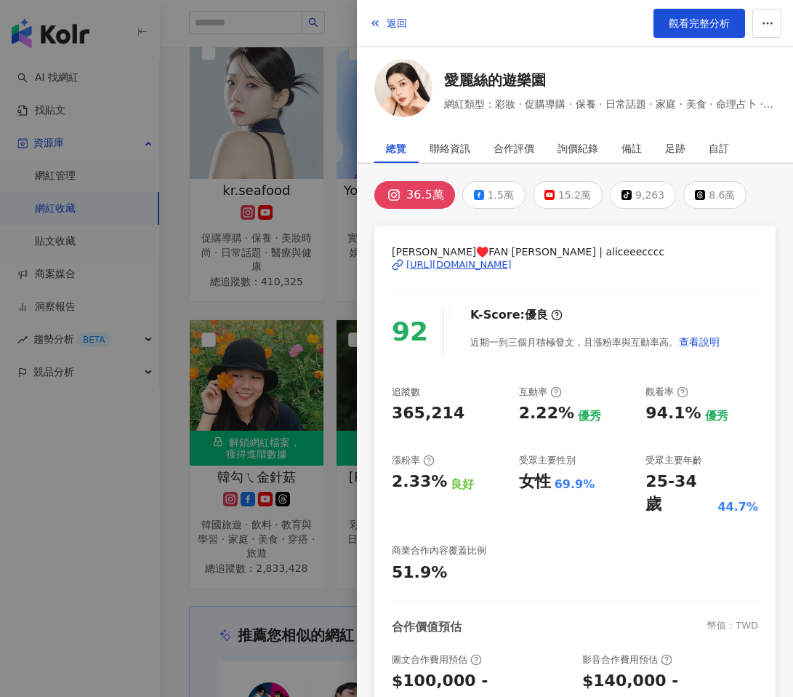
click at [323, 401] on div at bounding box center [396, 348] width 793 height 697
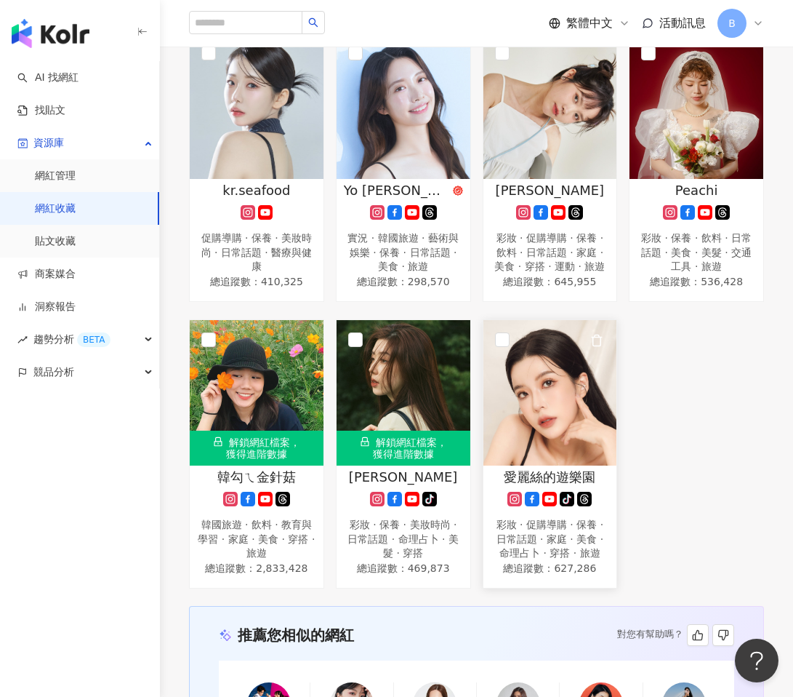
scroll to position [719, 0]
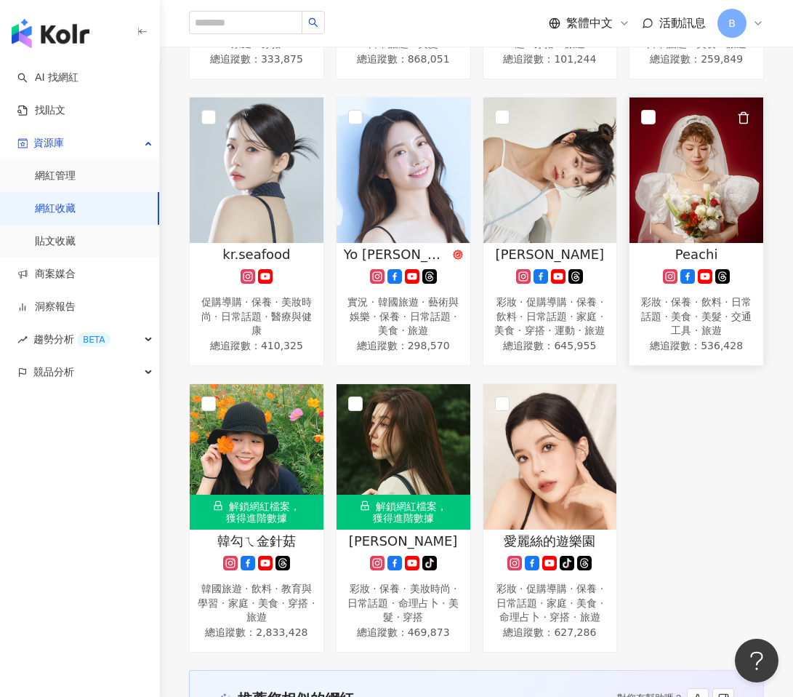
click at [679, 229] on img at bounding box center [697, 169] width 134 height 145
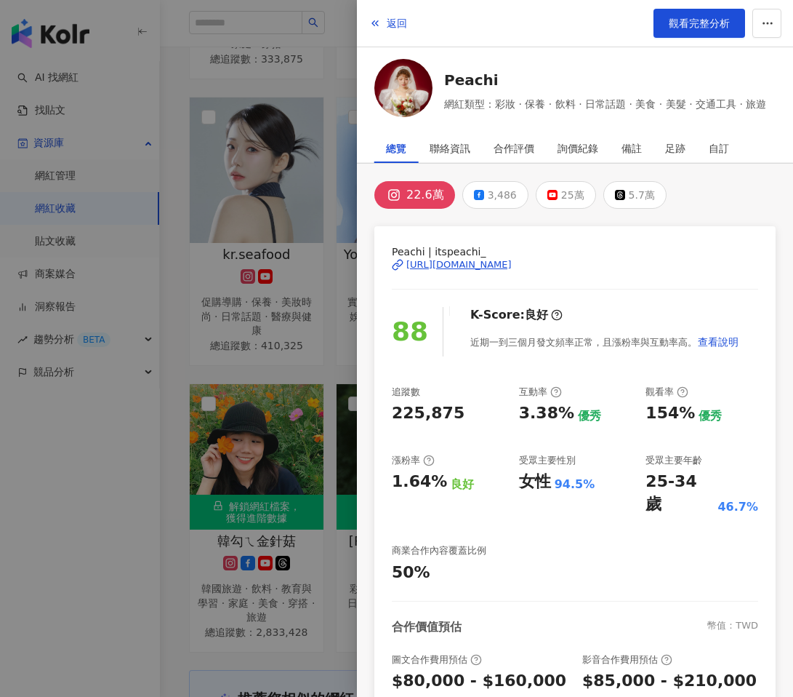
click at [327, 226] on div at bounding box center [396, 348] width 793 height 697
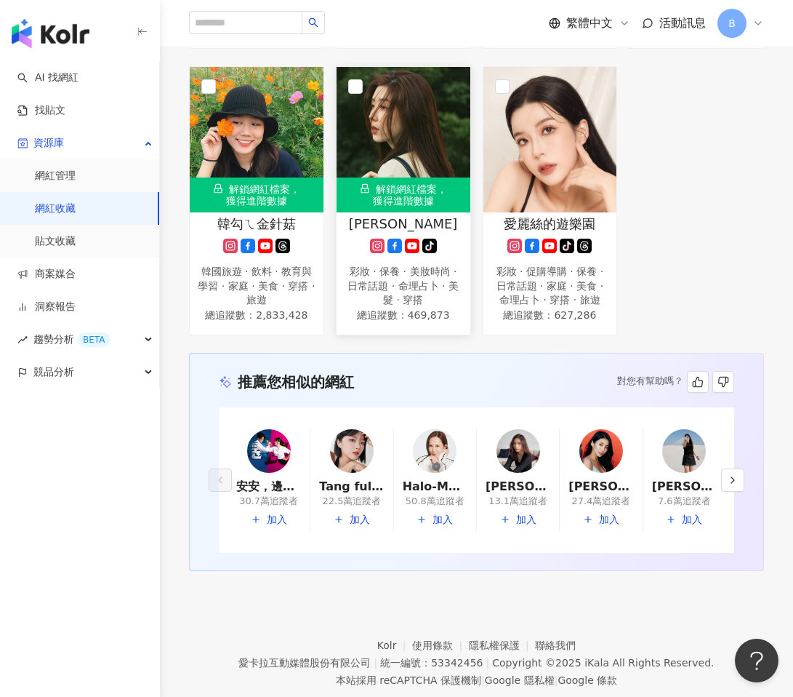
scroll to position [1072, 0]
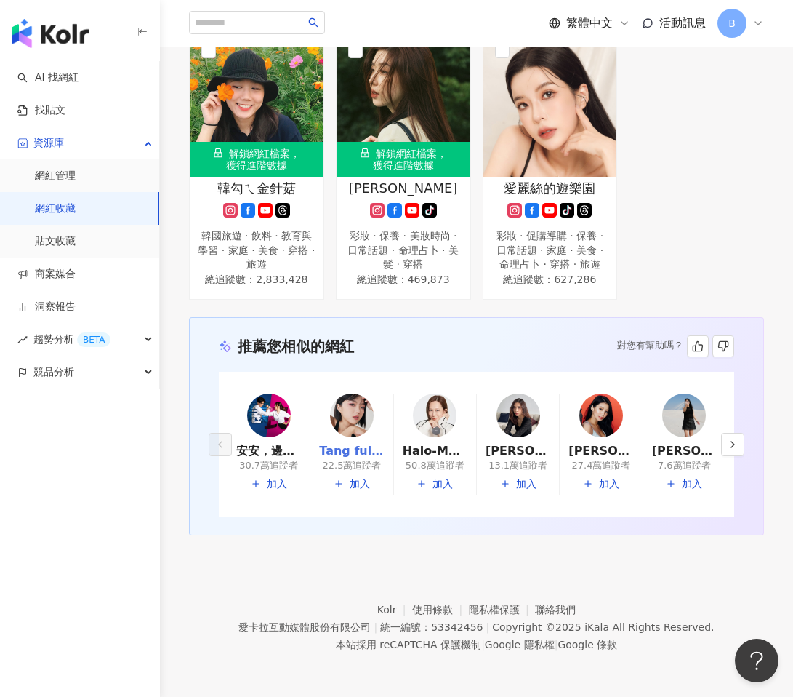
click at [349, 449] on link "Tang ful|TANG♨️" at bounding box center [351, 451] width 65 height 16
click at [436, 454] on link "Halo-Mavis國際連線|halo_mavis" at bounding box center [435, 451] width 65 height 16
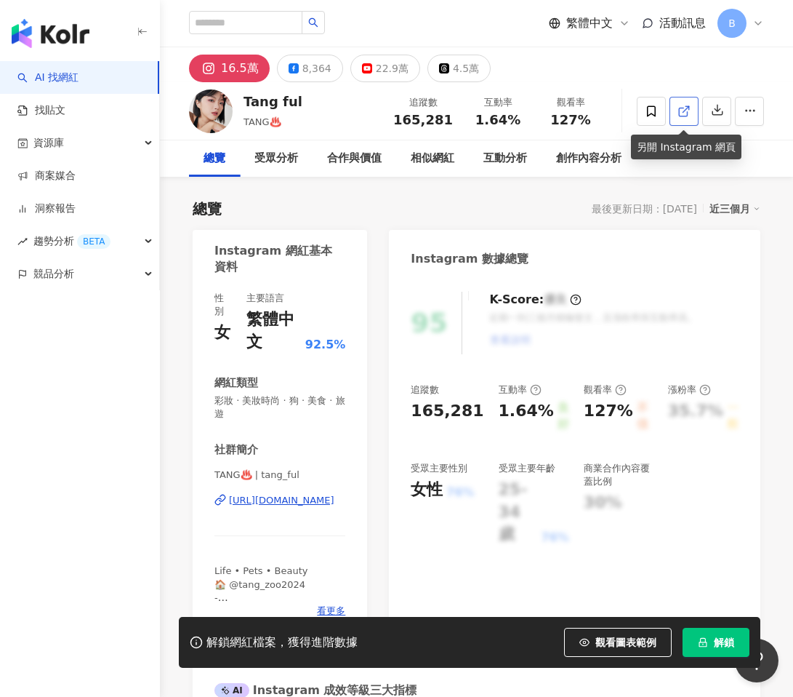
click at [687, 112] on icon at bounding box center [683, 112] width 8 height 8
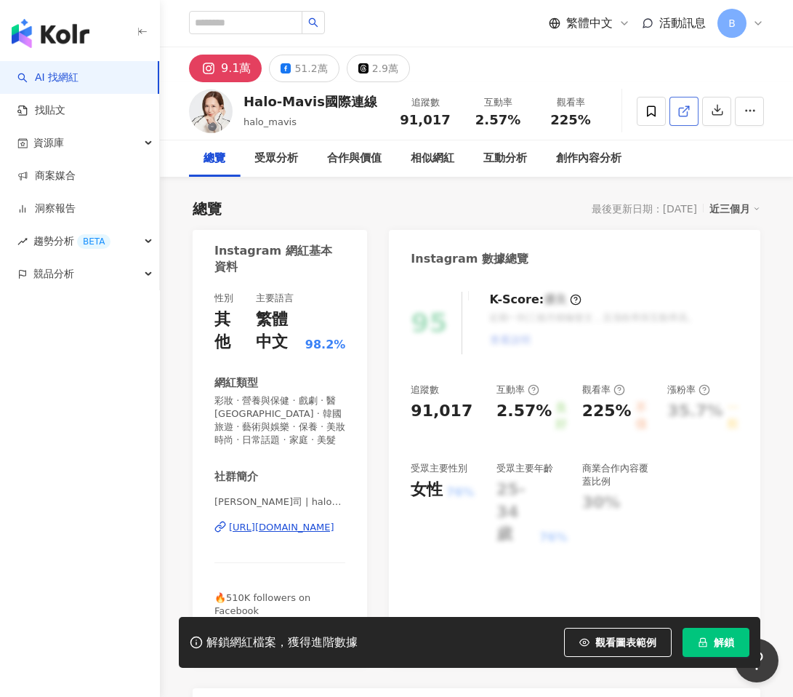
click at [682, 110] on icon at bounding box center [684, 111] width 13 height 13
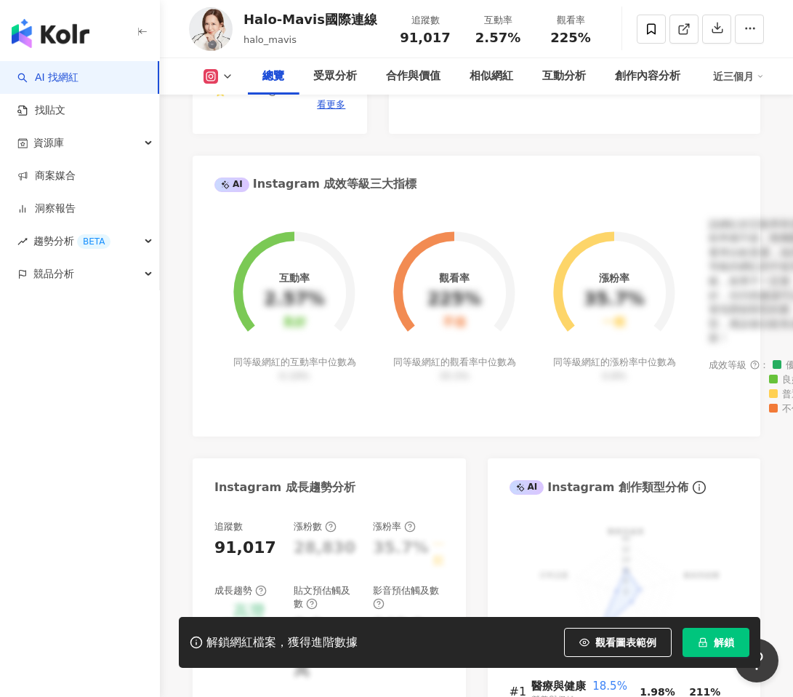
scroll to position [887, 0]
